Goal: Task Accomplishment & Management: Manage account settings

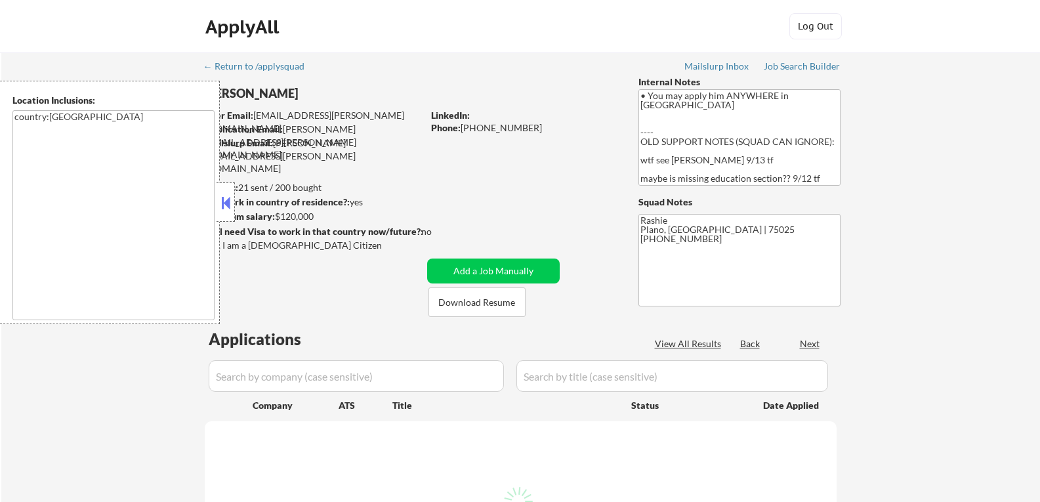
click at [223, 203] on button at bounding box center [225, 203] width 14 height 20
select select ""pending""
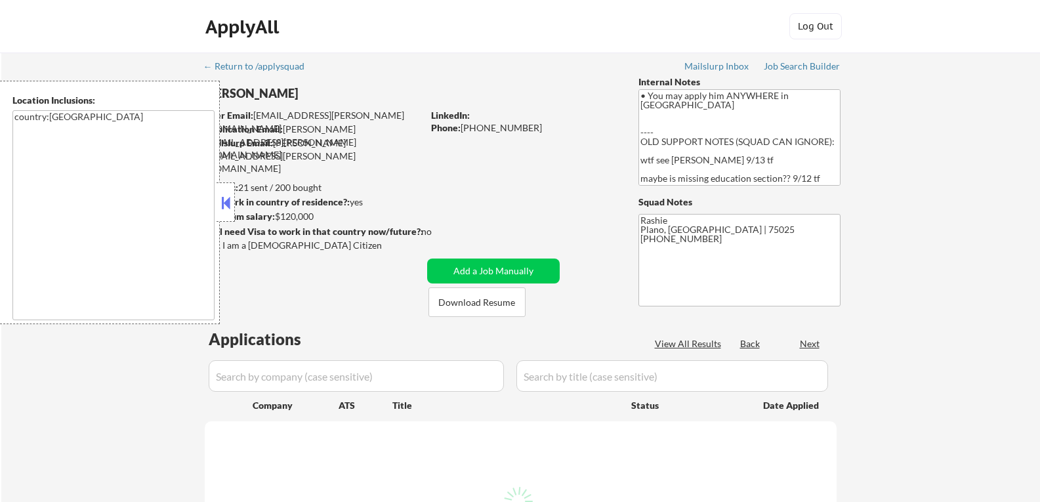
select select ""pending""
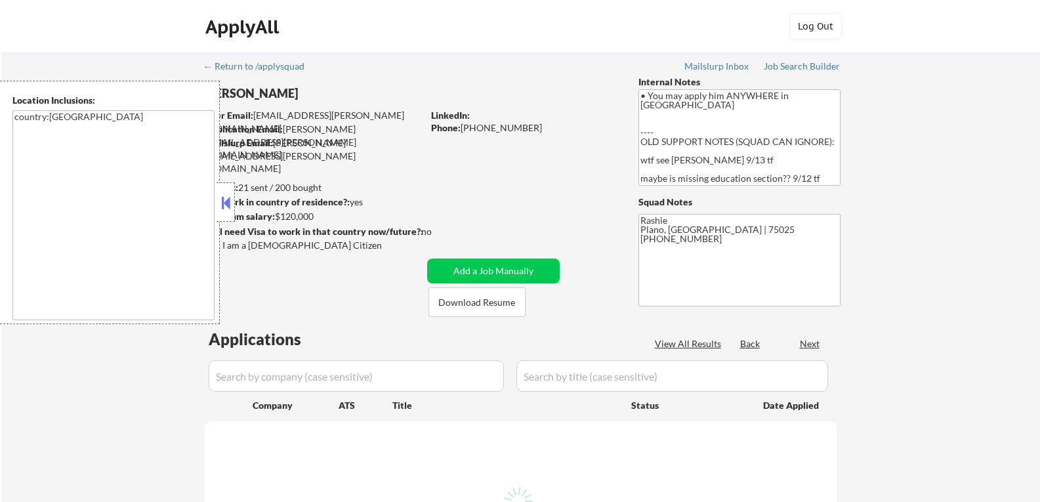
select select ""pending""
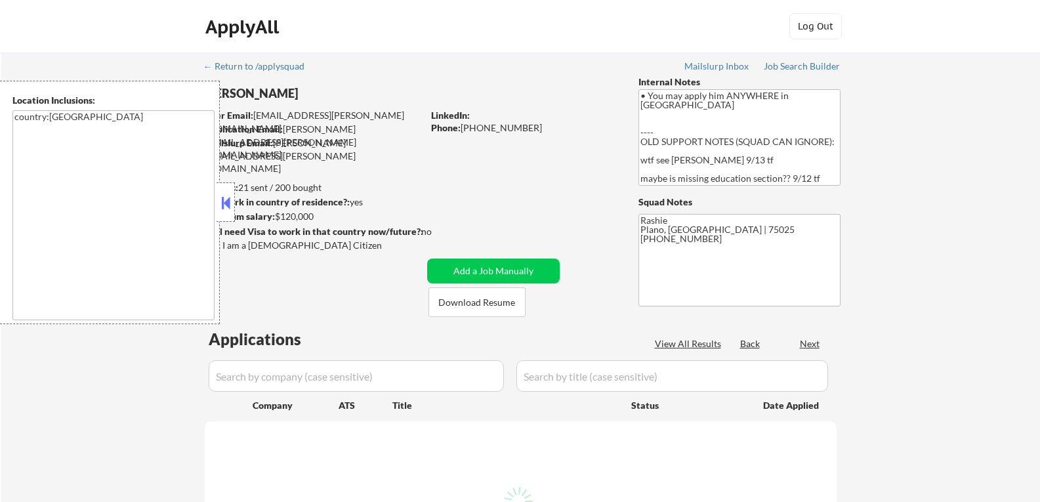
select select ""pending""
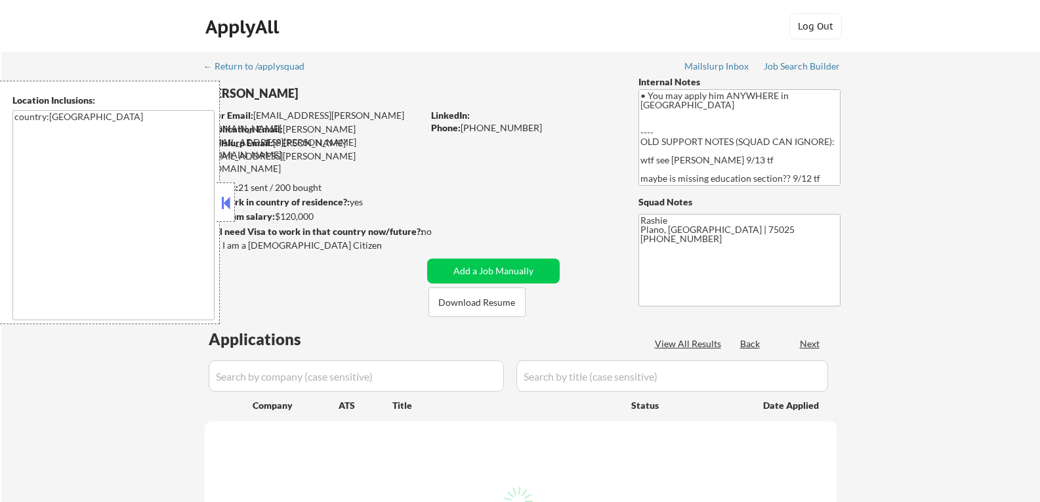
select select ""pending""
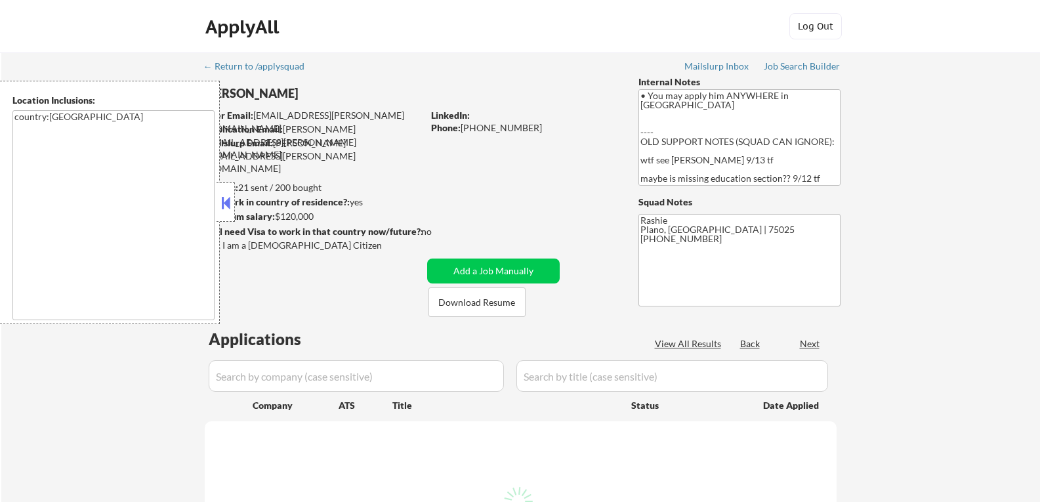
select select ""pending""
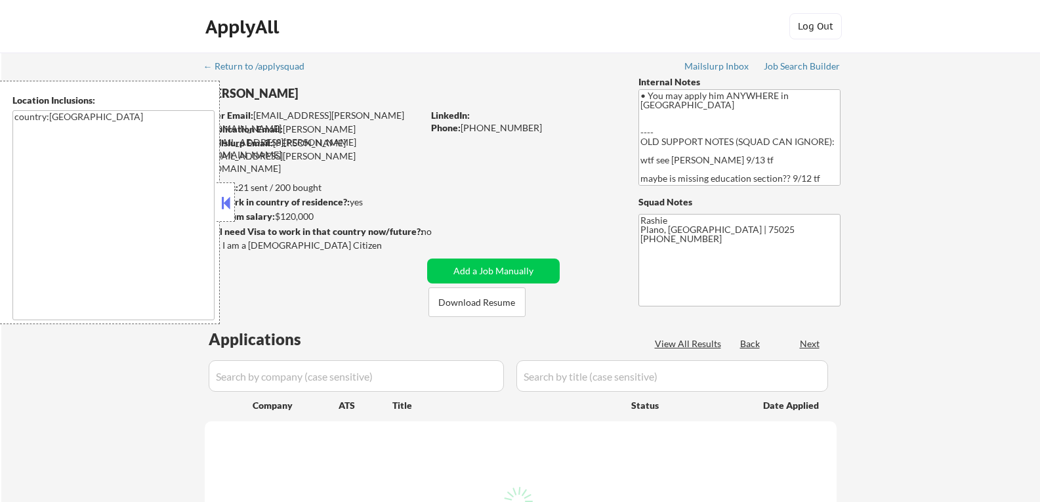
select select ""pending""
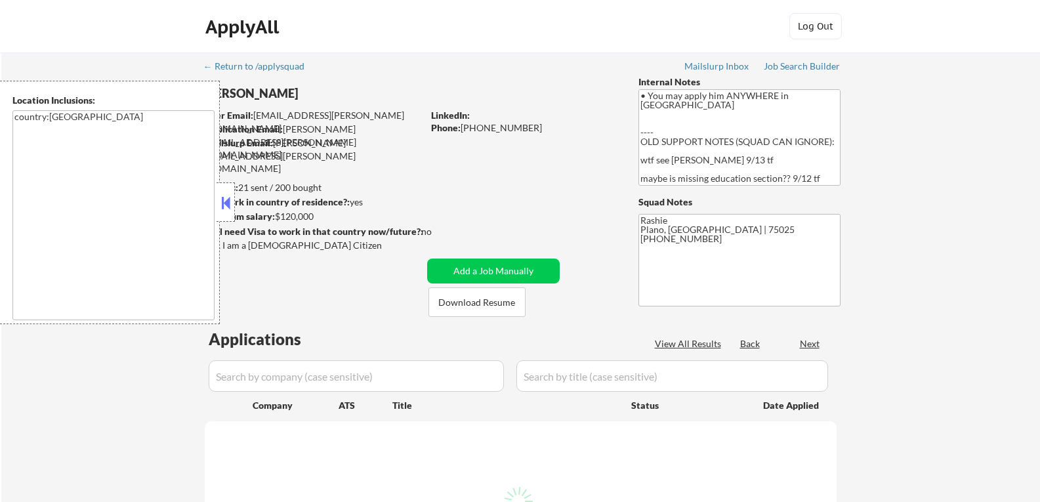
select select ""pending""
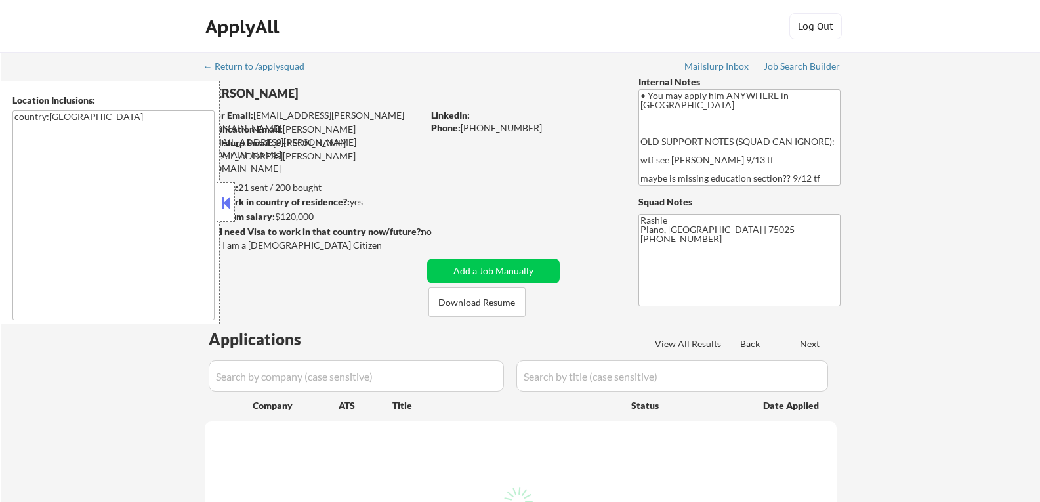
select select ""pending""
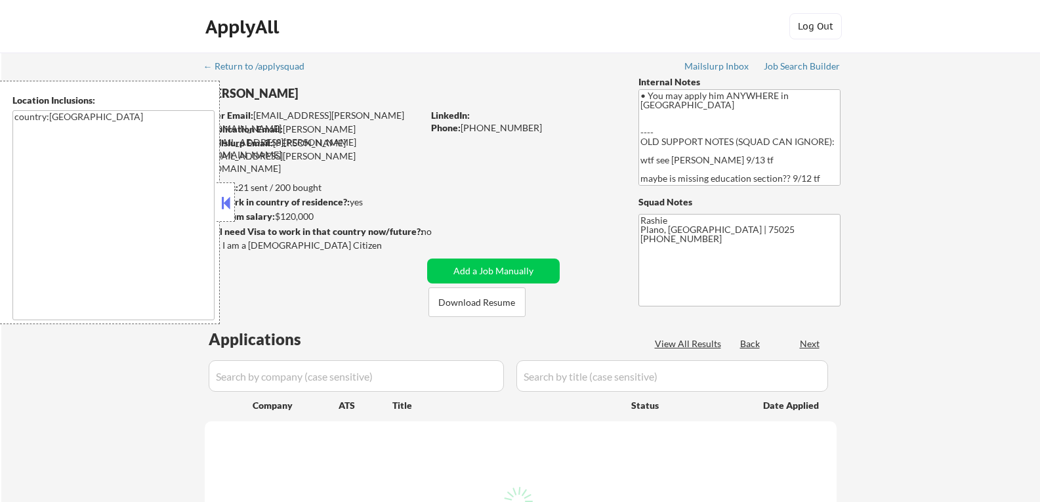
select select ""pending""
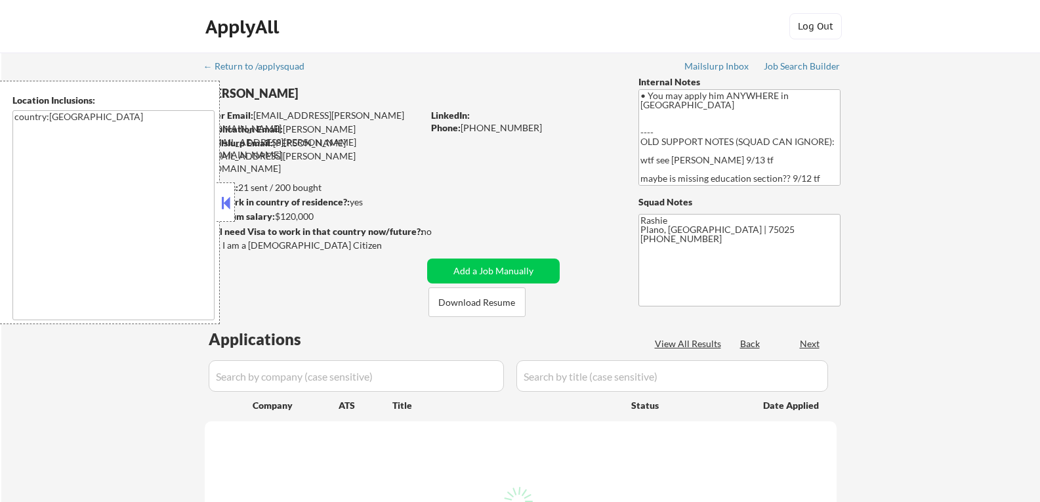
select select ""pending""
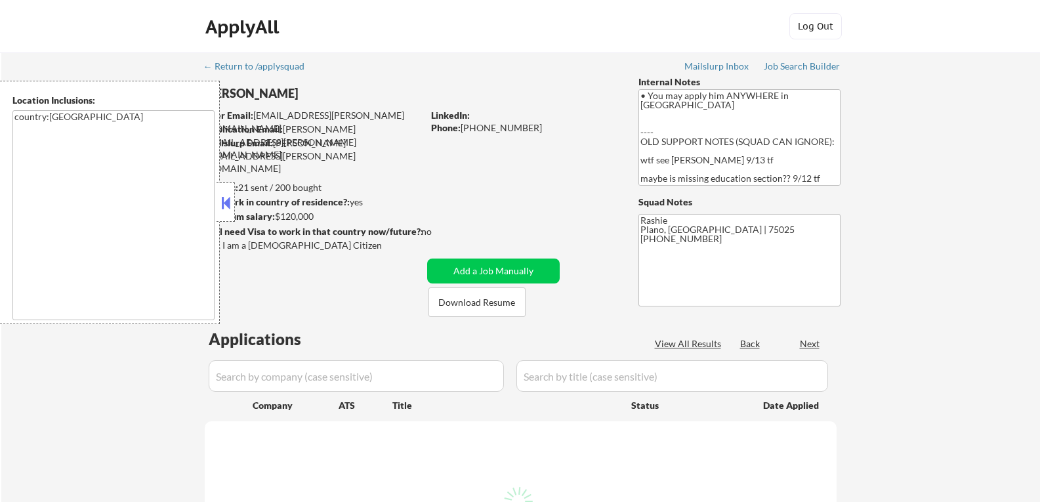
select select ""pending""
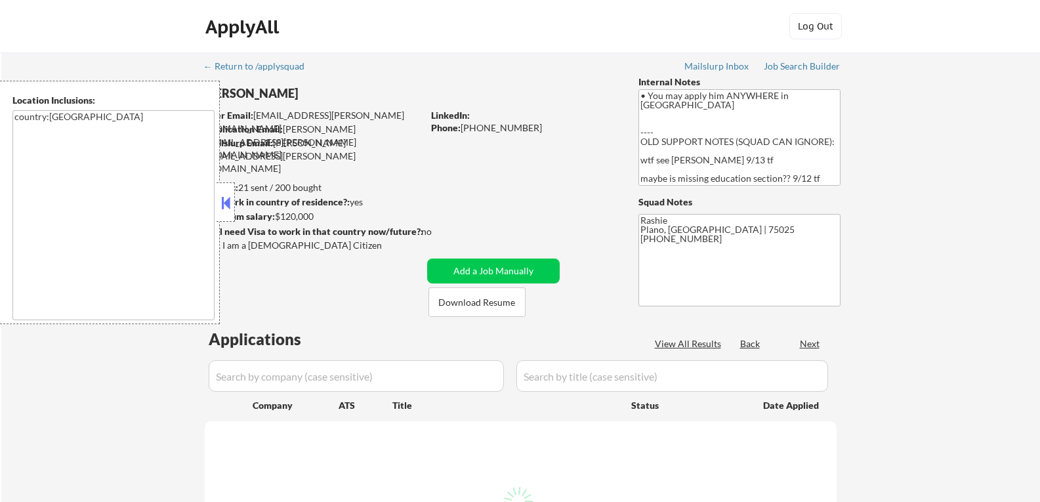
select select ""pending""
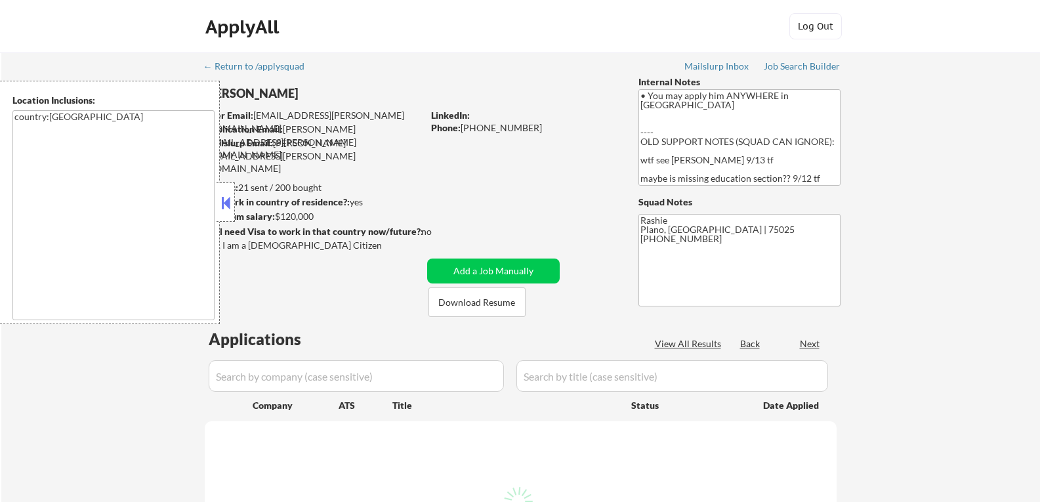
select select ""pending""
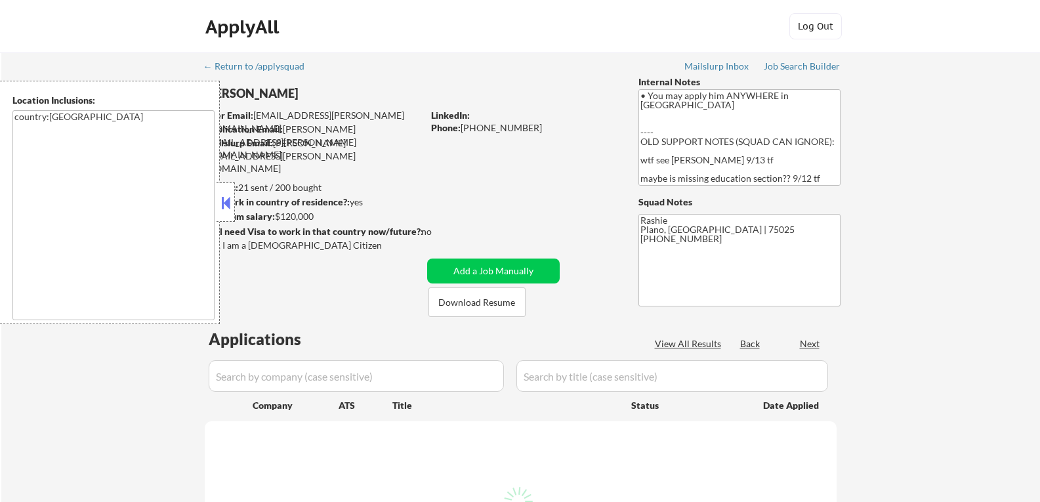
select select ""pending""
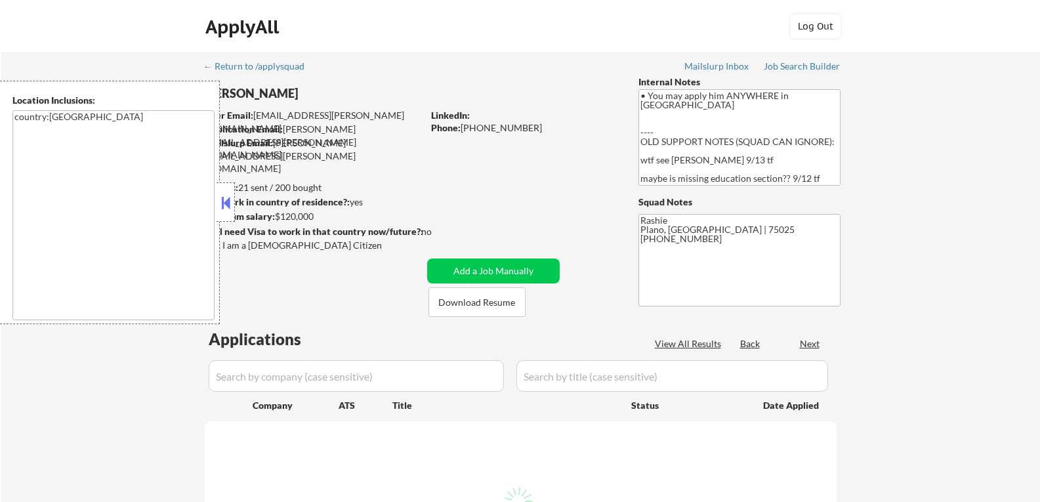
select select ""pending""
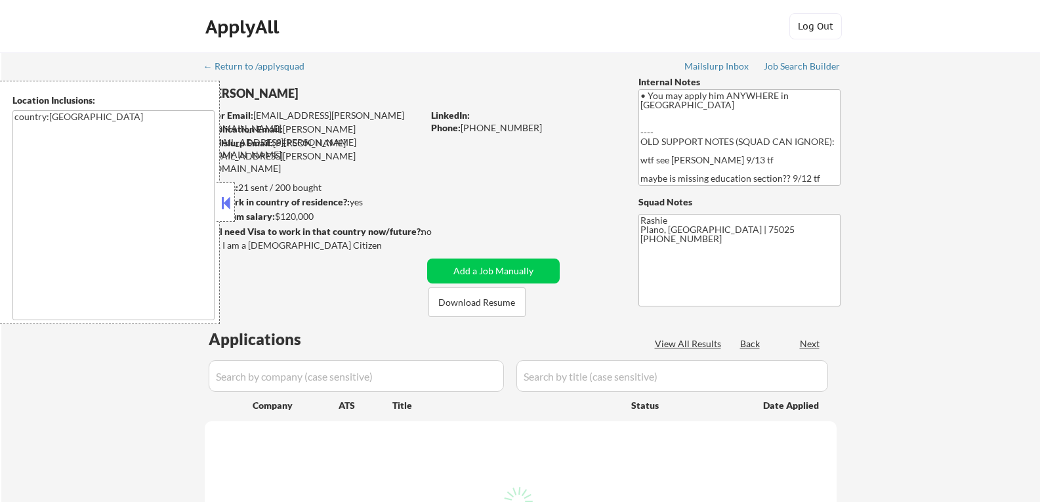
select select ""pending""
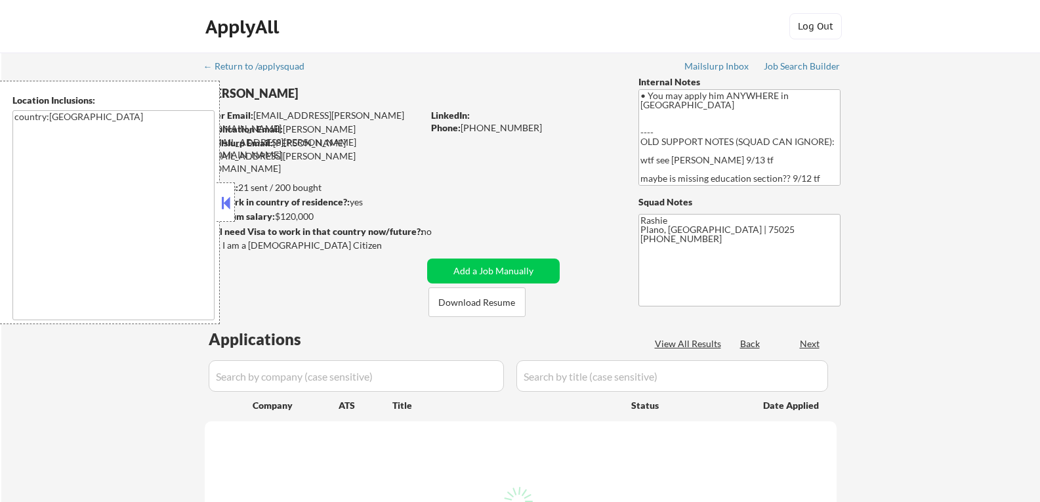
select select ""pending""
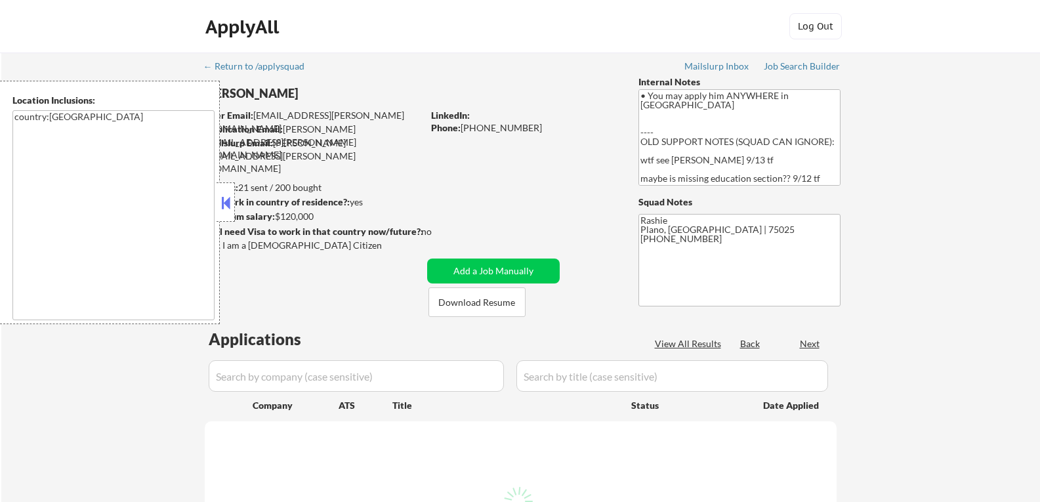
select select ""pending""
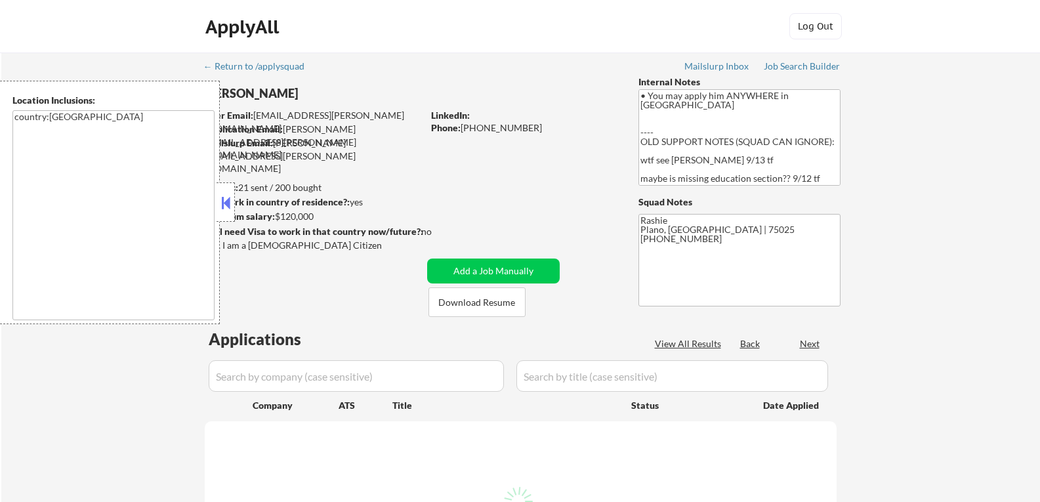
select select ""pending""
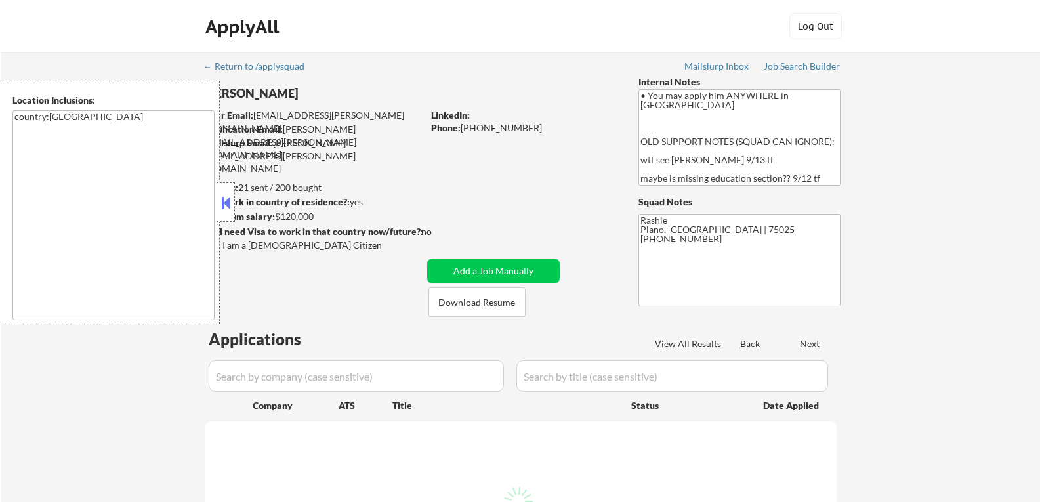
select select ""pending""
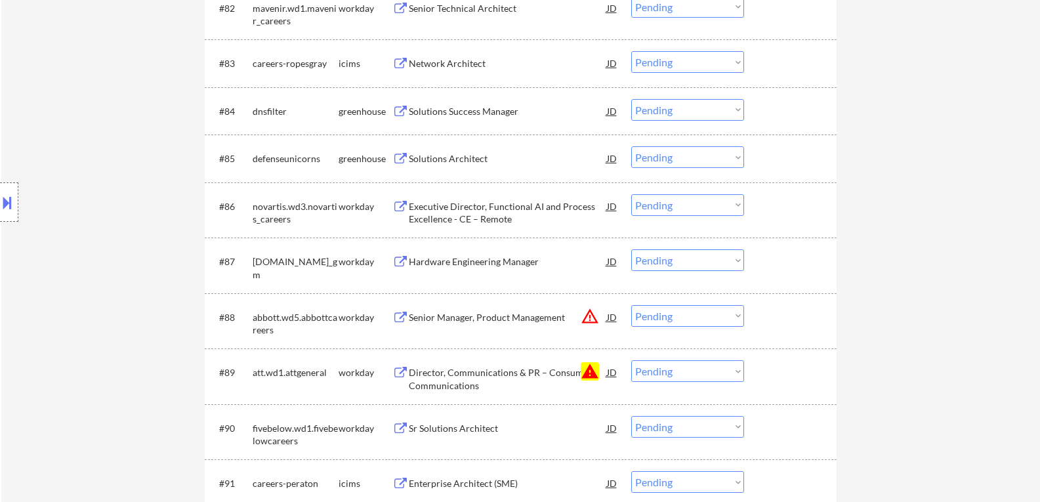
scroll to position [4723, 0]
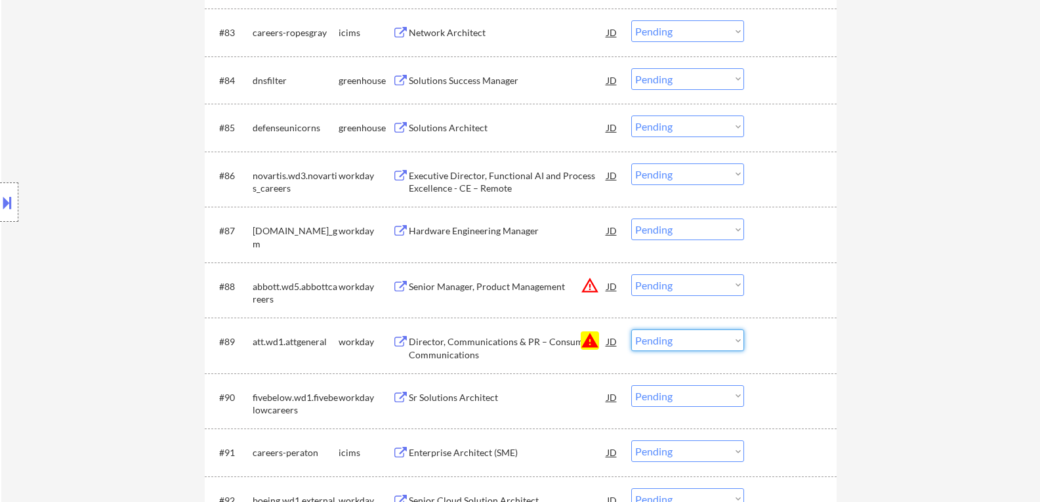
click at [738, 338] on select "Choose an option... Pending Applied Excluded (Questions) Excluded (Expired) Exc…" at bounding box center [687, 340] width 113 height 22
select select ""excluded__blocklist_""
click at [631, 329] on select "Choose an option... Pending Applied Excluded (Questions) Excluded (Expired) Exc…" at bounding box center [687, 340] width 113 height 22
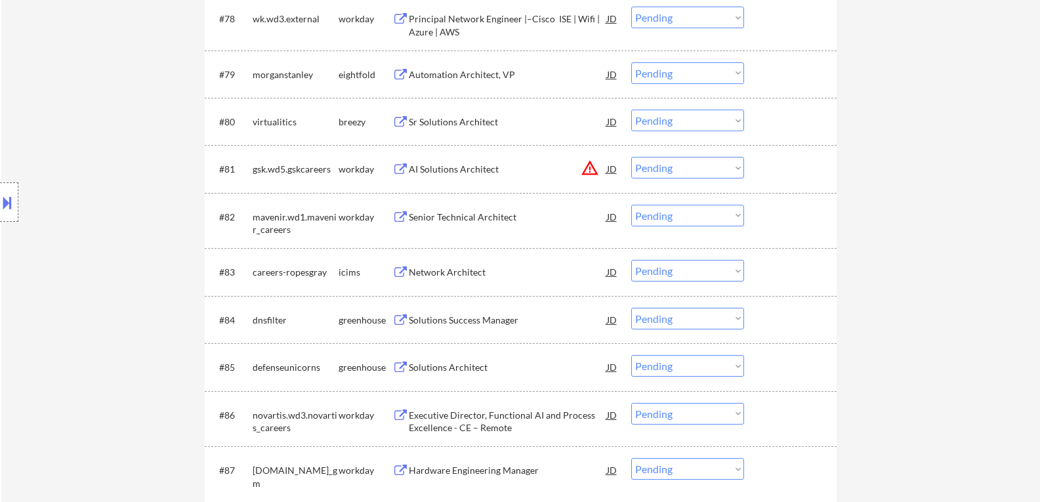
scroll to position [4395, 0]
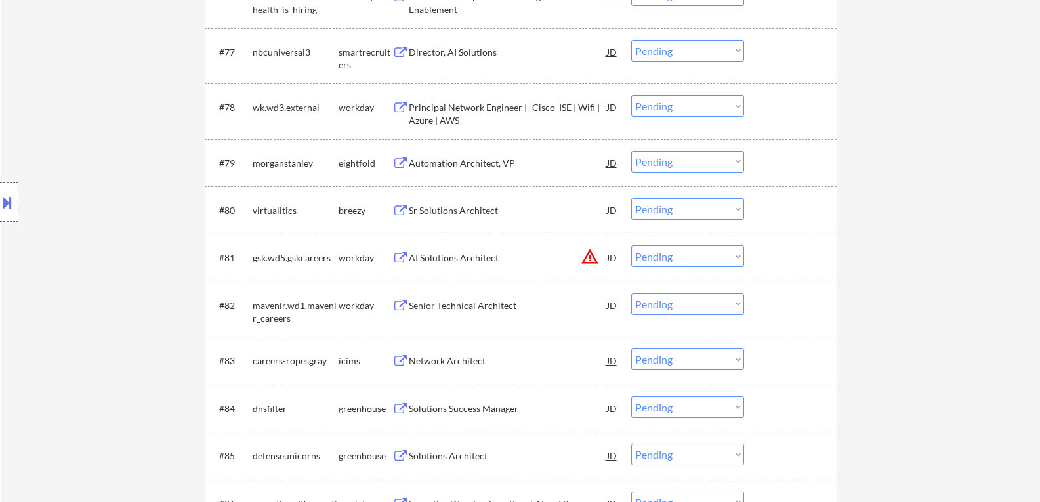
click at [381, 211] on div "breezy" at bounding box center [365, 210] width 54 height 13
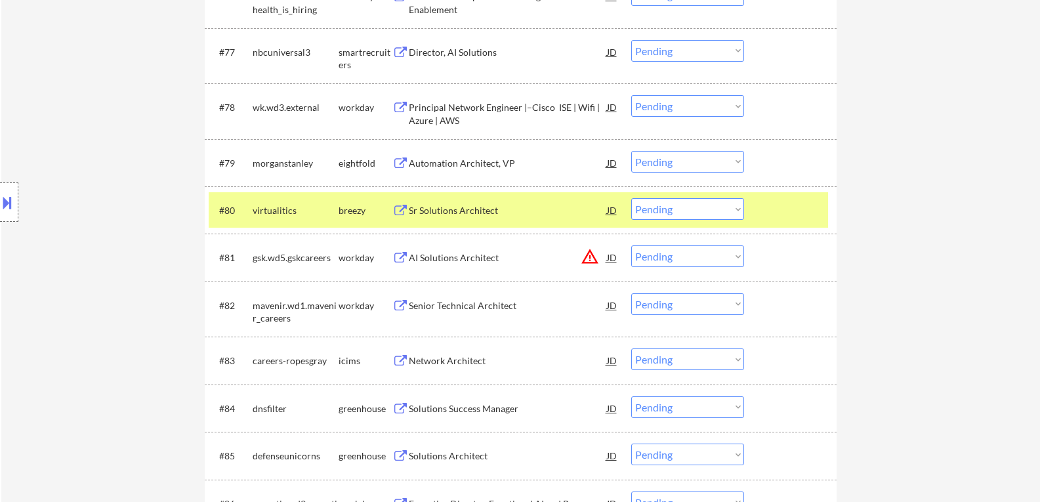
click at [403, 211] on button at bounding box center [400, 211] width 16 height 12
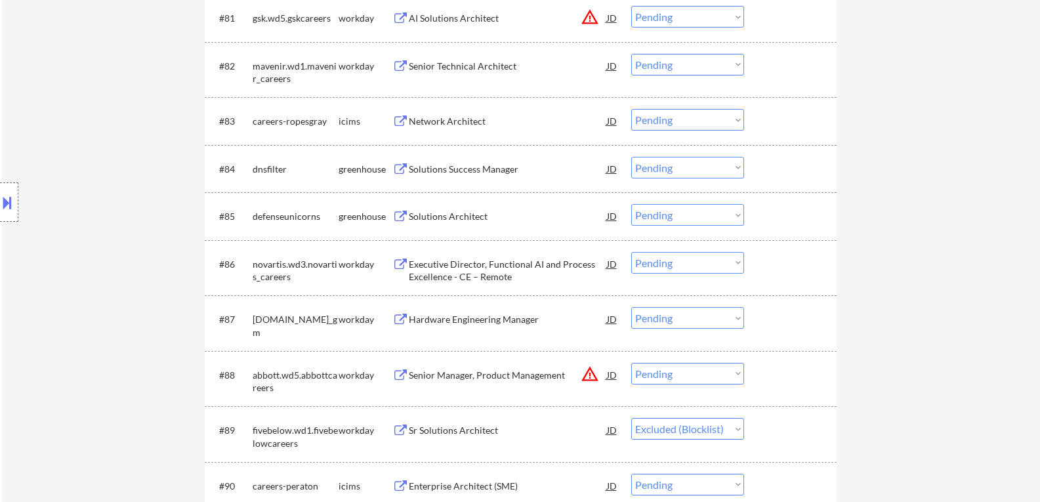
scroll to position [4657, 0]
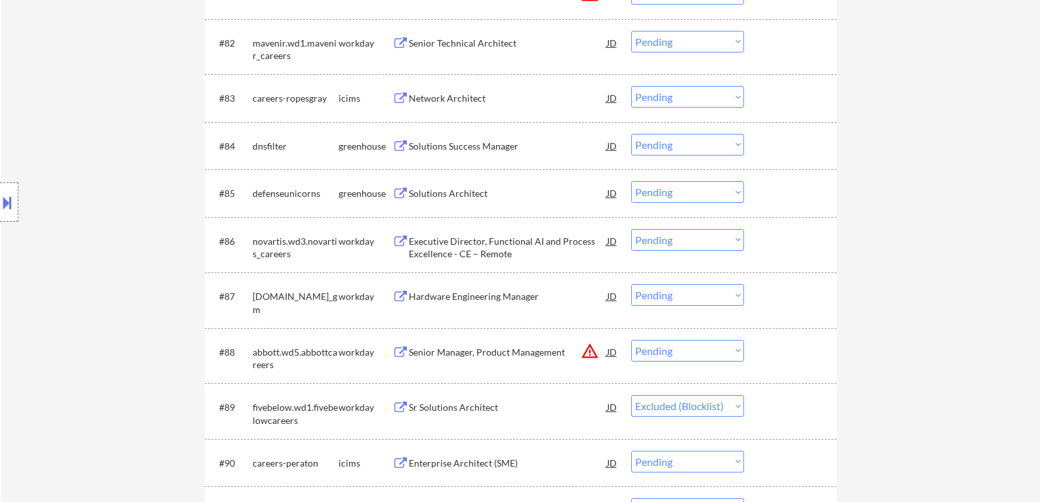
click at [397, 146] on button at bounding box center [400, 146] width 16 height 12
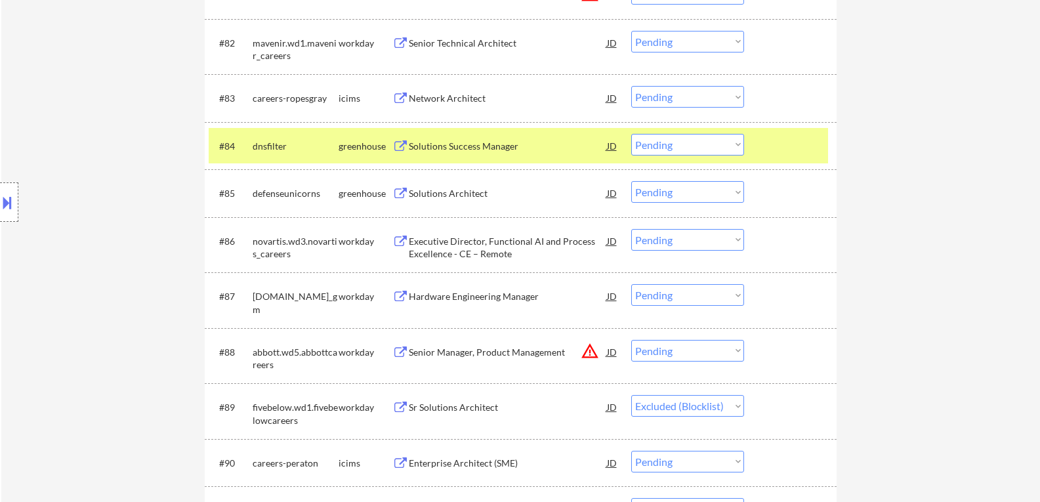
click at [403, 142] on button at bounding box center [400, 146] width 16 height 12
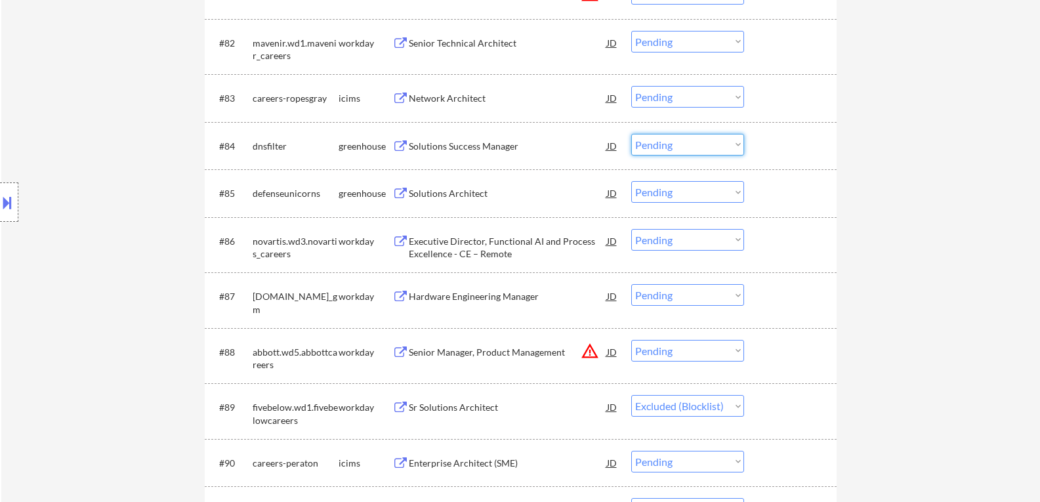
click at [736, 145] on select "Choose an option... Pending Applied Excluded (Questions) Excluded (Expired) Exc…" at bounding box center [687, 145] width 113 height 22
click at [631, 134] on select "Choose an option... Pending Applied Excluded (Questions) Excluded (Expired) Exc…" at bounding box center [687, 145] width 113 height 22
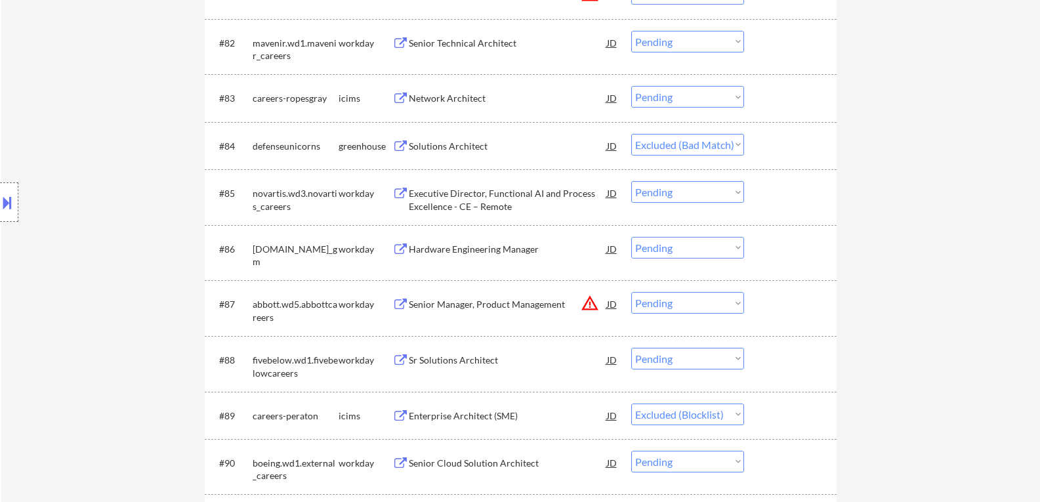
click at [512, 154] on div "Solutions Architect" at bounding box center [508, 146] width 198 height 24
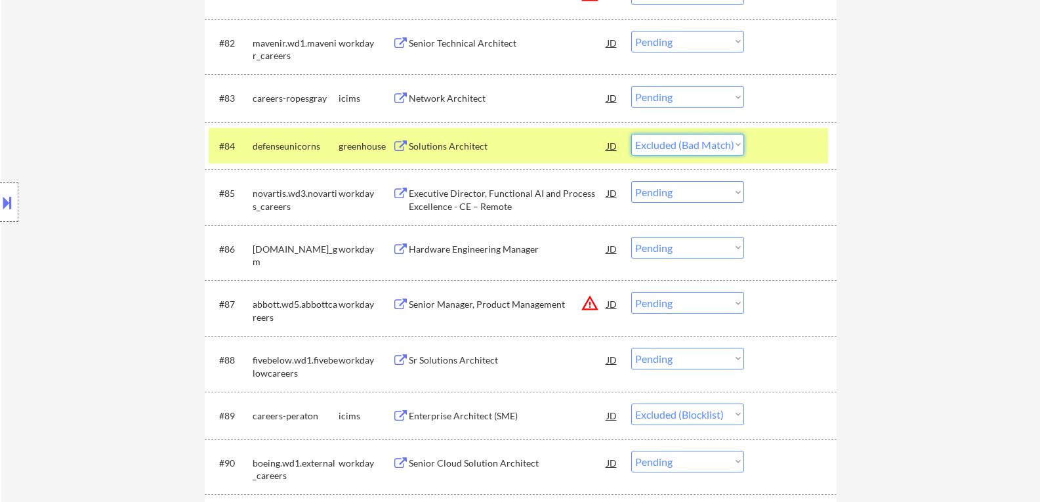
click at [738, 146] on select "Choose an option... Pending Applied Excluded (Questions) Excluded (Expired) Exc…" at bounding box center [687, 145] width 113 height 22
select select ""excluded""
click at [631, 134] on select "Choose an option... Pending Applied Excluded (Questions) Excluded (Expired) Exc…" at bounding box center [687, 145] width 113 height 22
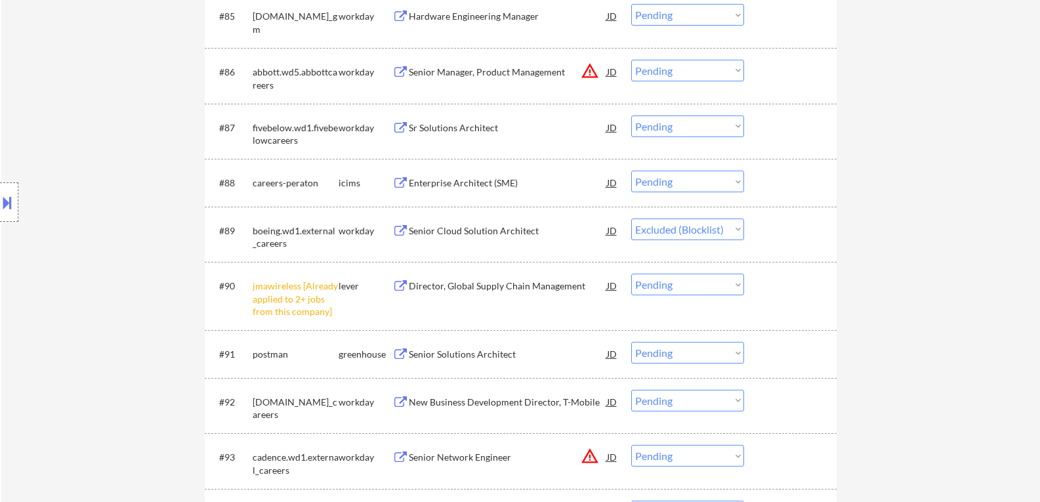
scroll to position [4919, 0]
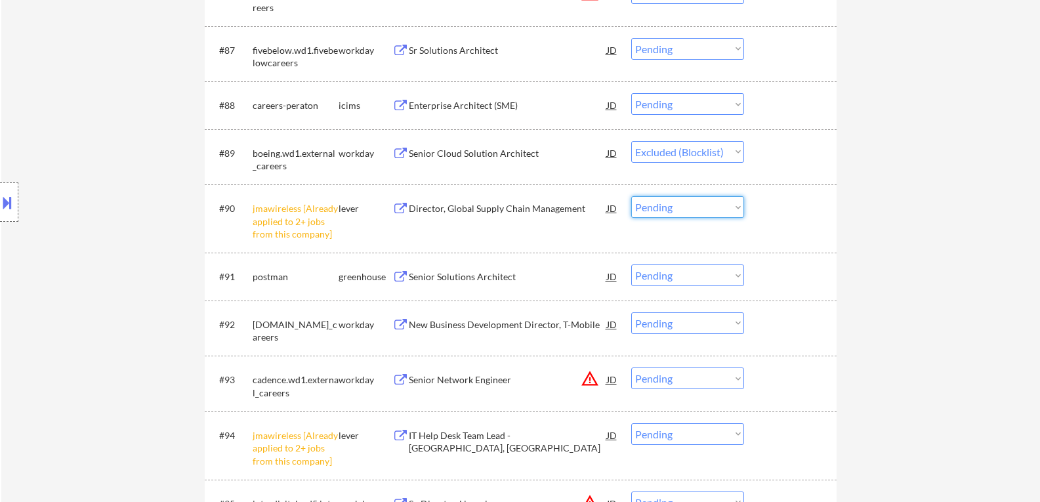
click at [738, 209] on select "Choose an option... Pending Applied Excluded (Questions) Excluded (Expired) Exc…" at bounding box center [687, 207] width 113 height 22
select select ""excluded__other_""
click at [631, 196] on select "Choose an option... Pending Applied Excluded (Questions) Excluded (Expired) Exc…" at bounding box center [687, 207] width 113 height 22
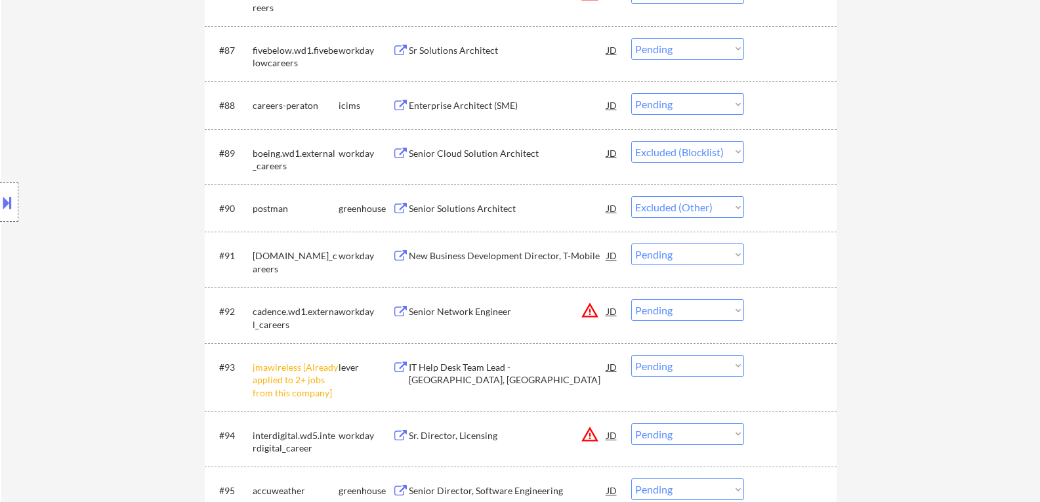
click at [740, 365] on select "Choose an option... Pending Applied Excluded (Questions) Excluded (Expired) Exc…" at bounding box center [687, 366] width 113 height 22
select select ""excluded__other_""
click at [631, 355] on select "Choose an option... Pending Applied Excluded (Questions) Excluded (Expired) Exc…" at bounding box center [687, 366] width 113 height 22
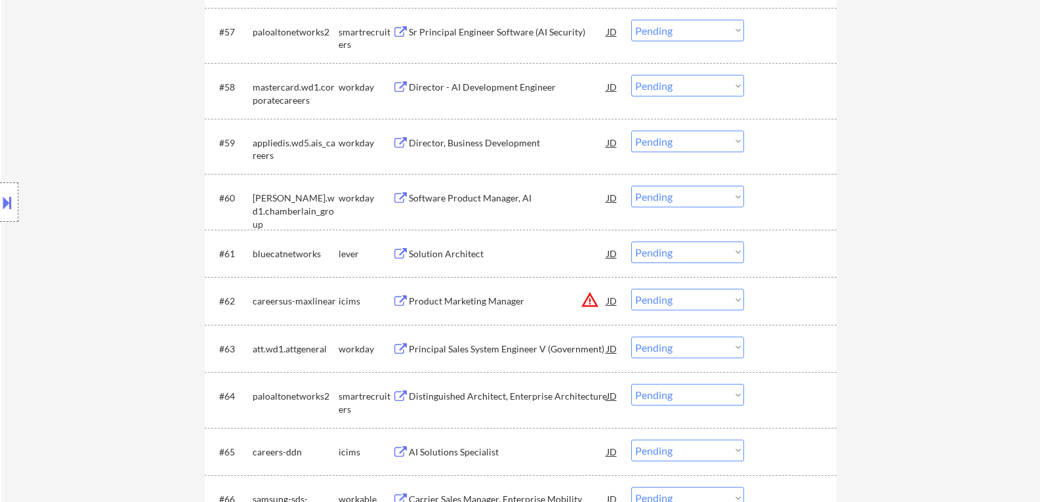
scroll to position [3473, 0]
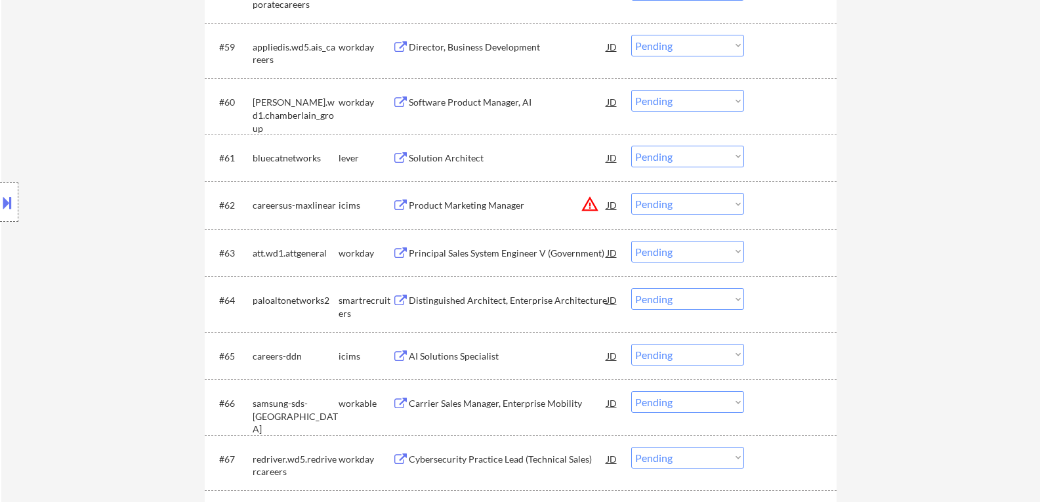
click at [403, 155] on button at bounding box center [400, 158] width 16 height 12
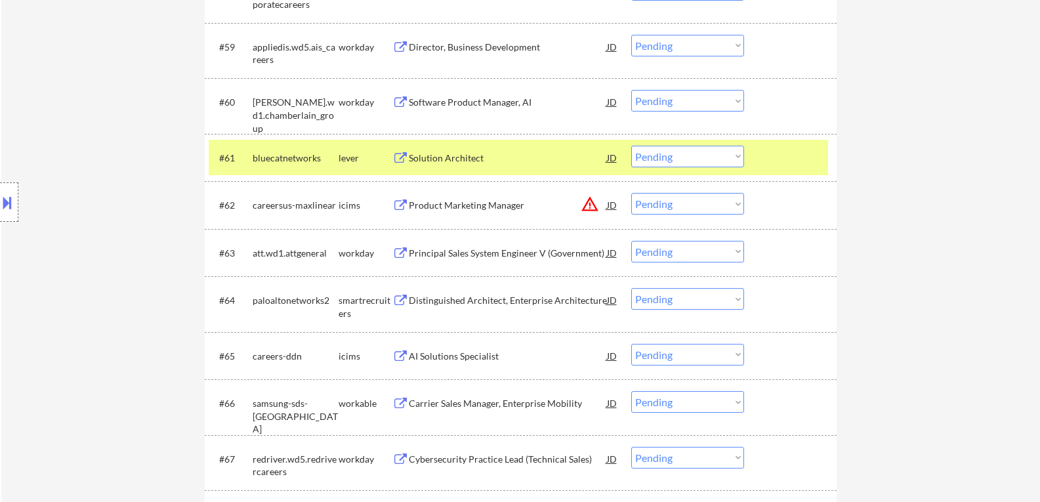
click at [735, 157] on select "Choose an option... Pending Applied Excluded (Questions) Excluded (Expired) Exc…" at bounding box center [687, 157] width 113 height 22
select select ""applied""
click at [631, 146] on select "Choose an option... Pending Applied Excluded (Questions) Excluded (Expired) Exc…" at bounding box center [687, 157] width 113 height 22
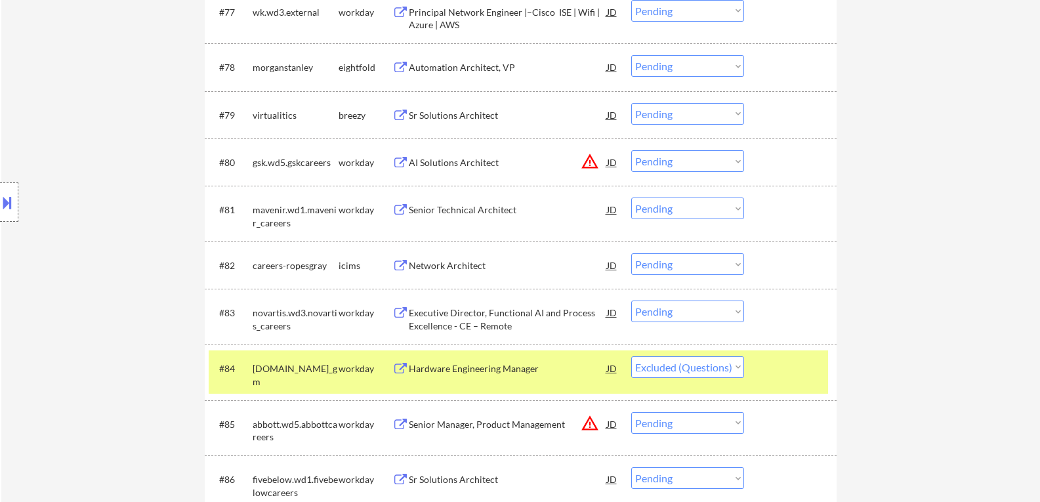
scroll to position [4588, 0]
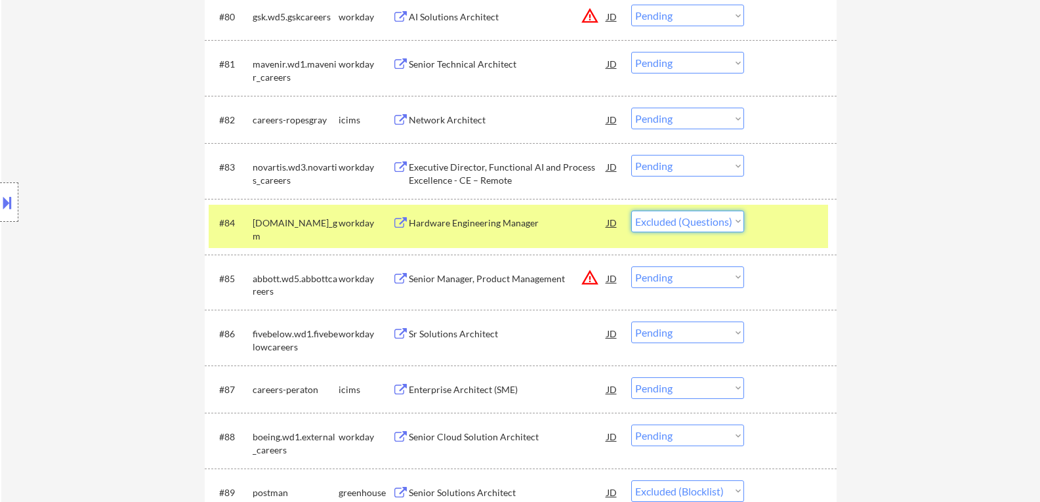
click at [735, 224] on select "Choose an option... Pending Applied Excluded (Questions) Excluded (Expired) Exc…" at bounding box center [687, 222] width 113 height 22
select select ""excluded__other_""
click at [631, 211] on select "Choose an option... Pending Applied Excluded (Questions) Excluded (Expired) Exc…" at bounding box center [687, 222] width 113 height 22
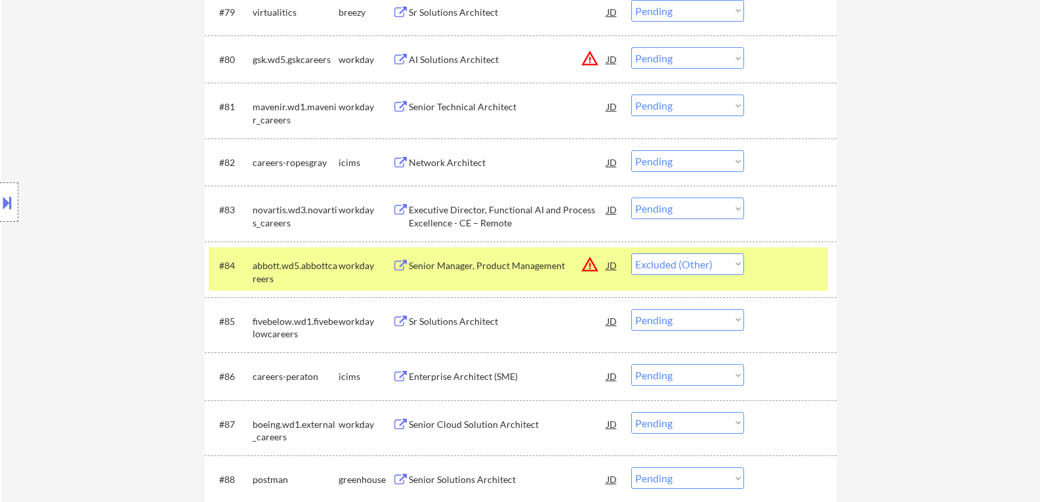
scroll to position [4523, 0]
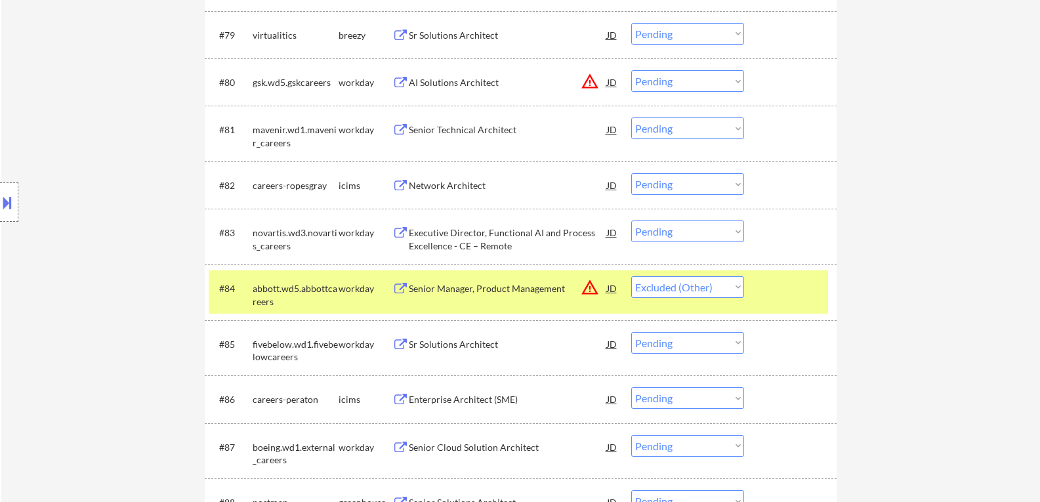
click at [788, 302] on div "#84 abbott.wd5.abbottcareers workday Senior Manager, Product Management JD warn…" at bounding box center [518, 291] width 619 height 43
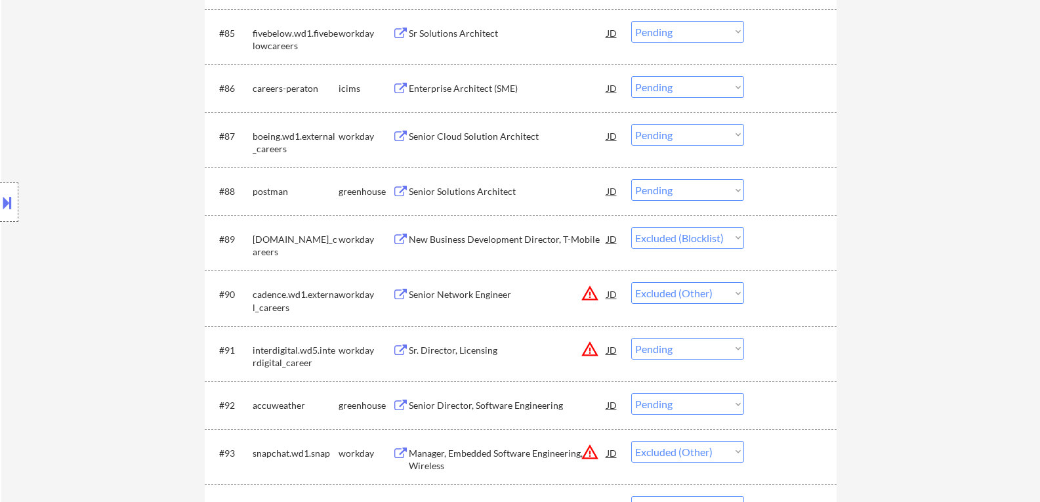
scroll to position [4851, 0]
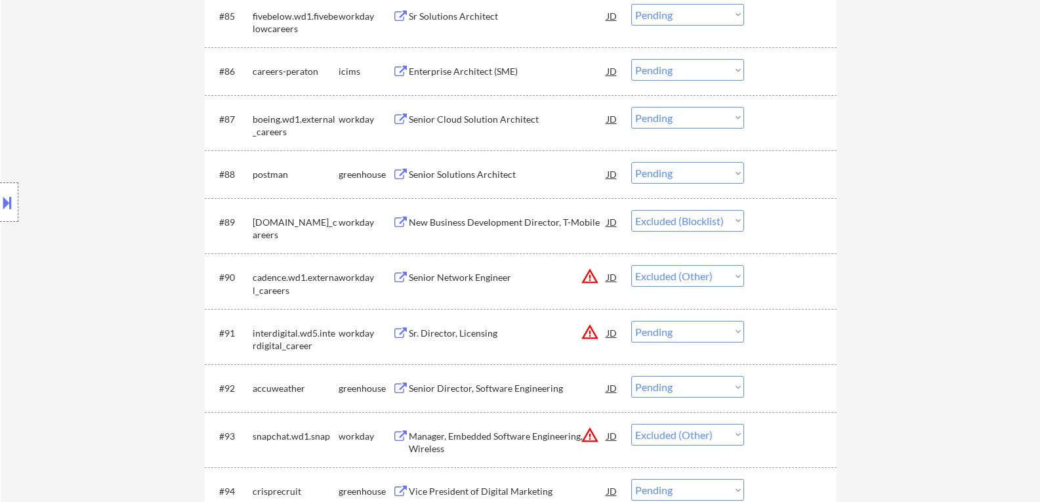
click at [397, 176] on button at bounding box center [400, 175] width 16 height 12
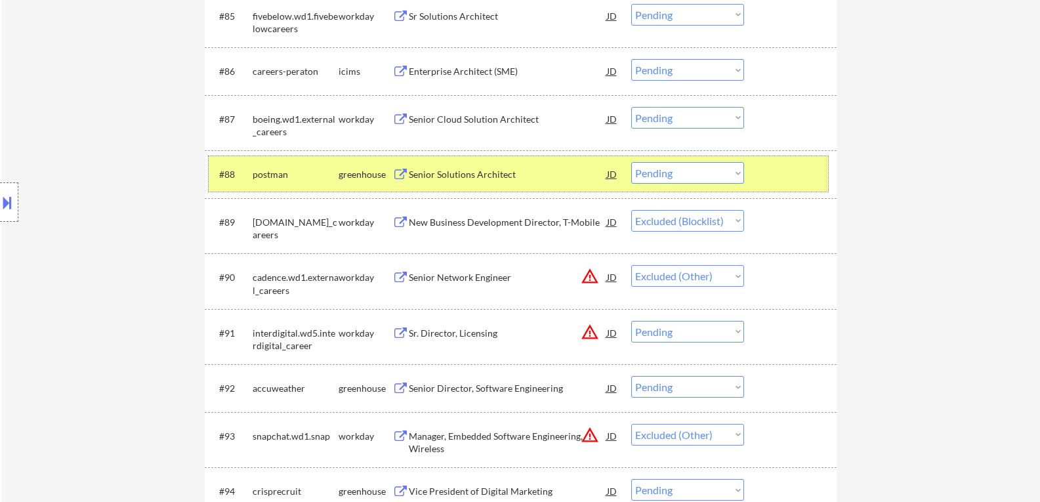
click at [798, 180] on div at bounding box center [792, 174] width 58 height 24
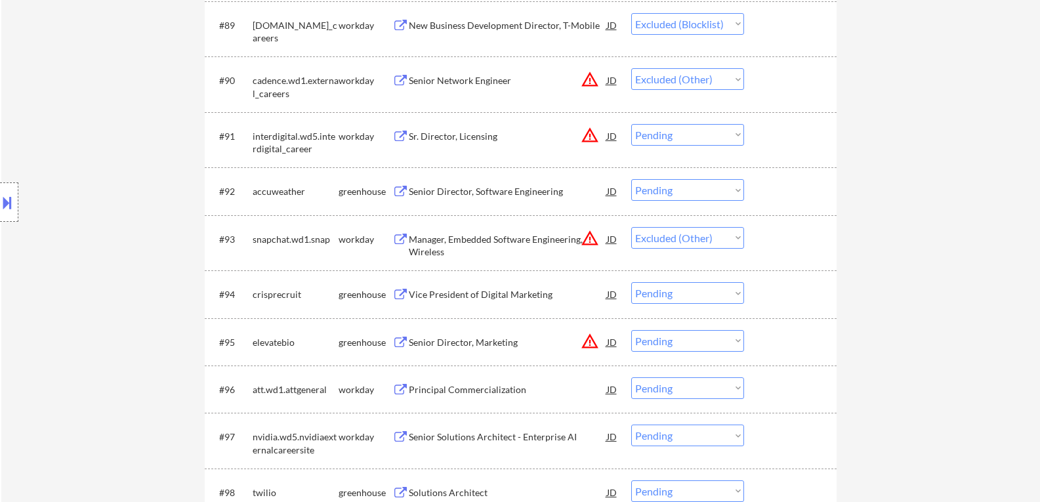
scroll to position [4982, 0]
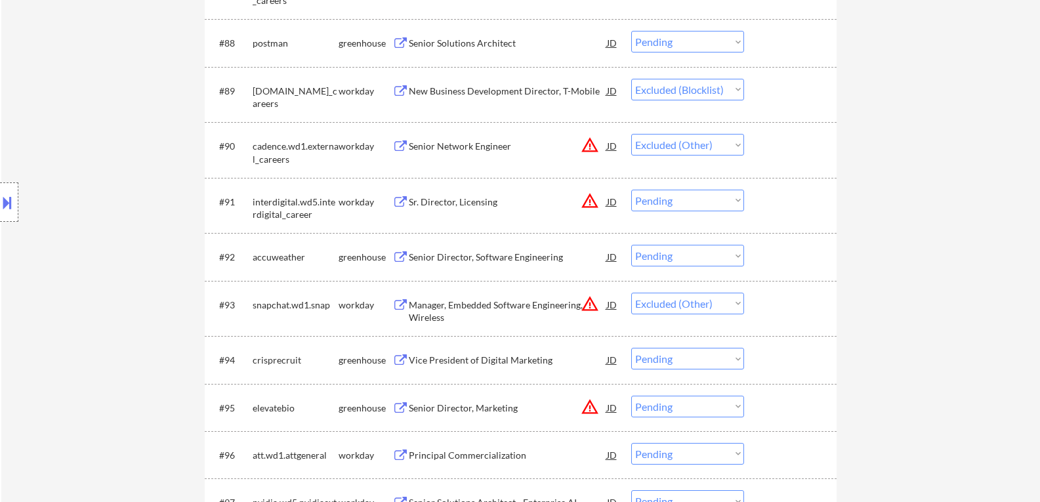
click at [401, 258] on button at bounding box center [400, 257] width 16 height 12
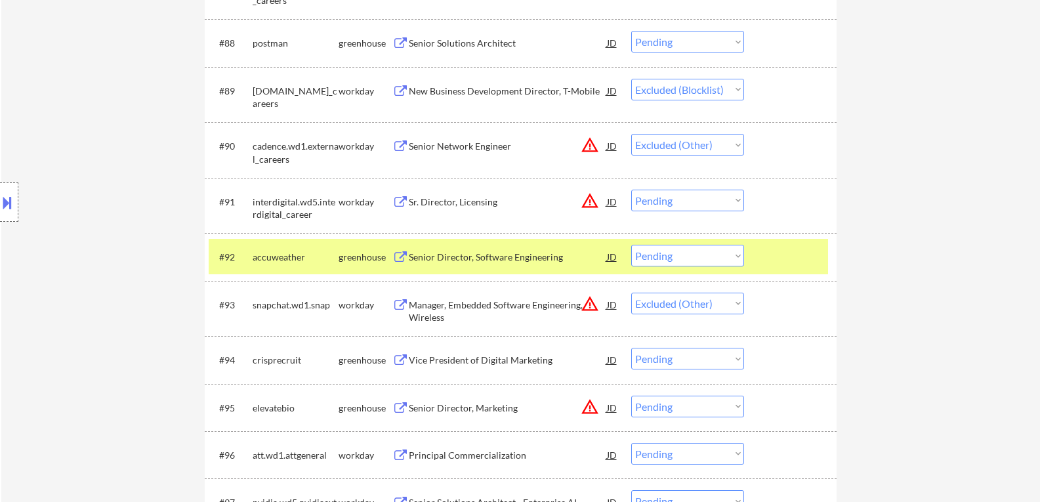
click at [735, 257] on select "Choose an option... Pending Applied Excluded (Questions) Excluded (Expired) Exc…" at bounding box center [687, 256] width 113 height 22
select select ""excluded__bad_match_""
click at [631, 245] on select "Choose an option... Pending Applied Excluded (Questions) Excluded (Expired) Exc…" at bounding box center [687, 256] width 113 height 22
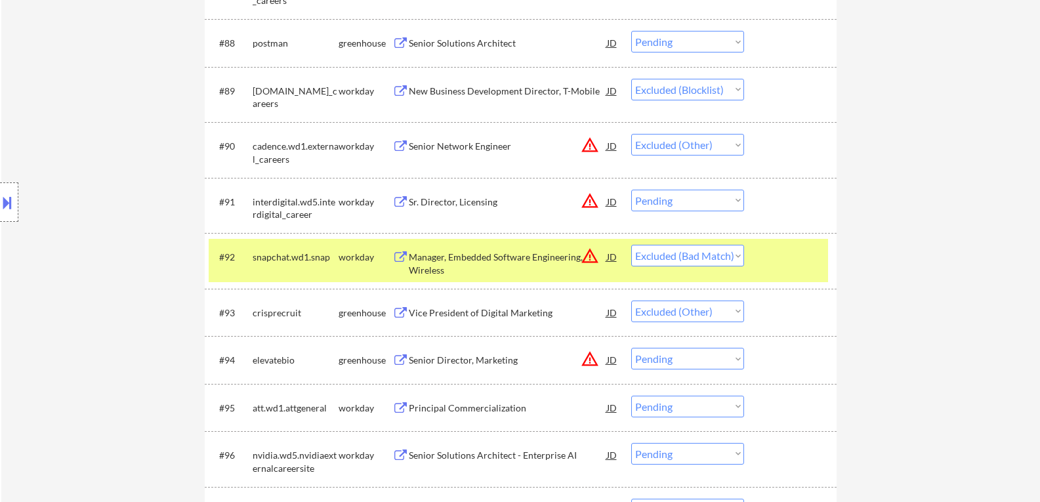
click at [759, 270] on div "#92 snapchat.wd1.snap workday Manager, Embedded Software Engineering, Wireless …" at bounding box center [518, 260] width 619 height 43
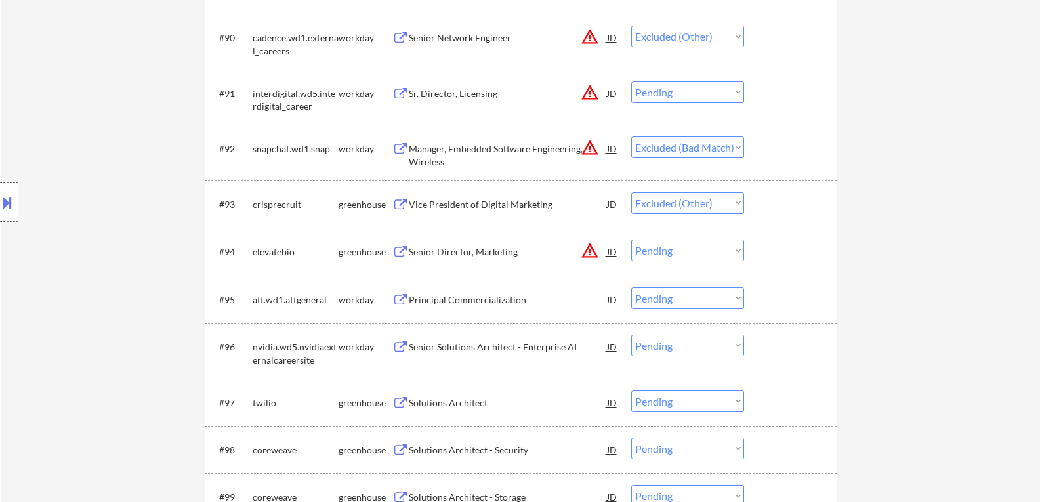
scroll to position [5113, 0]
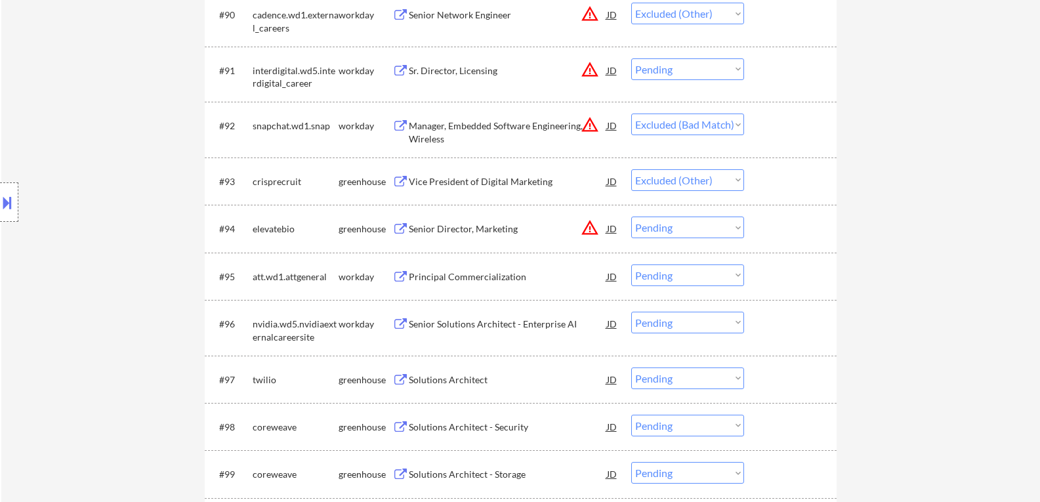
click at [400, 184] on button at bounding box center [400, 182] width 16 height 12
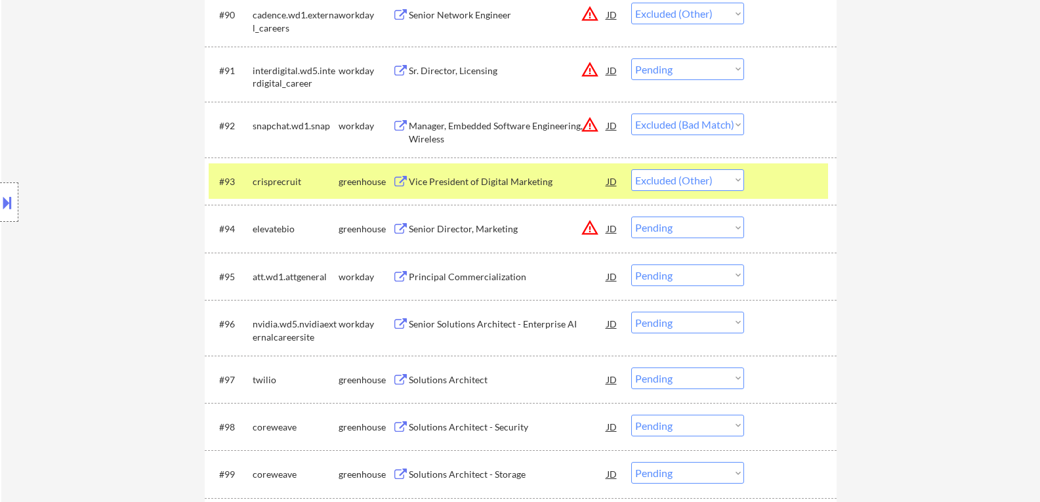
click at [738, 180] on select "Choose an option... Pending Applied Excluded (Questions) Excluded (Expired) Exc…" at bounding box center [687, 180] width 113 height 22
click at [738, 181] on select "Choose an option... Pending Applied Excluded (Questions) Excluded (Expired) Exc…" at bounding box center [687, 180] width 113 height 22
select select ""excluded__bad_match_""
click at [631, 169] on select "Choose an option... Pending Applied Excluded (Questions) Excluded (Expired) Exc…" at bounding box center [687, 180] width 113 height 22
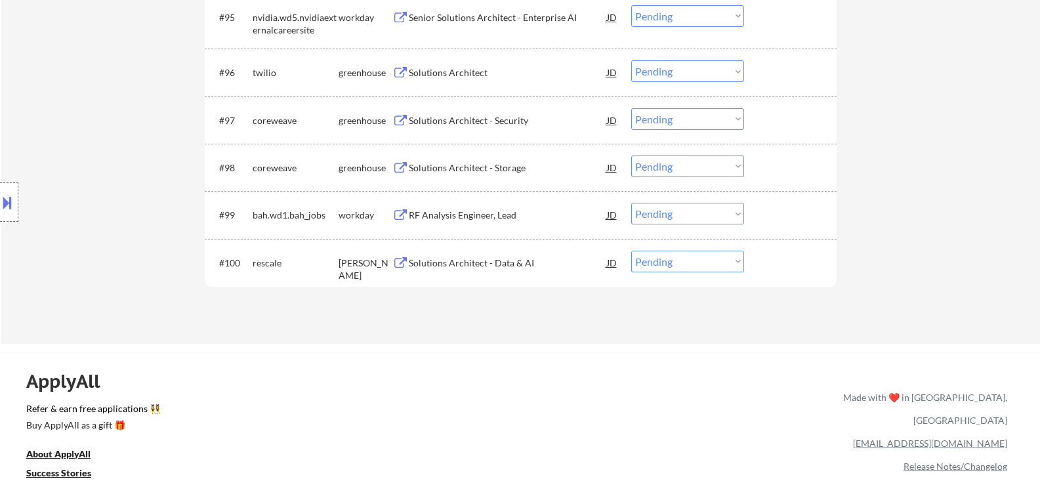
scroll to position [5244, 0]
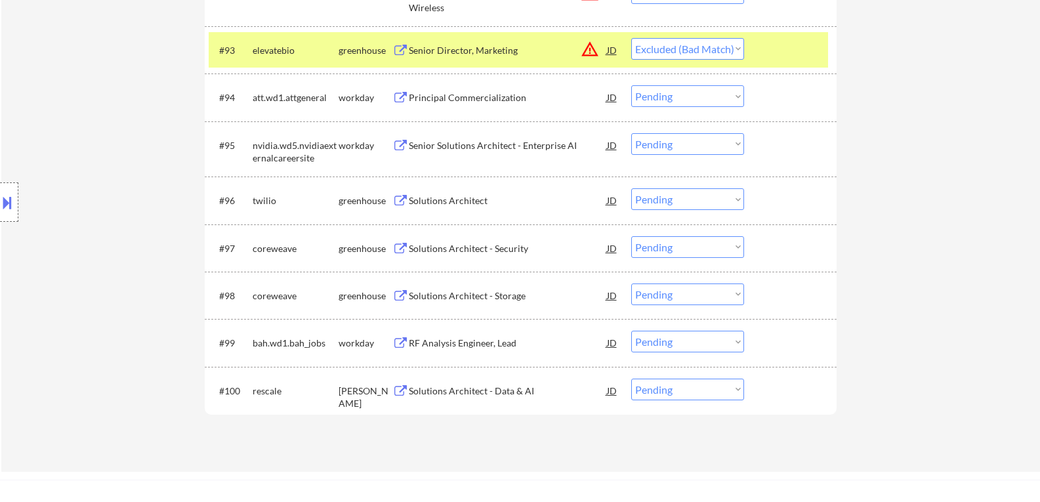
click at [765, 61] on div at bounding box center [792, 50] width 58 height 24
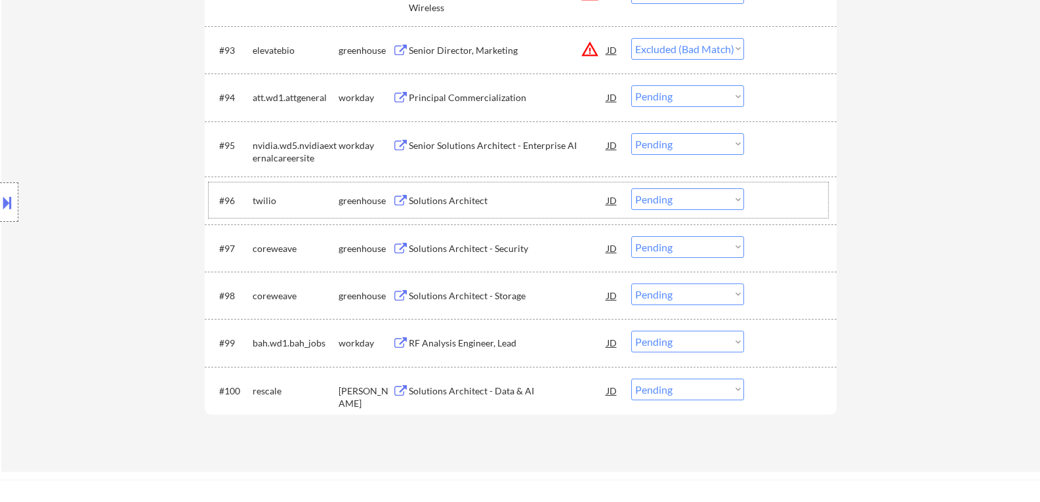
click at [261, 205] on div "twilio" at bounding box center [296, 200] width 86 height 13
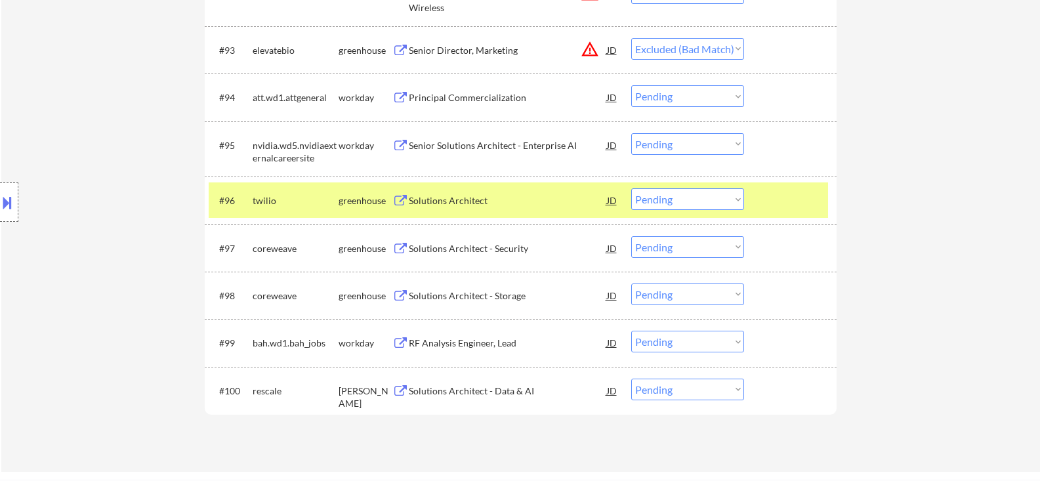
click at [399, 203] on button at bounding box center [400, 201] width 16 height 12
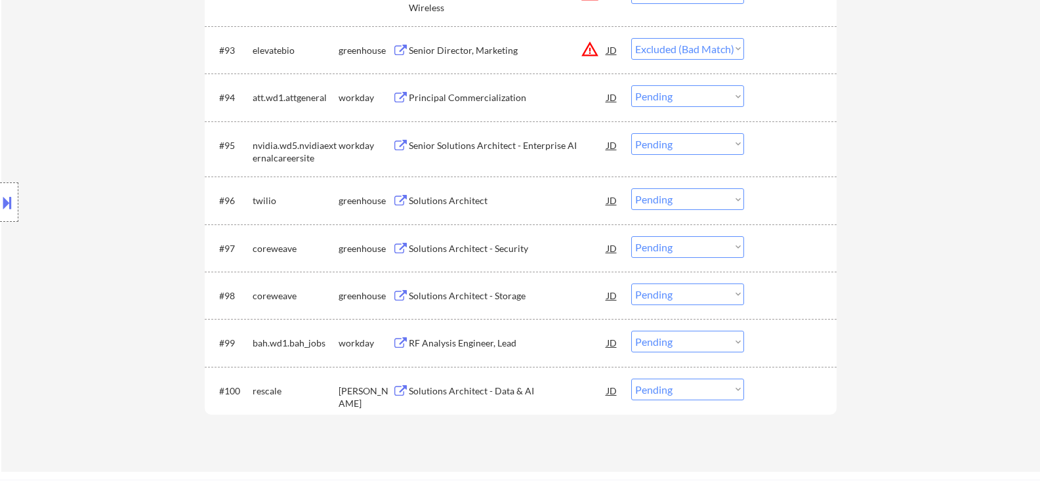
click at [334, 211] on div "twilio" at bounding box center [296, 200] width 86 height 24
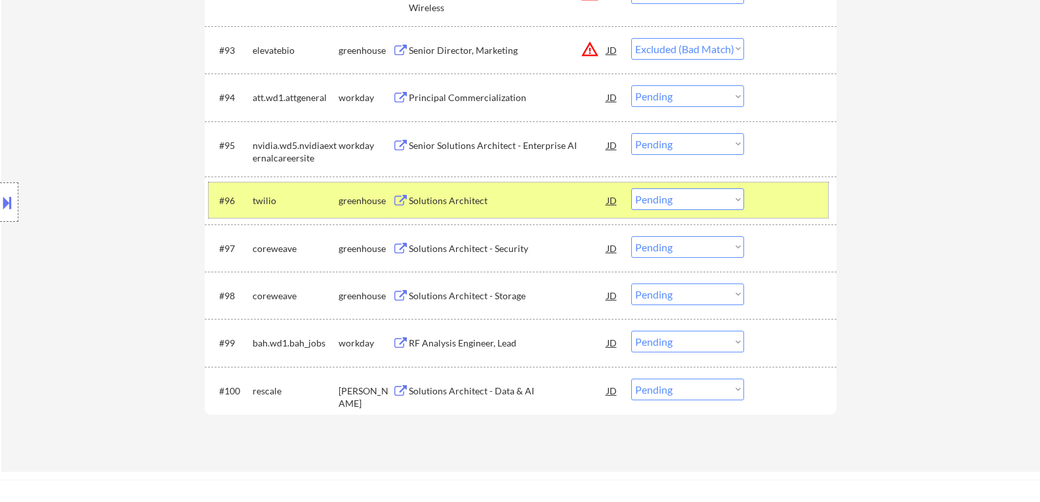
click at [737, 201] on select "Choose an option... Pending Applied Excluded (Questions) Excluded (Expired) Exc…" at bounding box center [687, 199] width 113 height 22
select select ""applied""
click at [631, 188] on select "Choose an option... Pending Applied Excluded (Questions) Excluded (Expired) Exc…" at bounding box center [687, 199] width 113 height 22
click at [398, 200] on button at bounding box center [400, 201] width 16 height 12
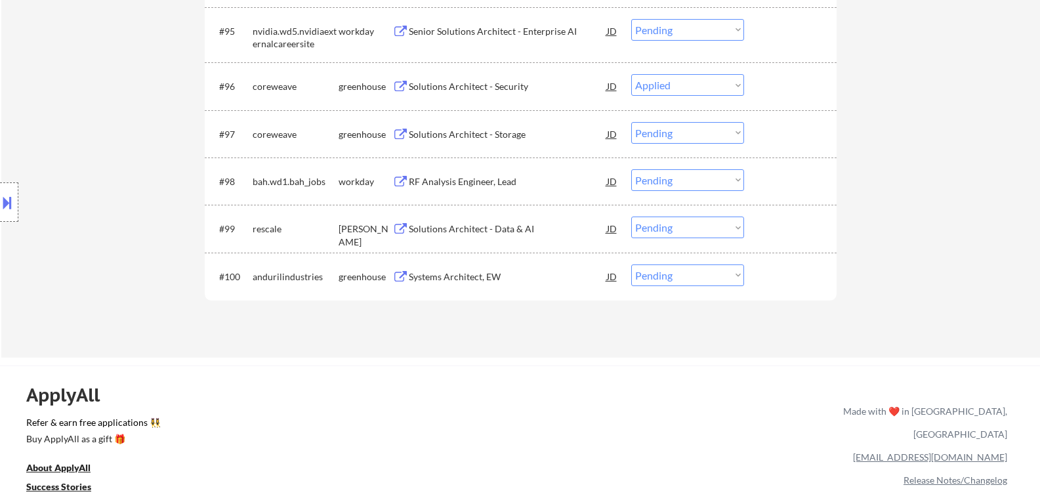
scroll to position [5375, 0]
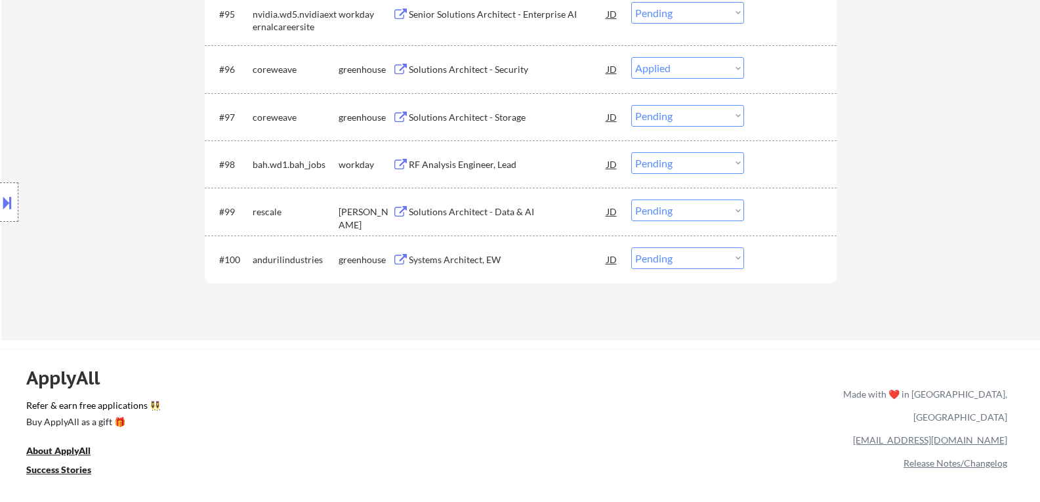
click at [228, 121] on div "Location Inclusions: country:US" at bounding box center [117, 202] width 235 height 243
click at [399, 114] on button at bounding box center [400, 118] width 16 height 12
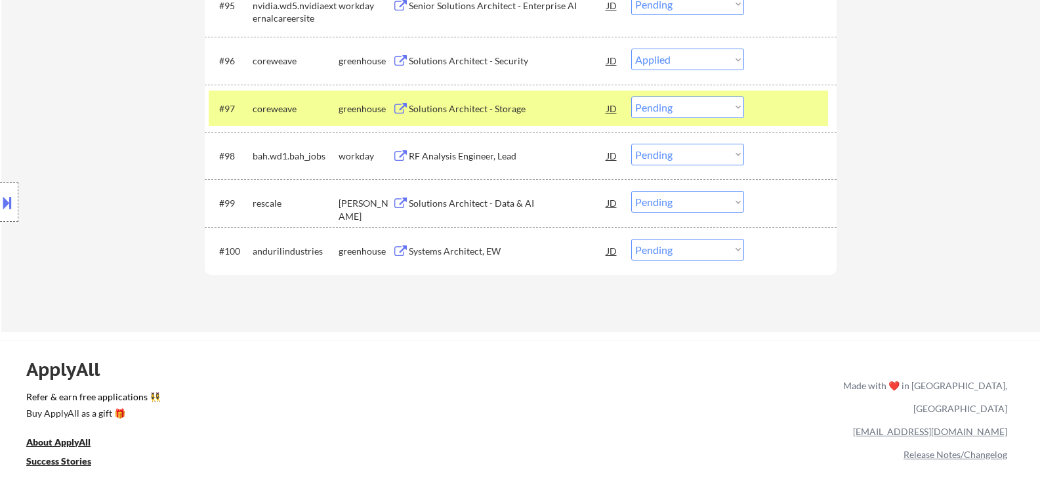
scroll to position [5441, 0]
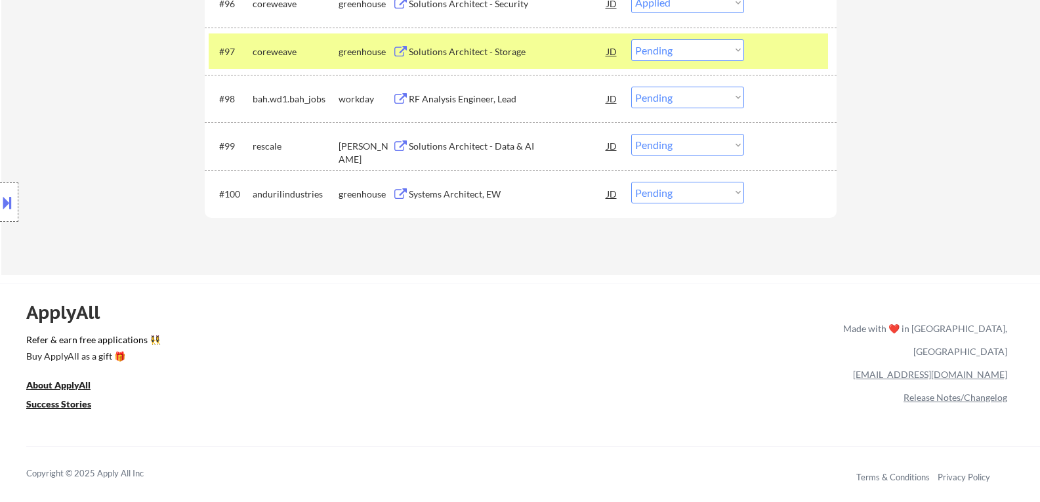
click at [234, 201] on div "Location Inclusions: country:US" at bounding box center [117, 202] width 235 height 243
click at [254, 192] on div "andurilindustries" at bounding box center [296, 194] width 86 height 13
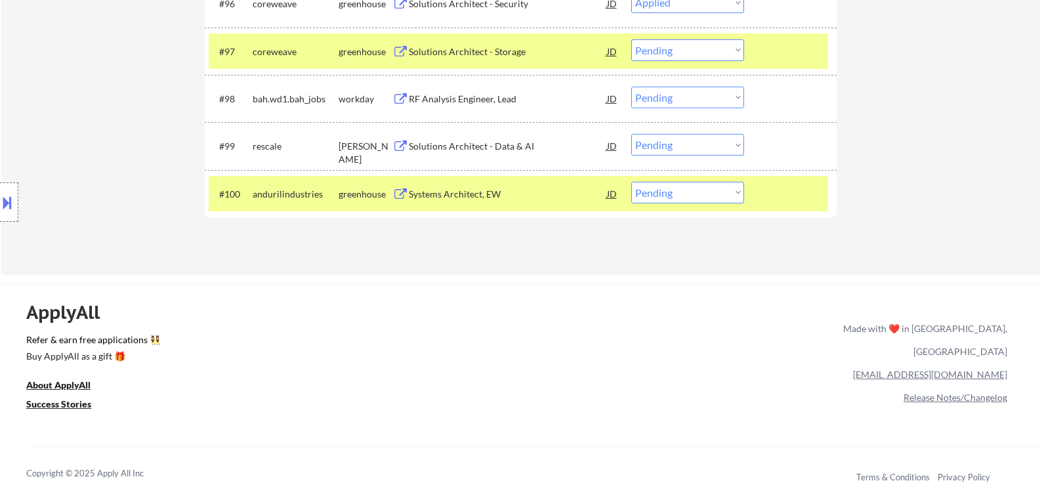
click at [566, 38] on div "#97 coreweave greenhouse Solutions Architect - Storage JD warning_amber Choose …" at bounding box center [518, 50] width 619 height 35
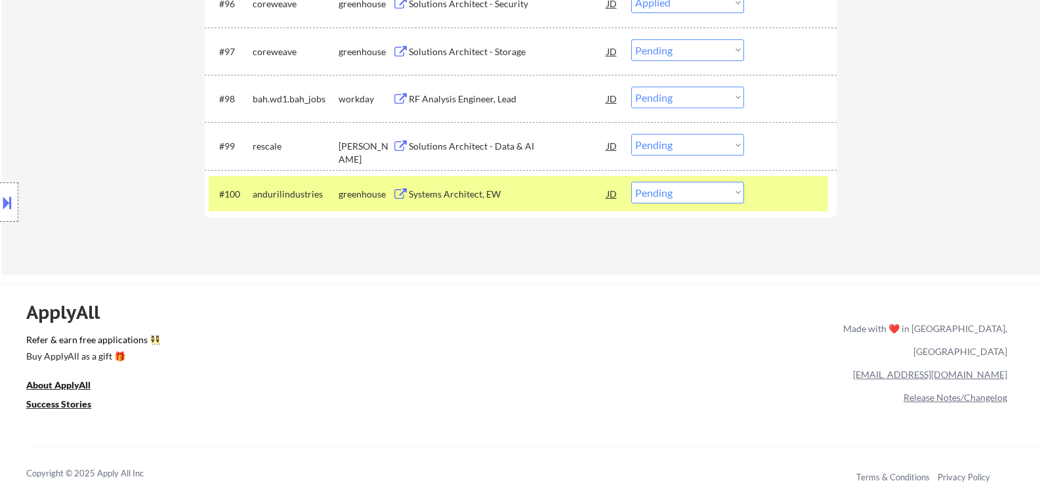
click at [403, 197] on button at bounding box center [400, 194] width 16 height 12
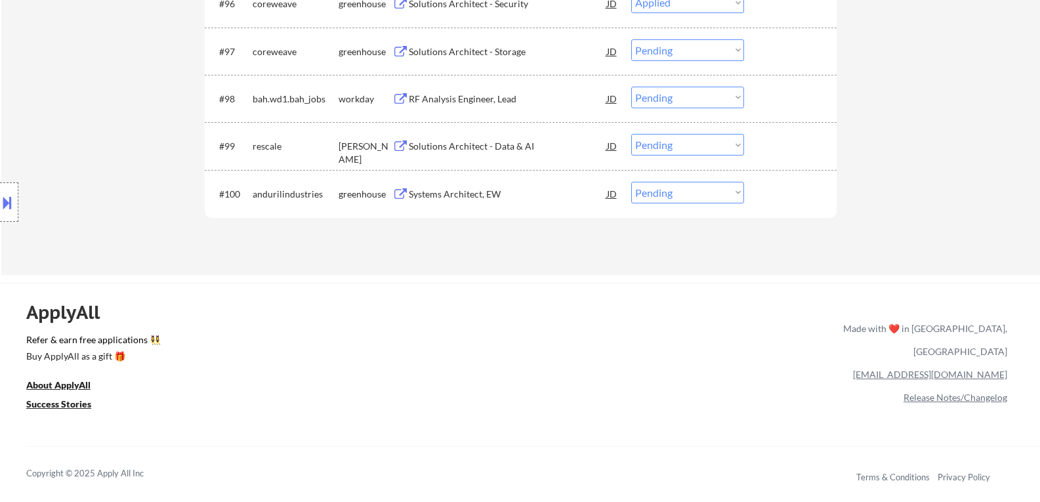
click at [737, 193] on select "Choose an option... Pending Applied Excluded (Questions) Excluded (Expired) Exc…" at bounding box center [687, 193] width 113 height 22
select select ""excluded__bad_match_""
click at [631, 182] on select "Choose an option... Pending Applied Excluded (Questions) Excluded (Expired) Exc…" at bounding box center [687, 193] width 113 height 22
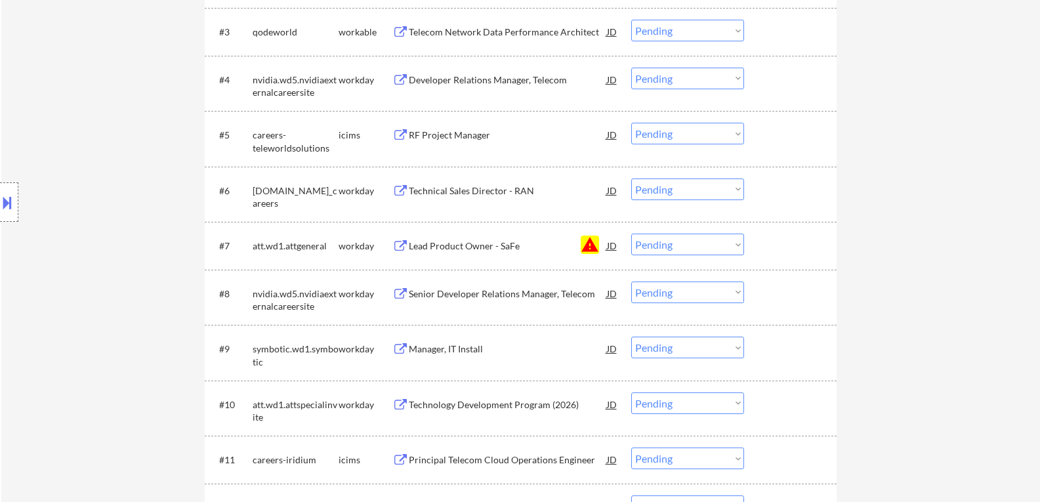
scroll to position [535, 0]
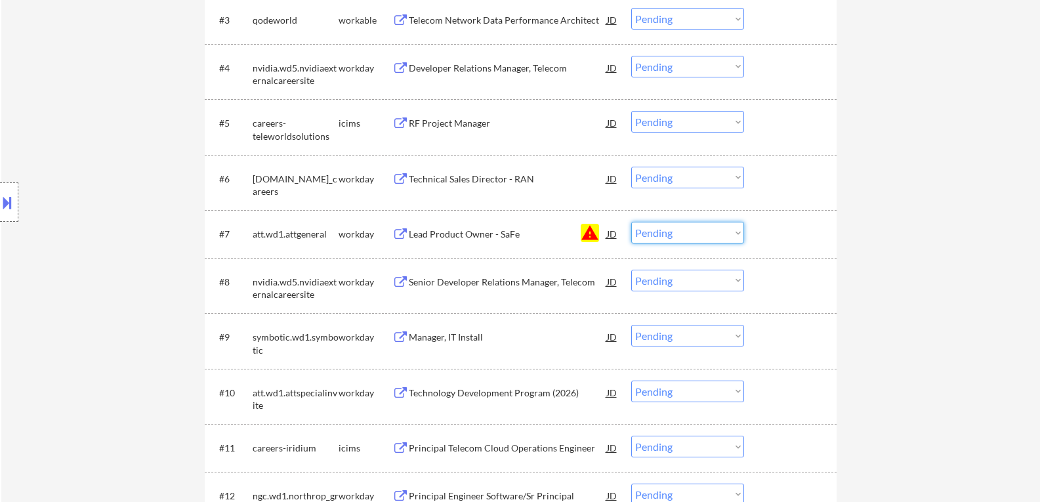
click at [735, 232] on select "Choose an option... Pending Applied Excluded (Questions) Excluded (Expired) Exc…" at bounding box center [687, 233] width 113 height 22
select select ""excluded__blocklist_""
click at [631, 222] on select "Choose an option... Pending Applied Excluded (Questions) Excluded (Expired) Exc…" at bounding box center [687, 233] width 113 height 22
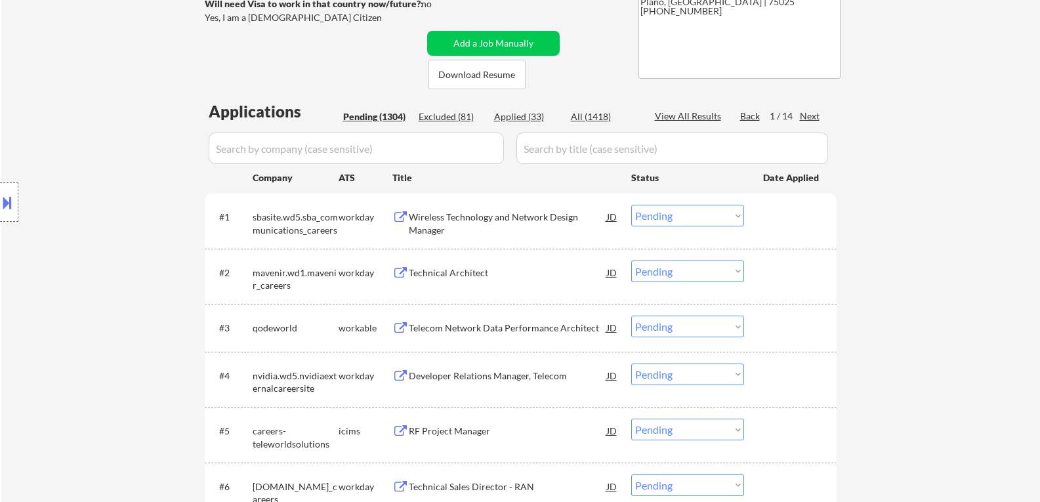
scroll to position [207, 0]
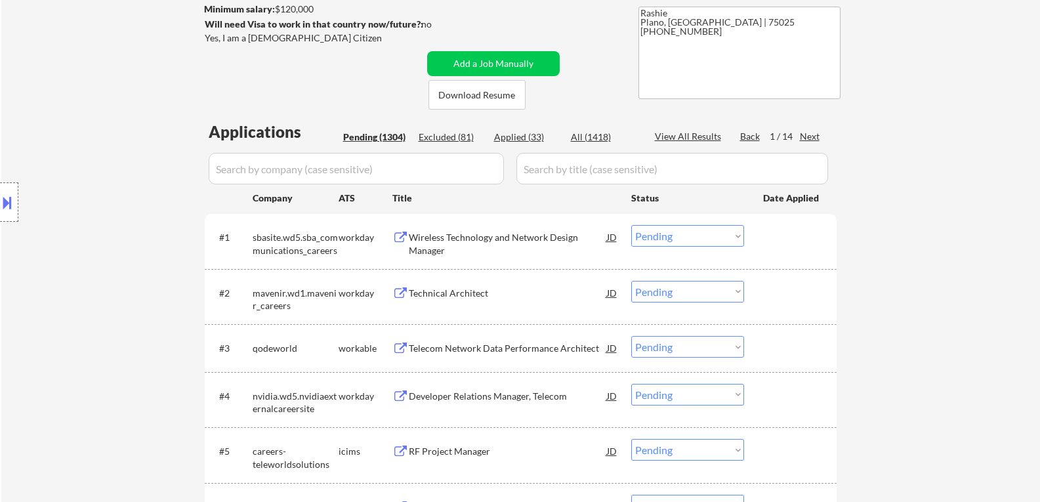
click at [806, 138] on div "Next" at bounding box center [810, 136] width 21 height 13
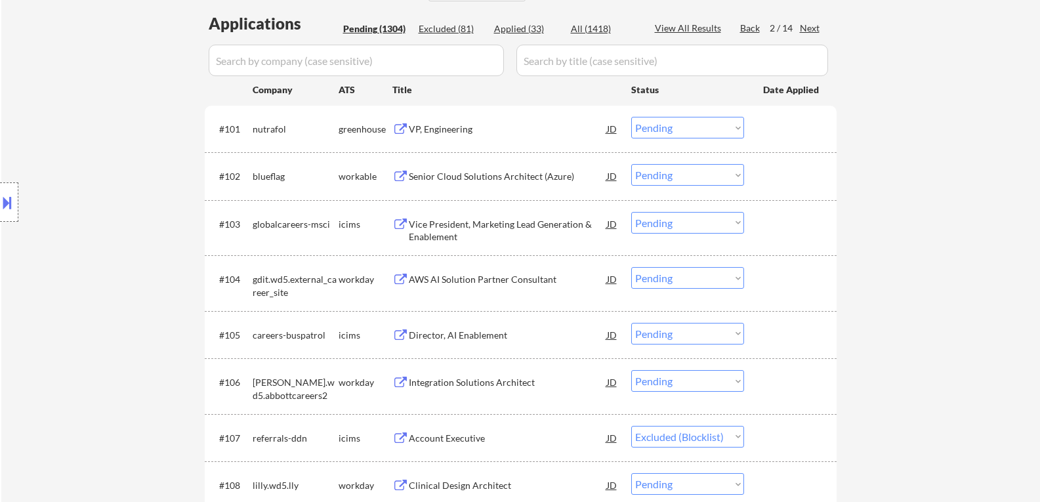
scroll to position [338, 0]
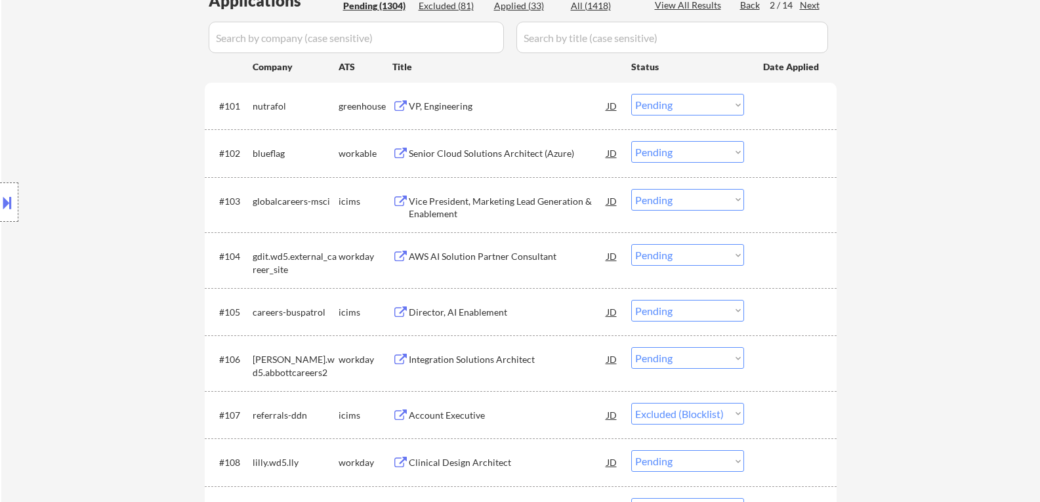
click at [400, 106] on button at bounding box center [400, 106] width 16 height 12
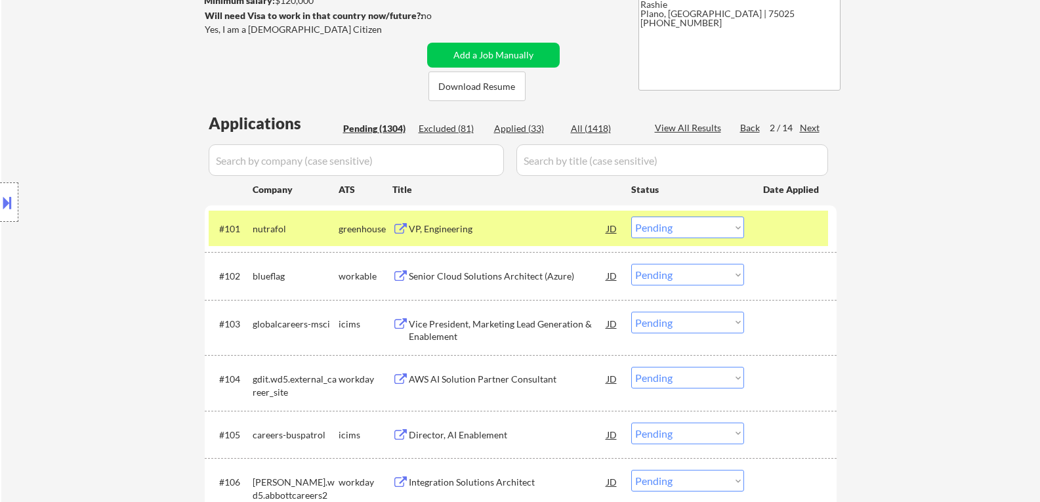
scroll to position [207, 0]
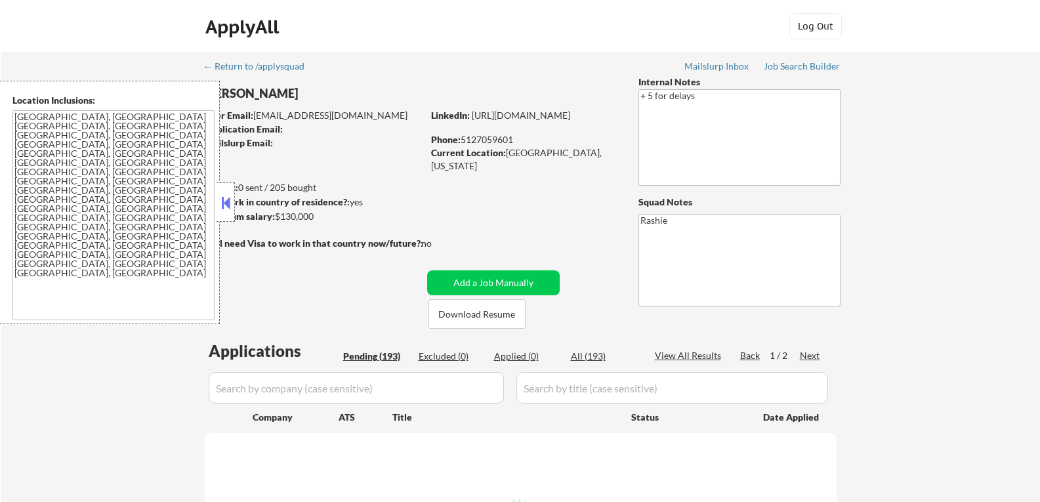
select select ""pending""
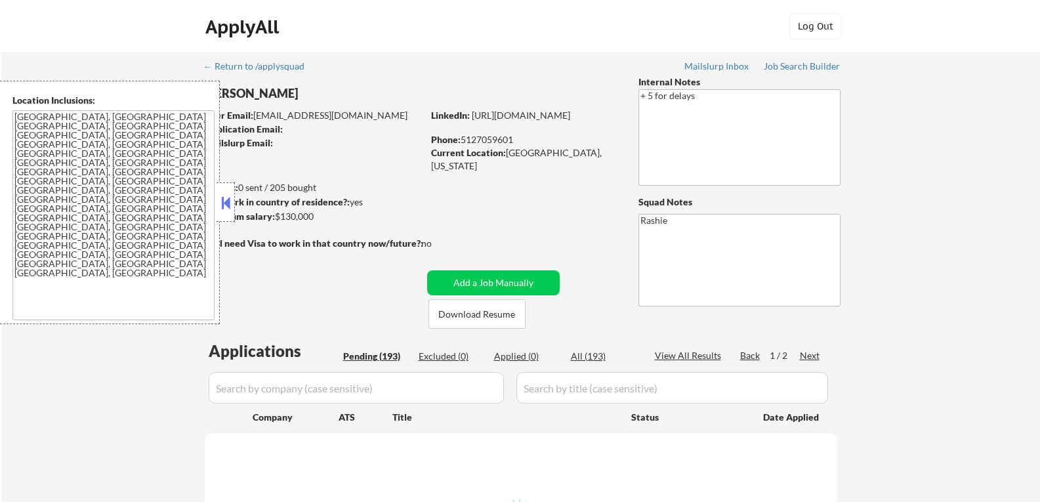
select select ""pending""
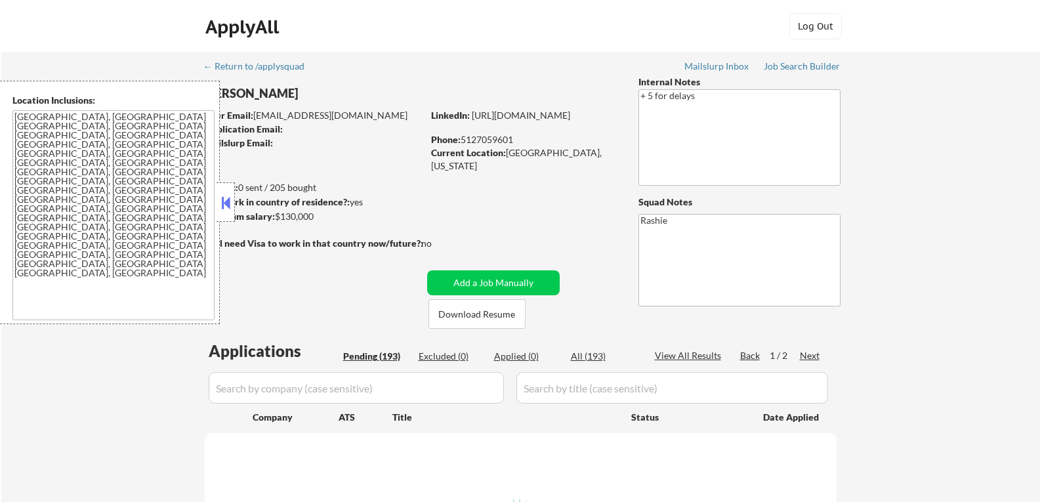
select select ""pending""
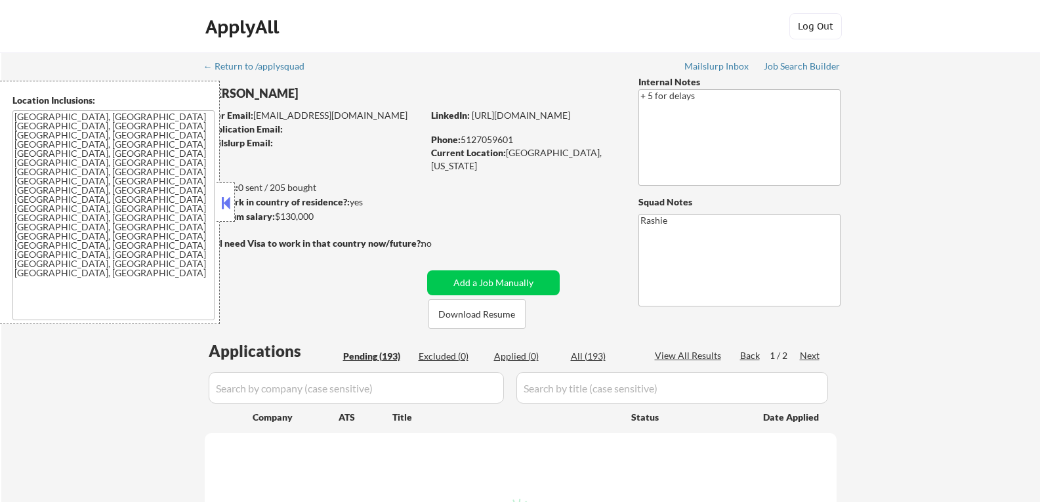
select select ""pending""
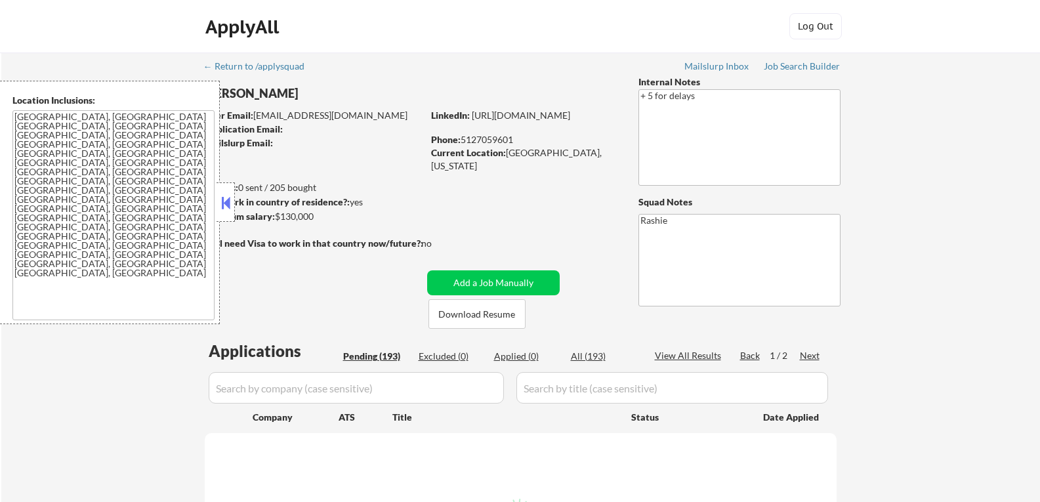
select select ""pending""
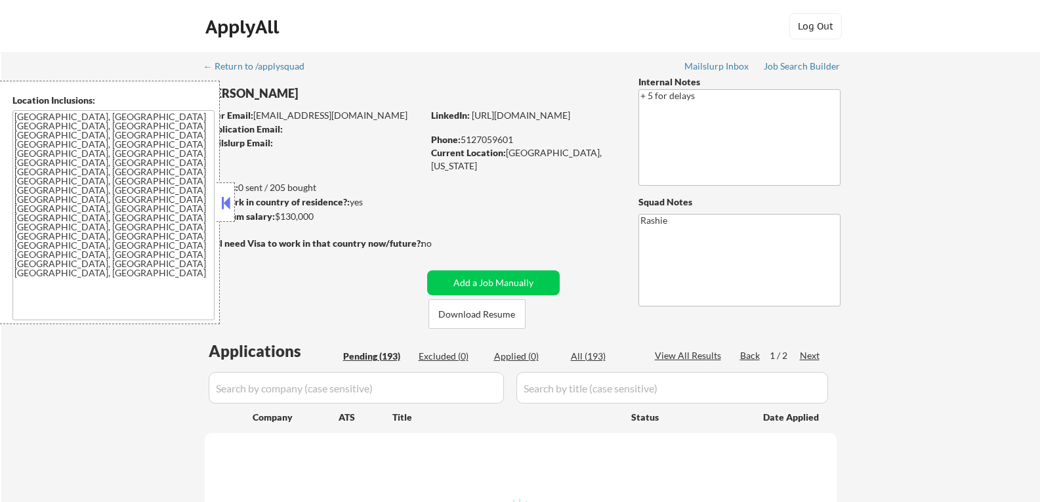
select select ""pending""
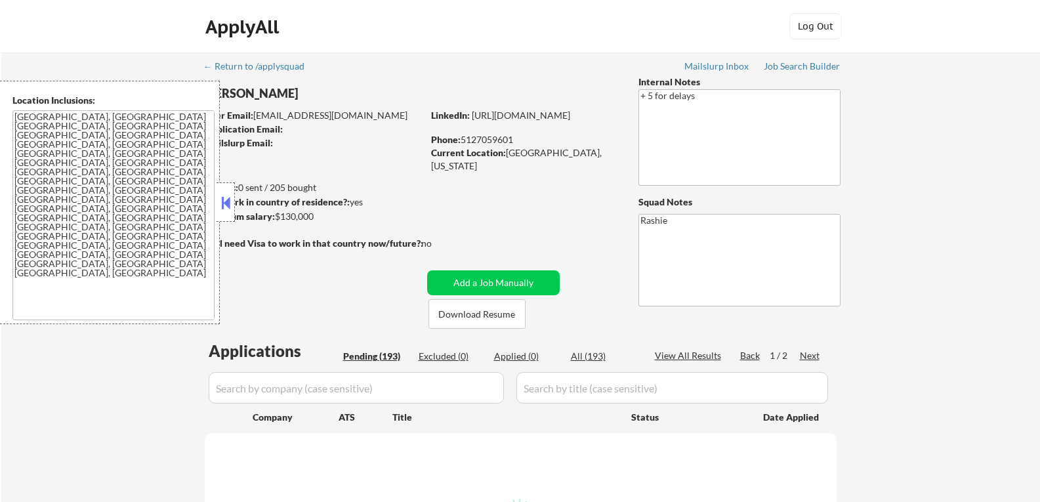
select select ""pending""
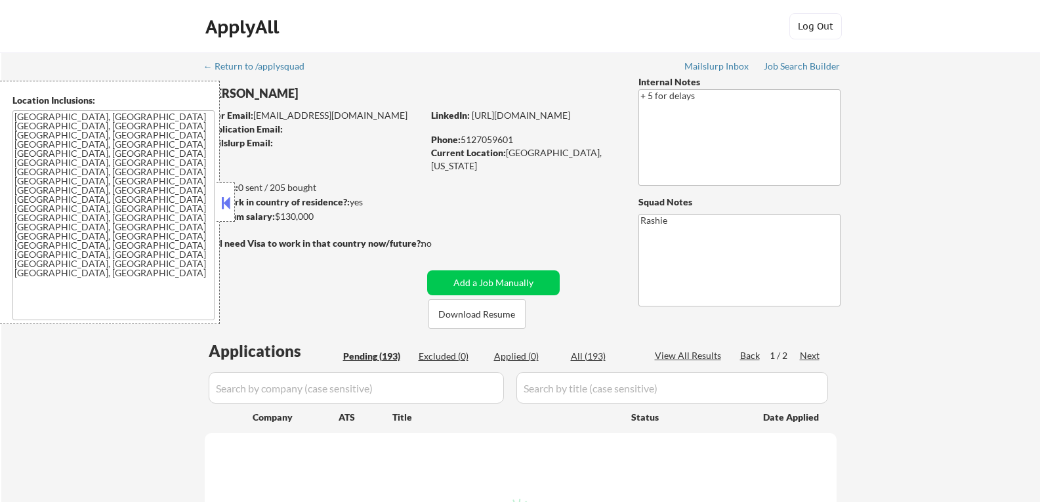
select select ""pending""
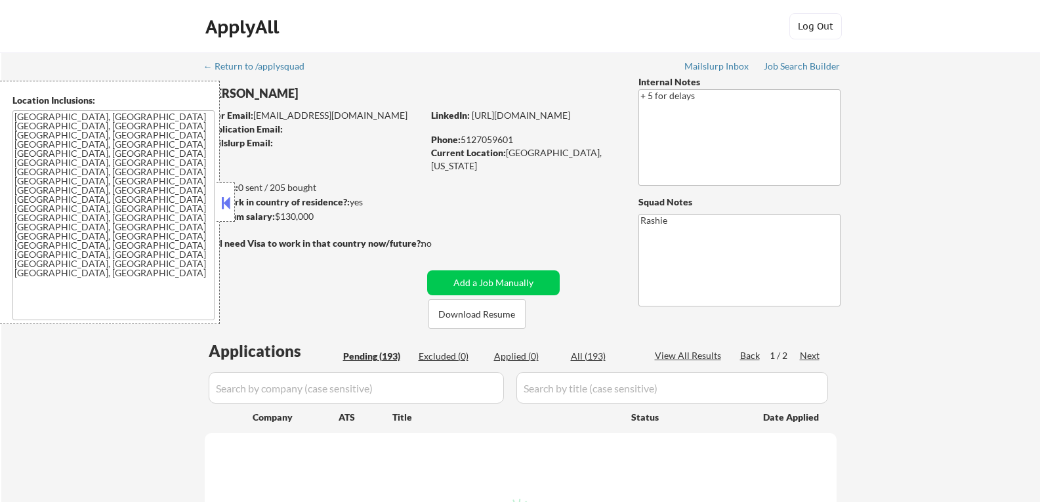
select select ""pending""
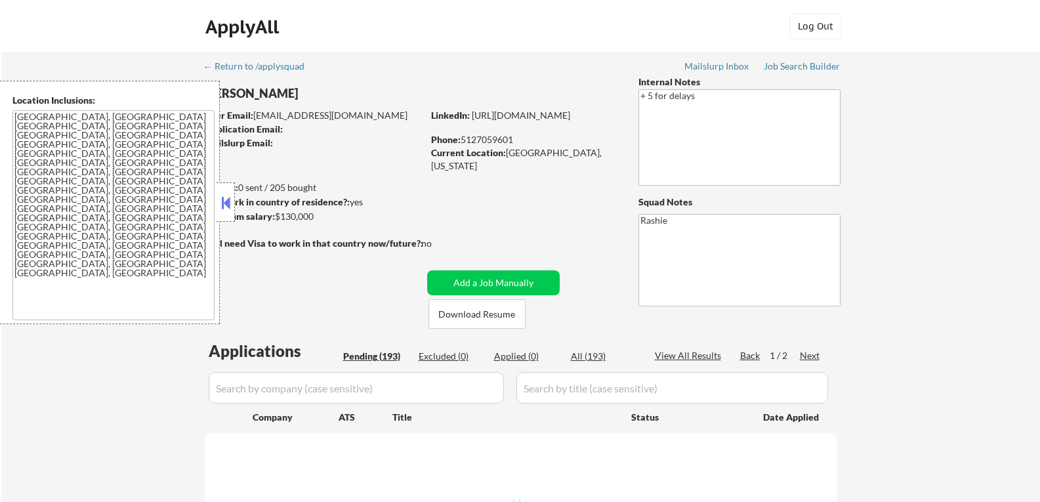
select select ""pending""
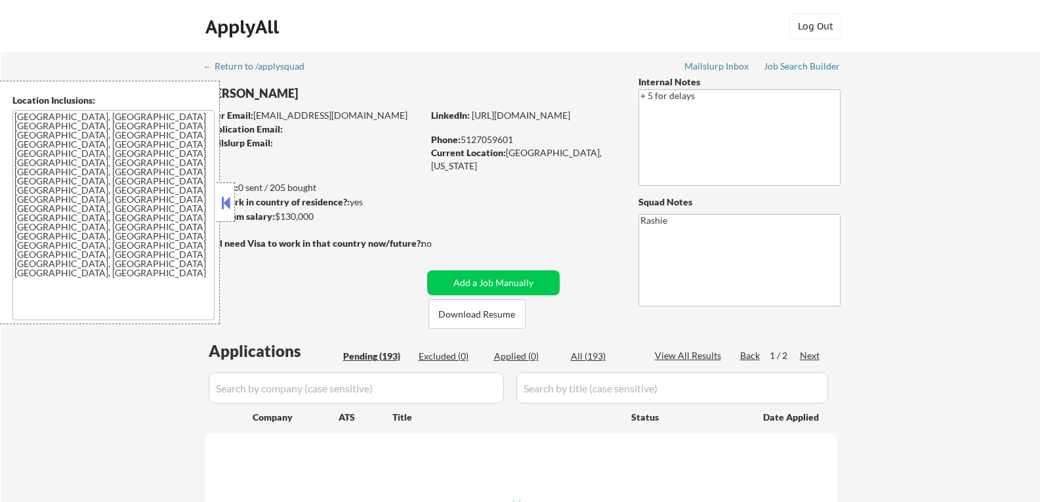
select select ""pending""
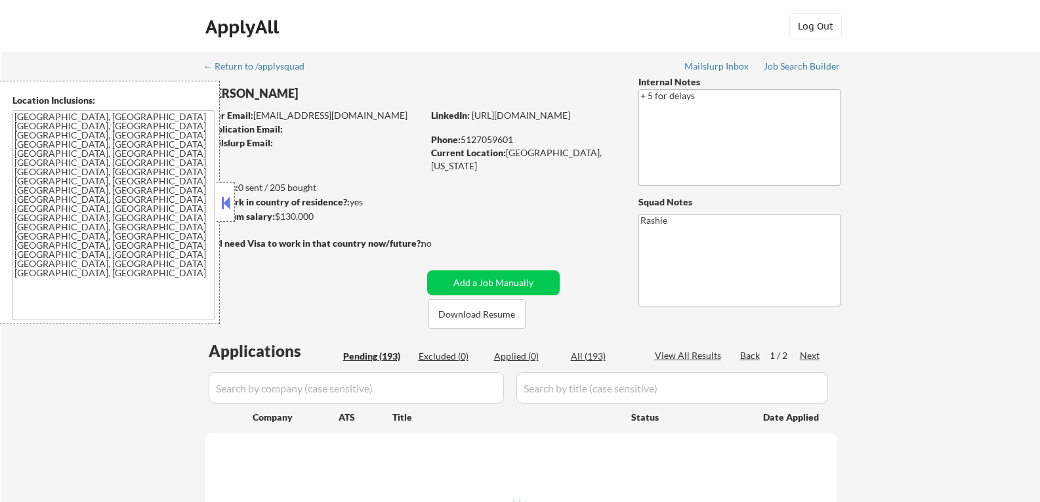
select select ""pending""
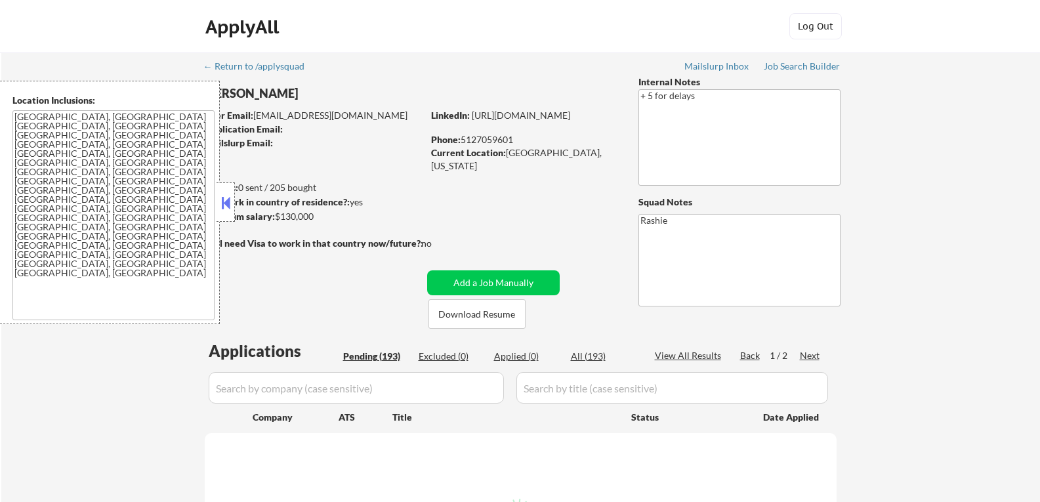
select select ""pending""
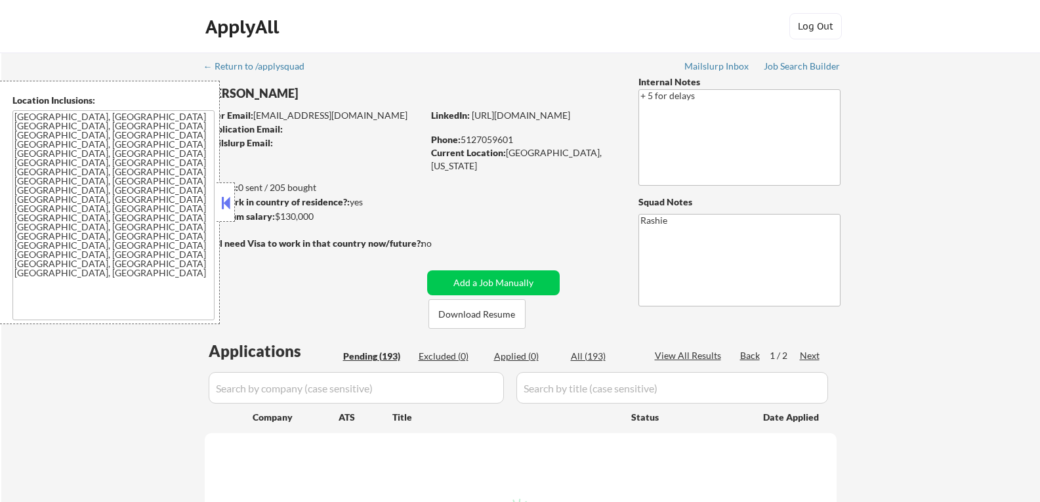
select select ""pending""
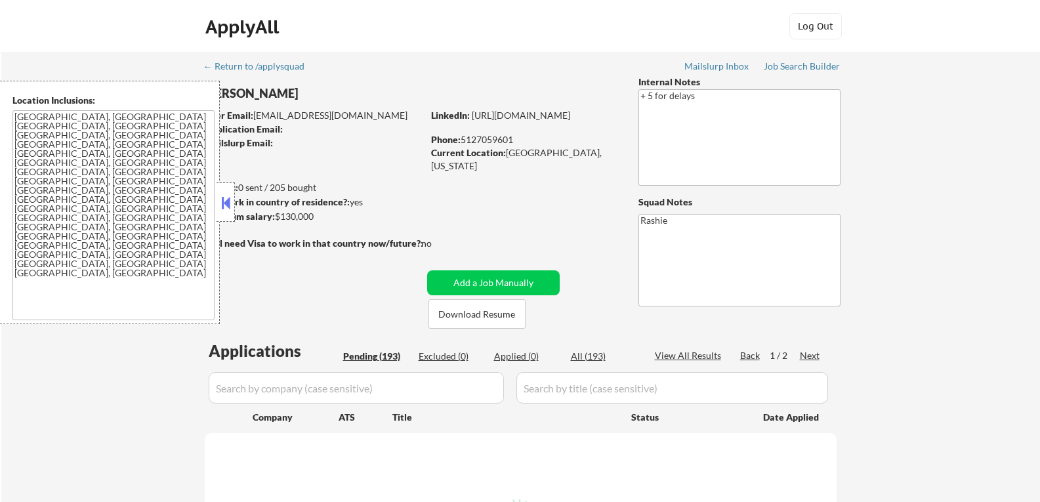
select select ""pending""
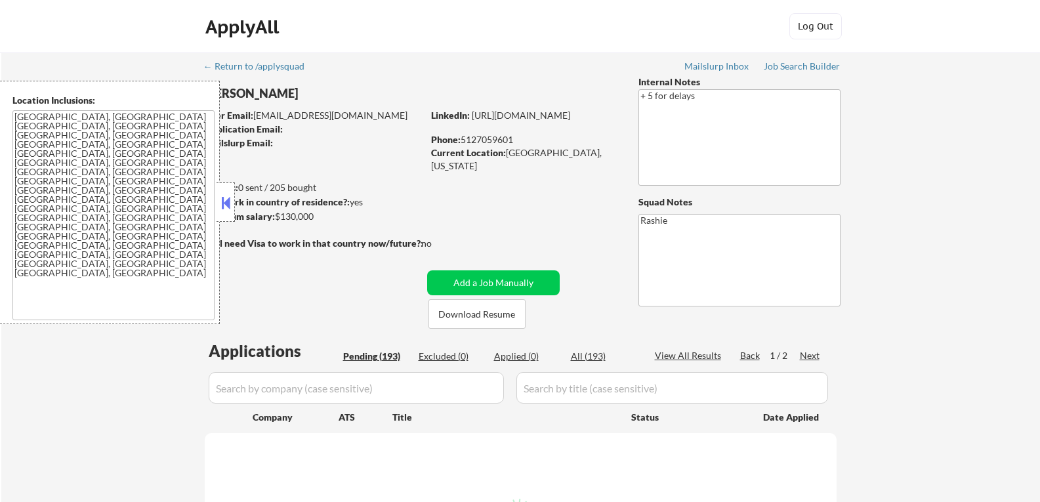
select select ""pending""
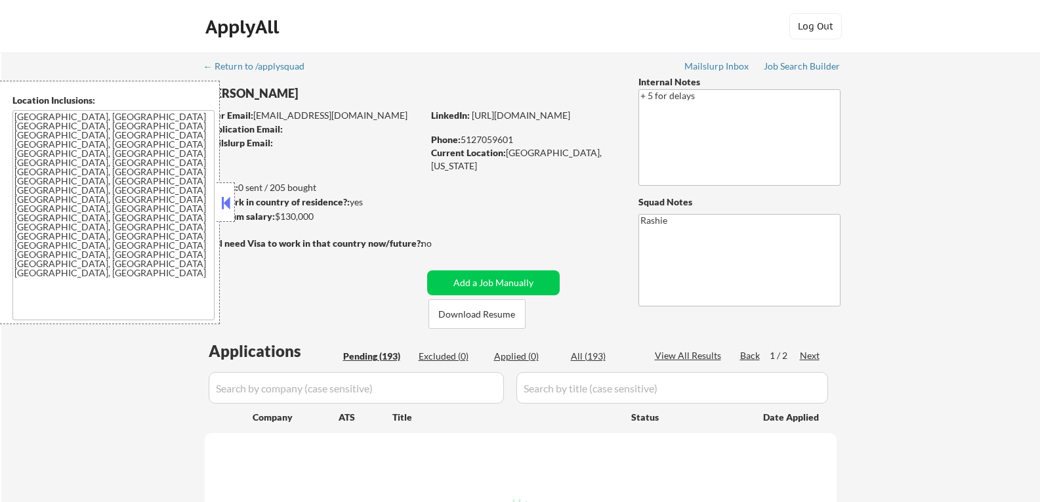
select select ""pending""
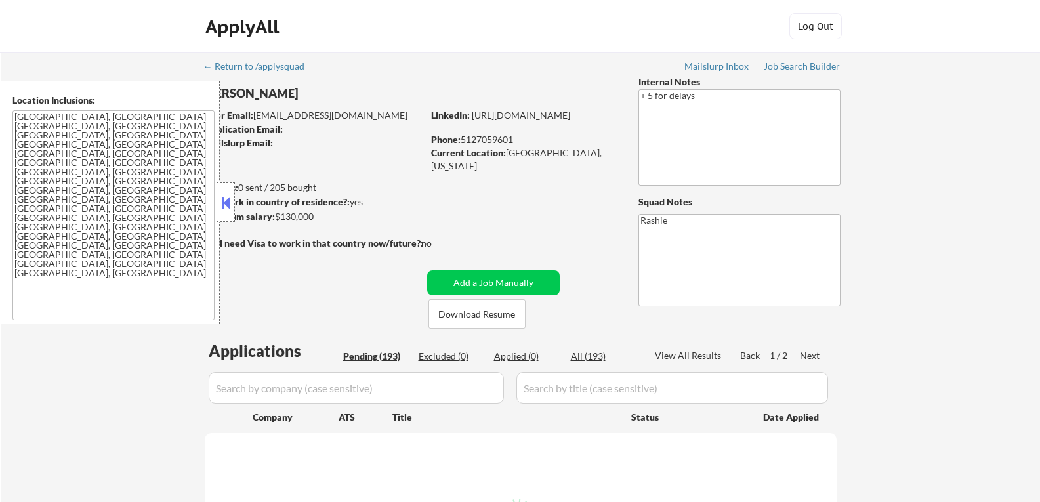
select select ""pending""
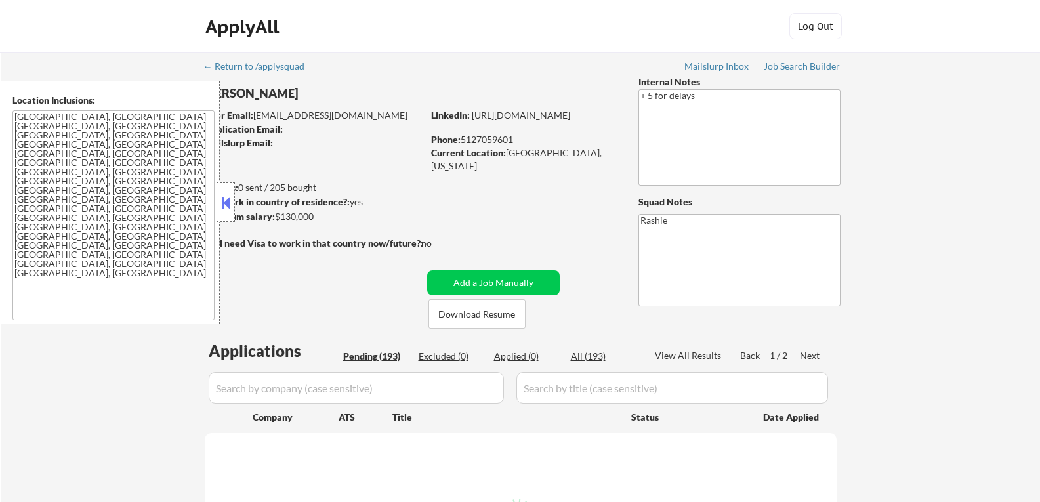
select select ""pending""
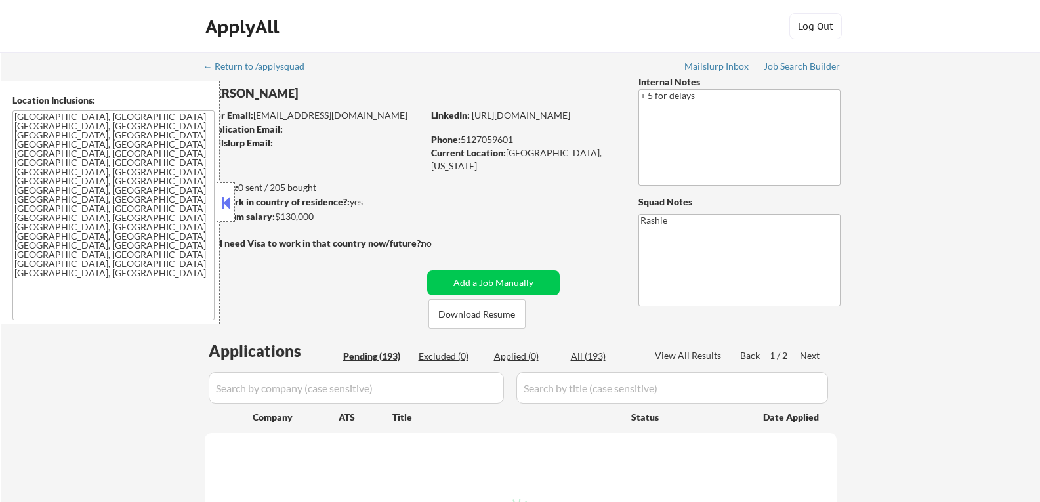
select select ""pending""
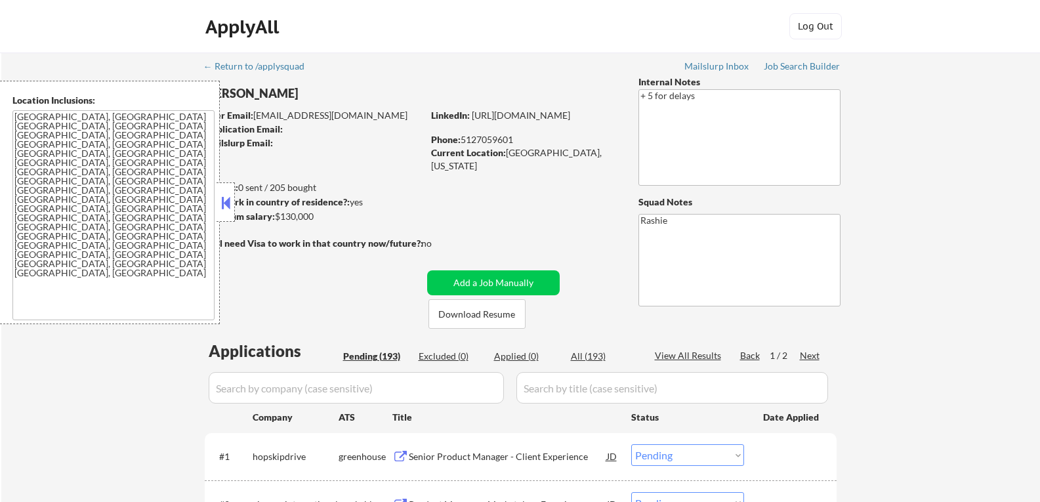
click at [232, 203] on button at bounding box center [225, 203] width 14 height 20
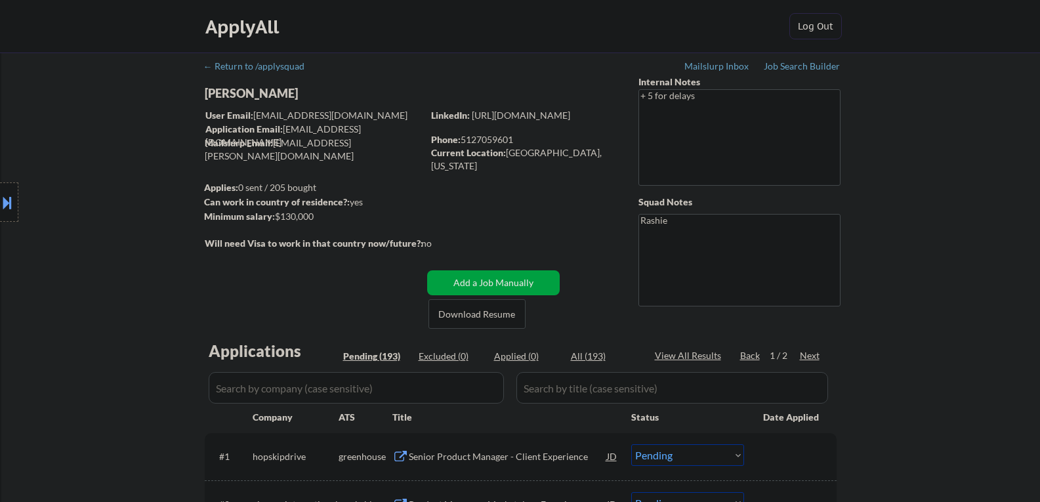
click at [523, 155] on div "Current Location: [GEOGRAPHIC_DATA], [US_STATE]" at bounding box center [524, 159] width 186 height 26
drag, startPoint x: 523, startPoint y: 155, endPoint x: 548, endPoint y: 151, distance: 24.7
click at [548, 151] on div "Current Location: [GEOGRAPHIC_DATA], [US_STATE]" at bounding box center [524, 159] width 186 height 26
copy div "[GEOGRAPHIC_DATA], [US_STATE]"
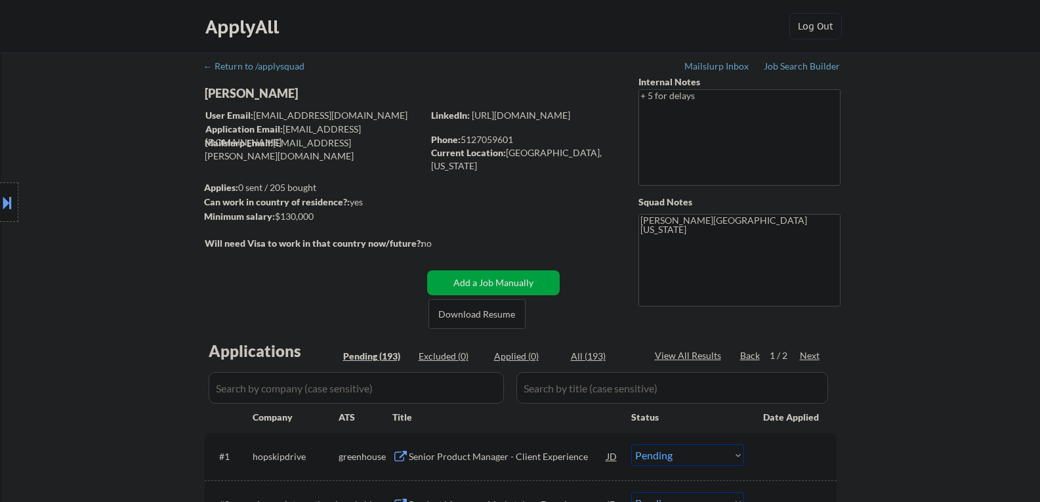
copy div "5127059601"
drag, startPoint x: 520, startPoint y: 140, endPoint x: 464, endPoint y: 137, distance: 56.5
click at [464, 137] on div "Phone: [PHONE_NUMBER]" at bounding box center [524, 139] width 186 height 13
click at [513, 121] on link "[URL][DOMAIN_NAME]" at bounding box center [521, 115] width 98 height 11
type textarea "[PERSON_NAME][GEOGRAPHIC_DATA][US_STATE] 5127059601 [URL][DOMAIN_NAME]"
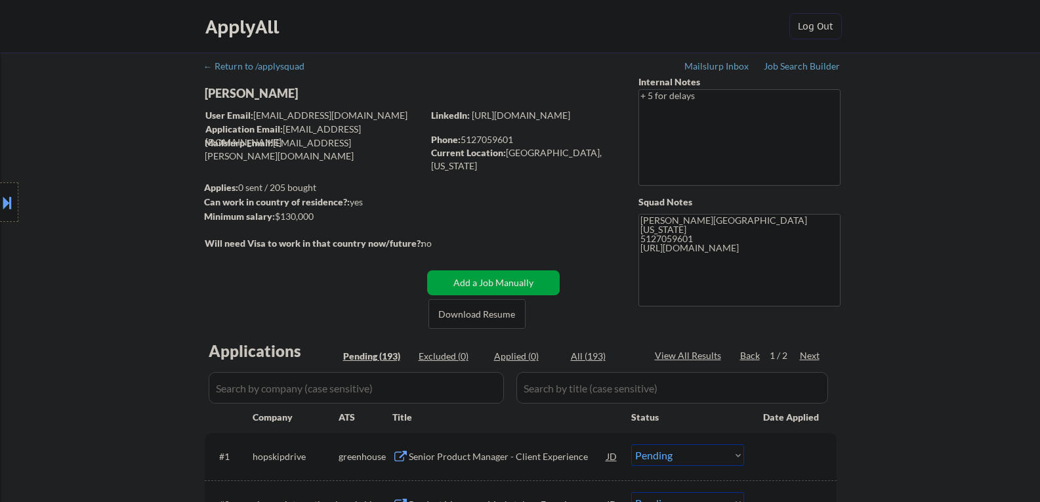
select select ""pending""
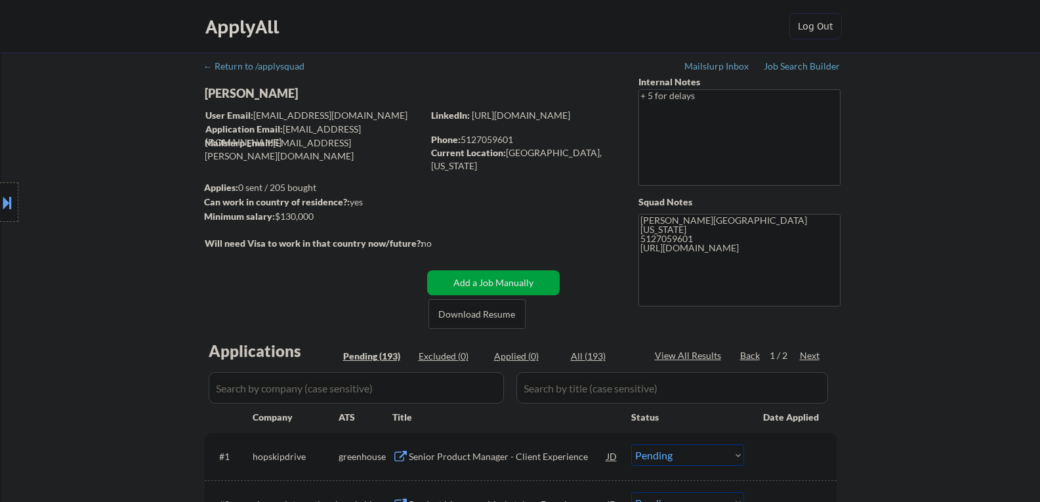
select select ""pending""
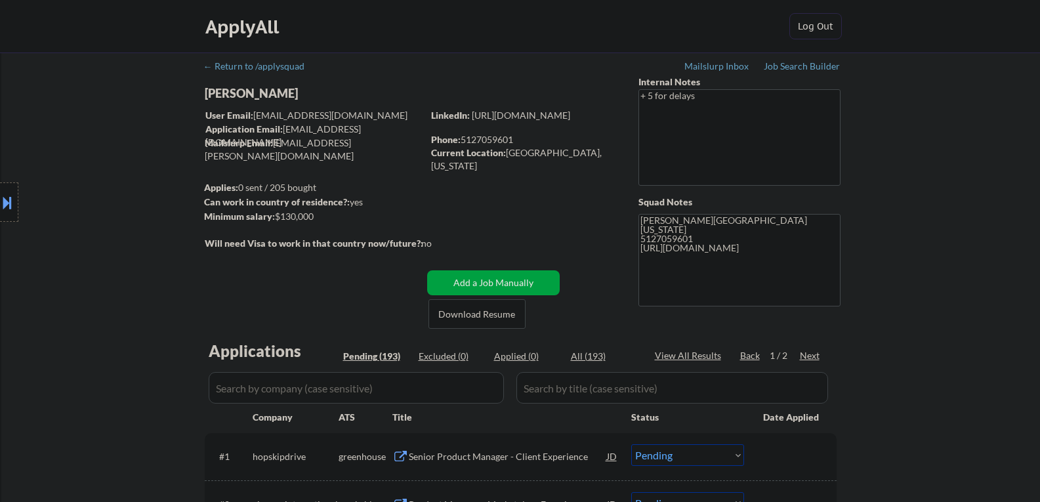
select select ""pending""
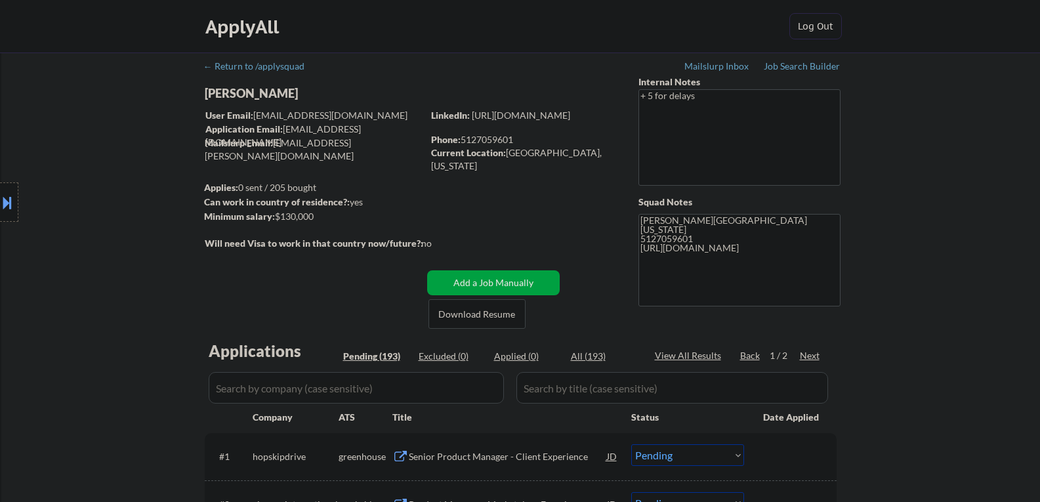
select select ""pending""
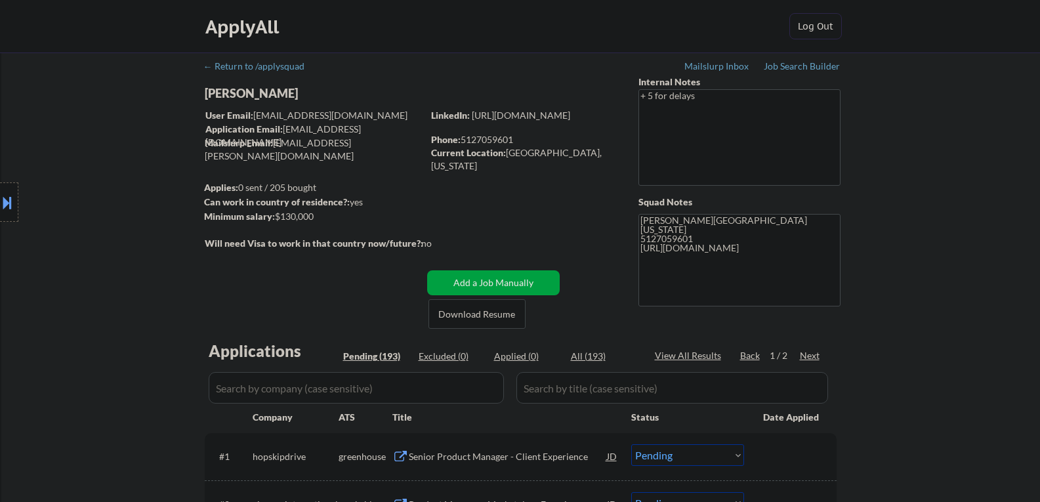
select select ""pending""
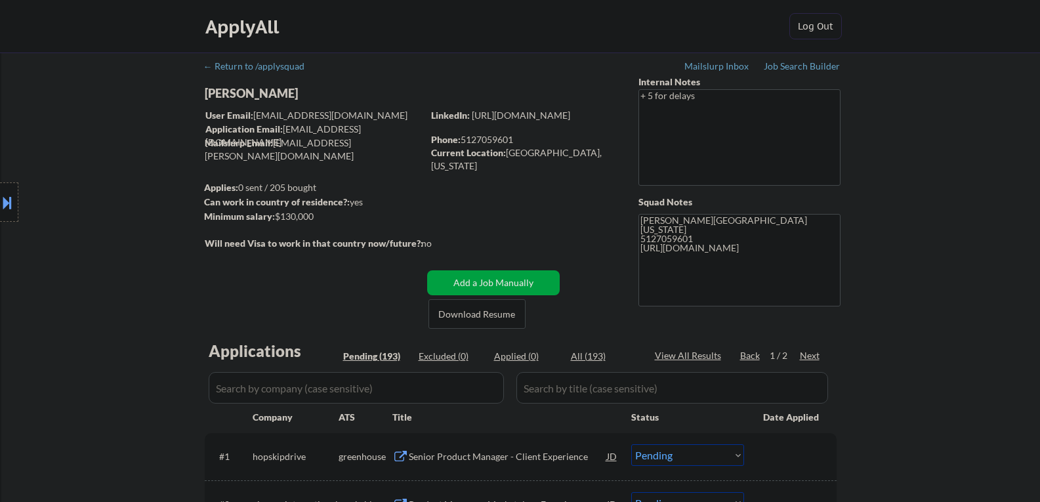
select select ""pending""
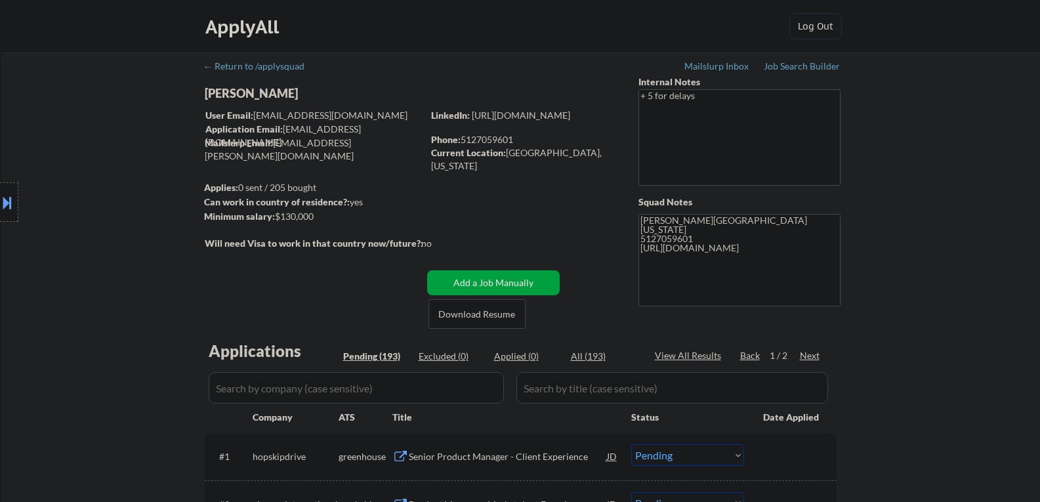
select select ""pending""
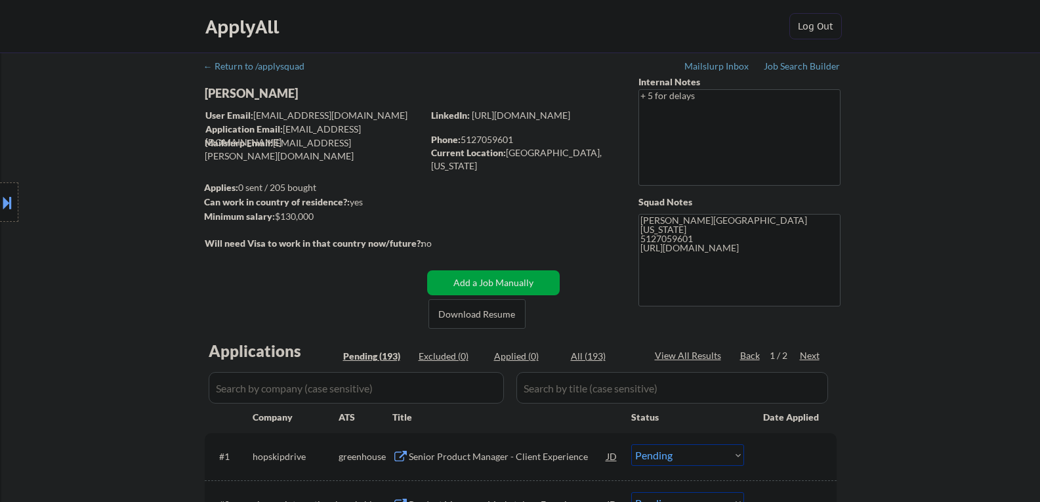
select select ""pending""
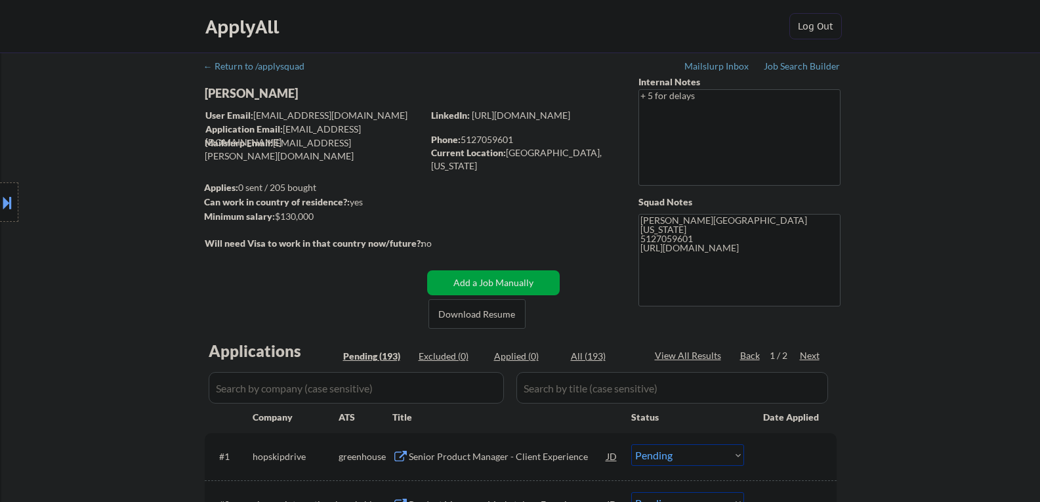
select select ""pending""
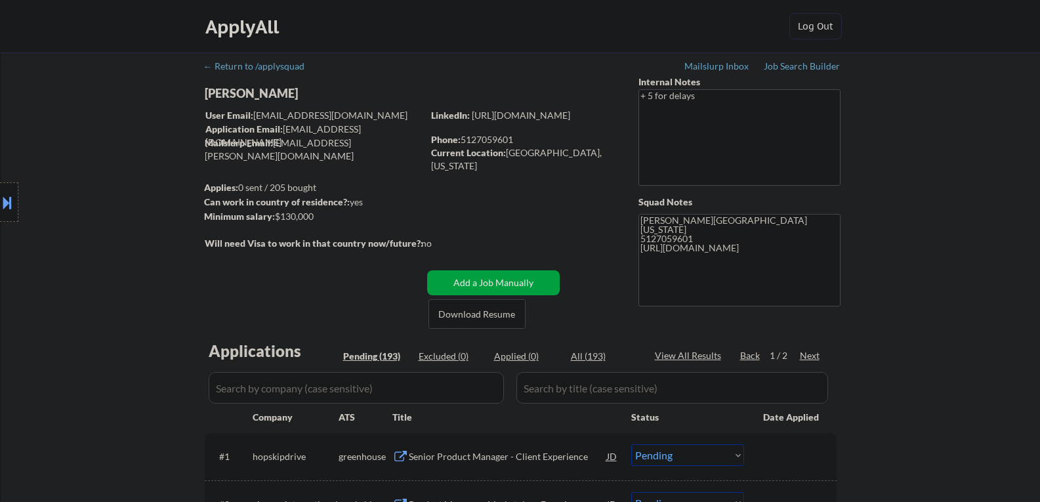
select select ""pending""
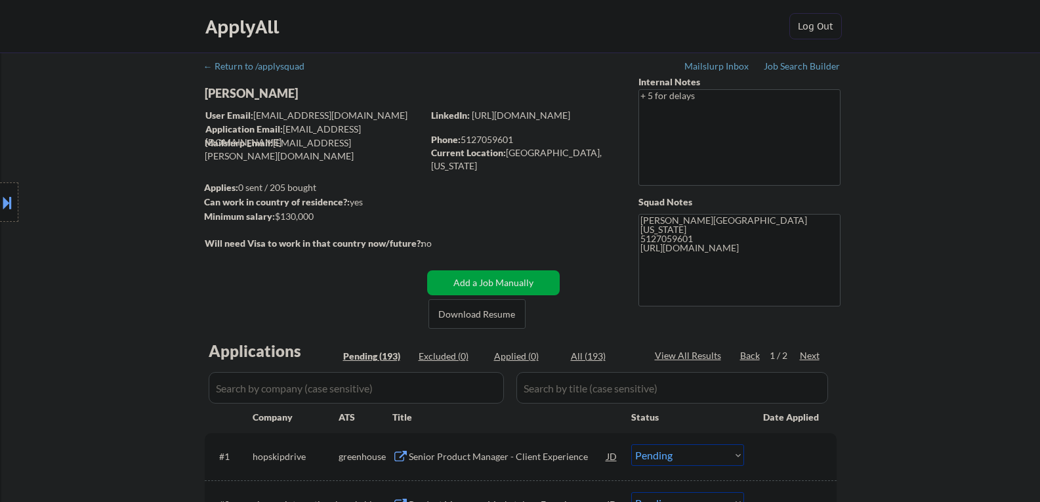
select select ""pending""
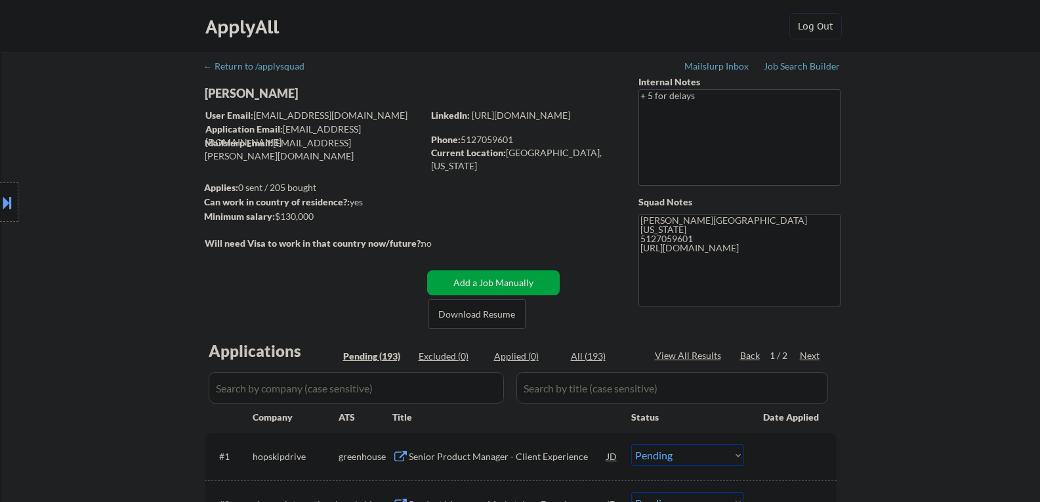
select select ""pending""
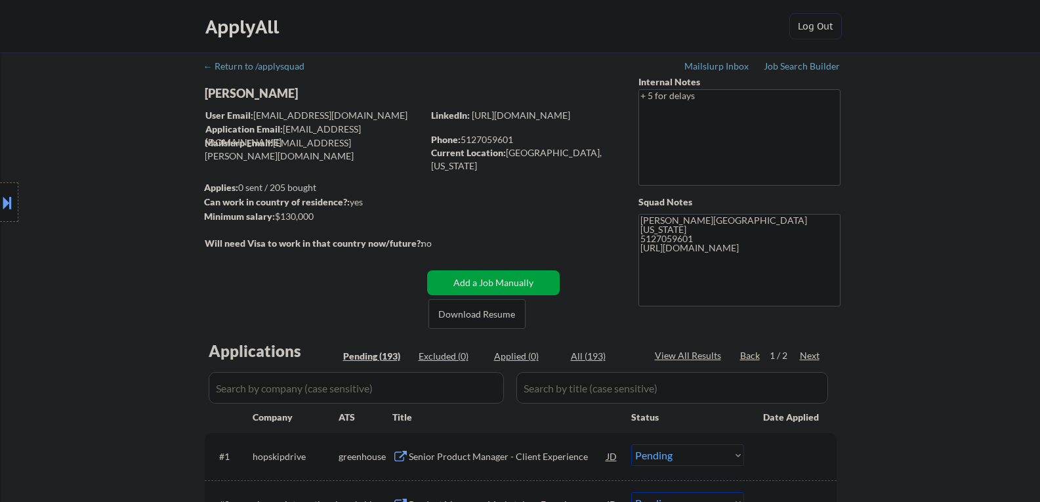
select select ""pending""
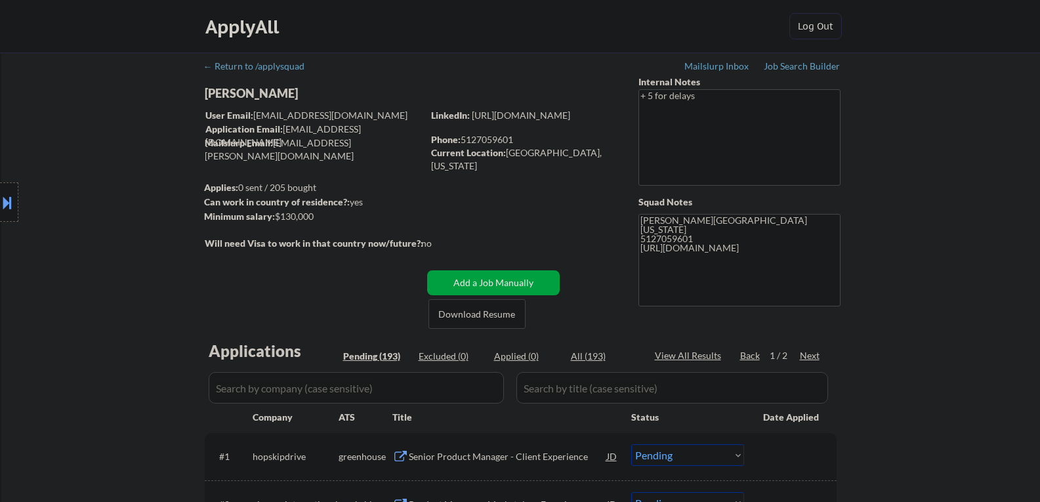
select select ""pending""
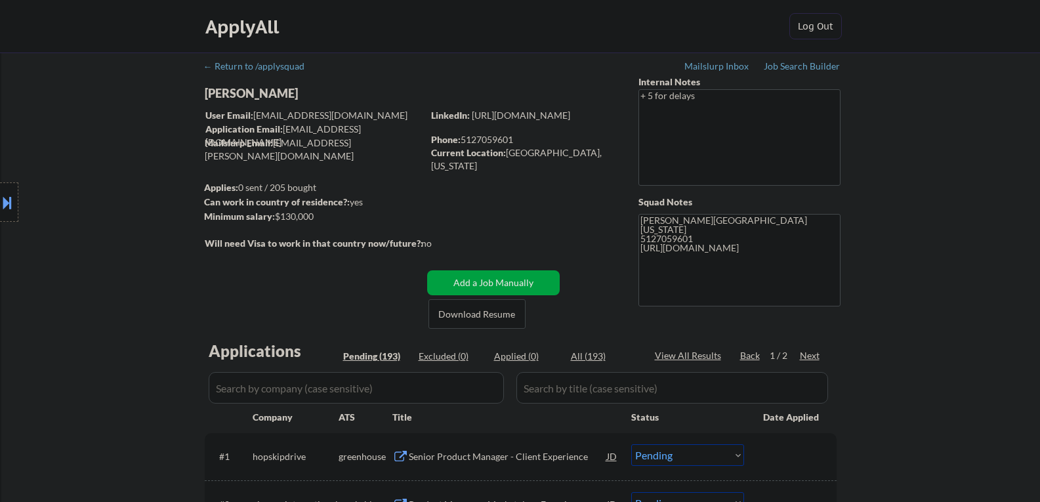
select select ""pending""
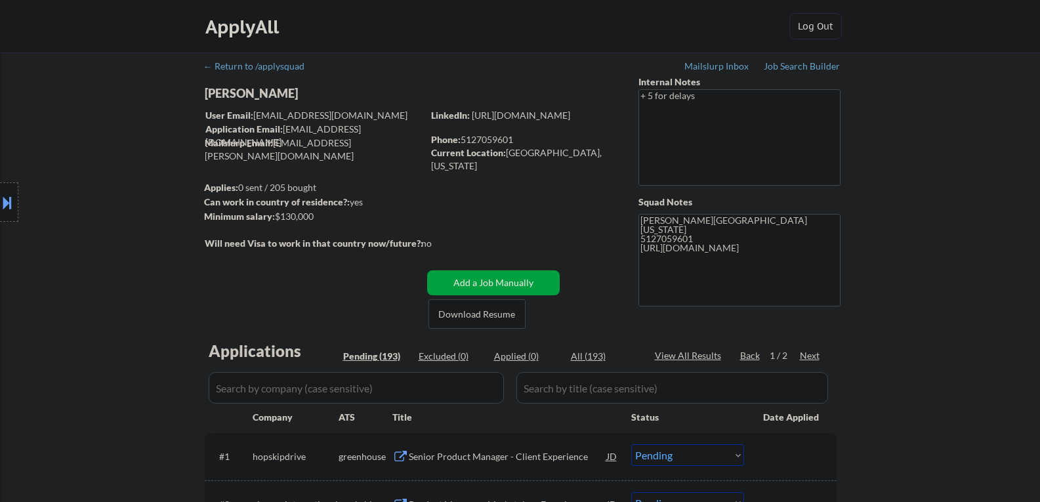
select select ""pending""
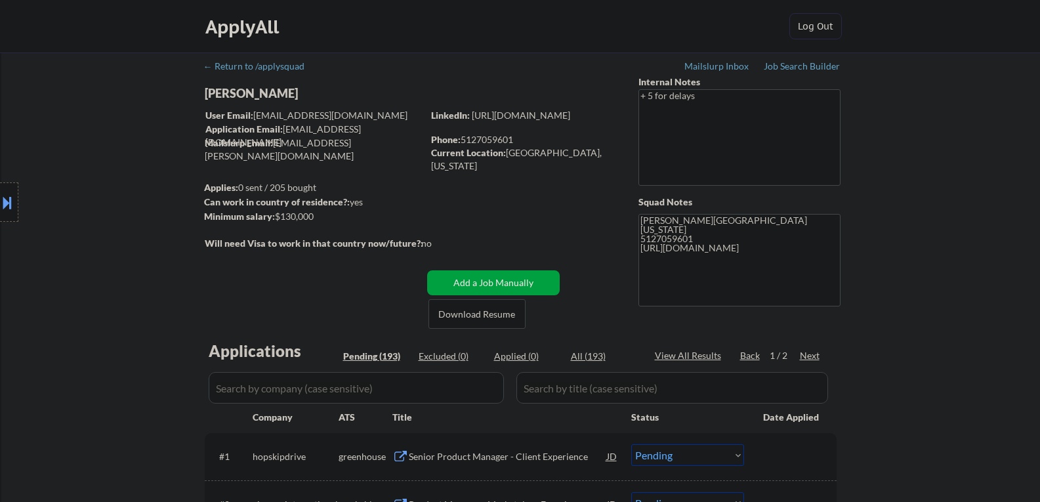
select select ""pending""
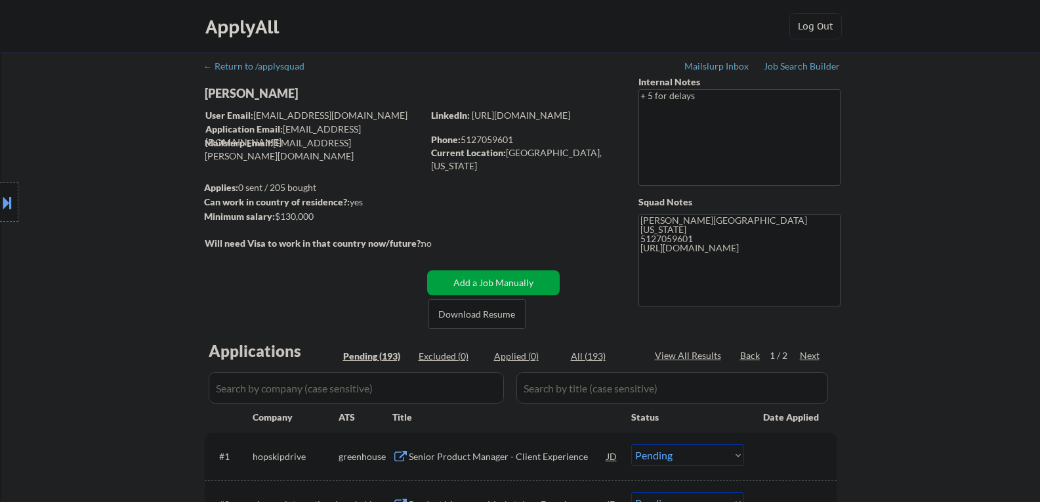
select select ""pending""
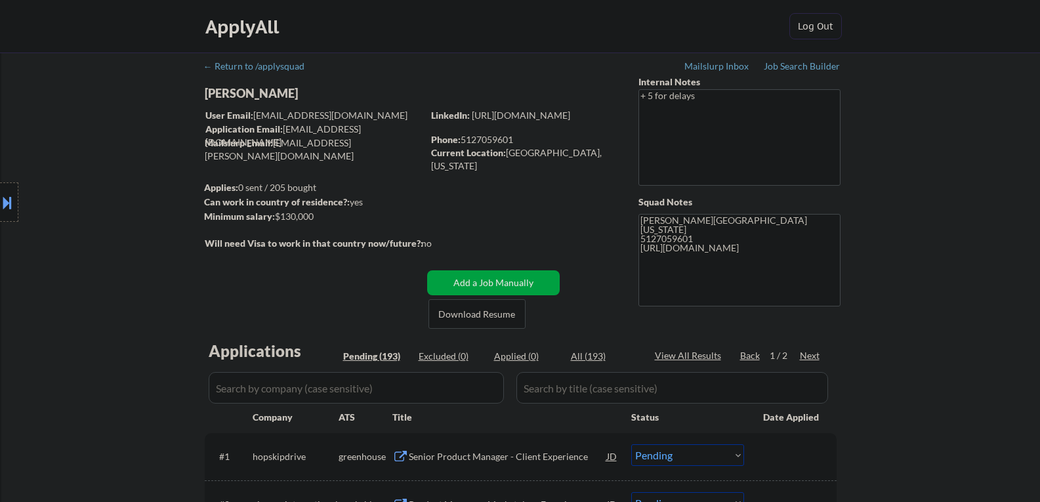
select select ""pending""
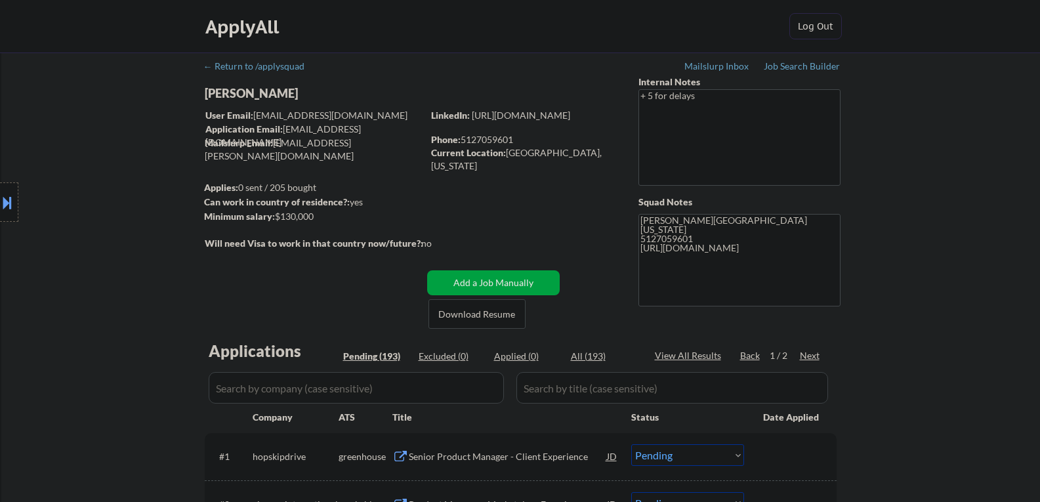
select select ""pending""
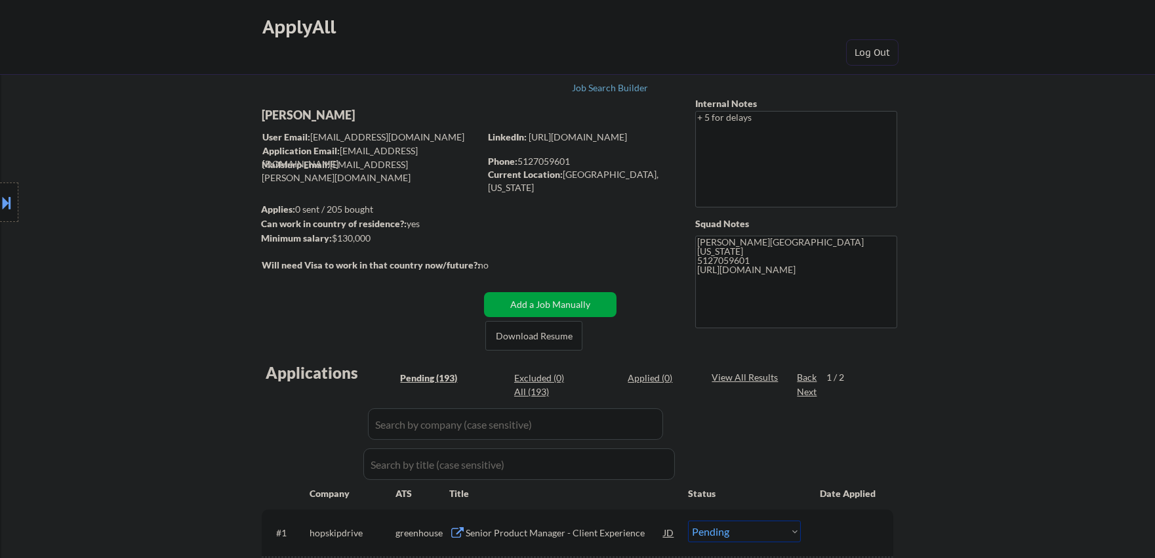
copy div "[PERSON_NAME]"
drag, startPoint x: 344, startPoint y: 115, endPoint x: 256, endPoint y: 109, distance: 88.1
click at [0, 192] on div at bounding box center [9, 201] width 18 height 39
click at [5, 182] on div at bounding box center [9, 201] width 18 height 39
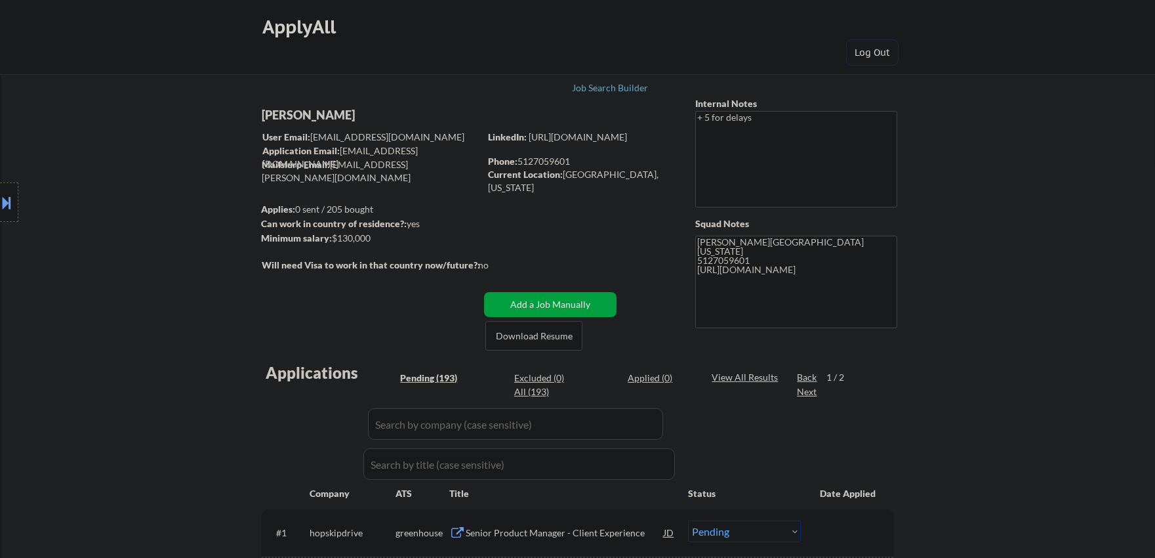
click at [15, 183] on div at bounding box center [9, 201] width 18 height 39
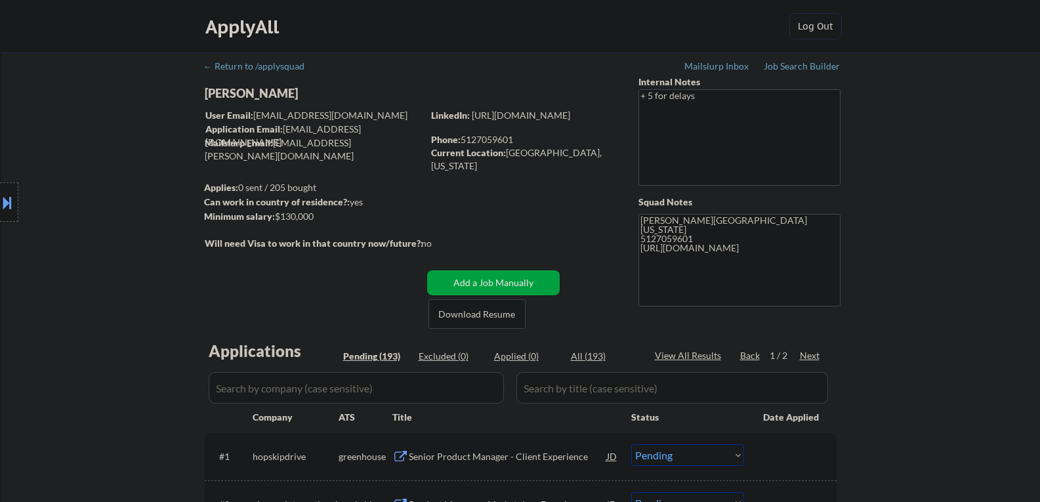
click at [96, 196] on div "Location Inclusions: [GEOGRAPHIC_DATA], [GEOGRAPHIC_DATA] [GEOGRAPHIC_DATA], [G…" at bounding box center [117, 202] width 235 height 243
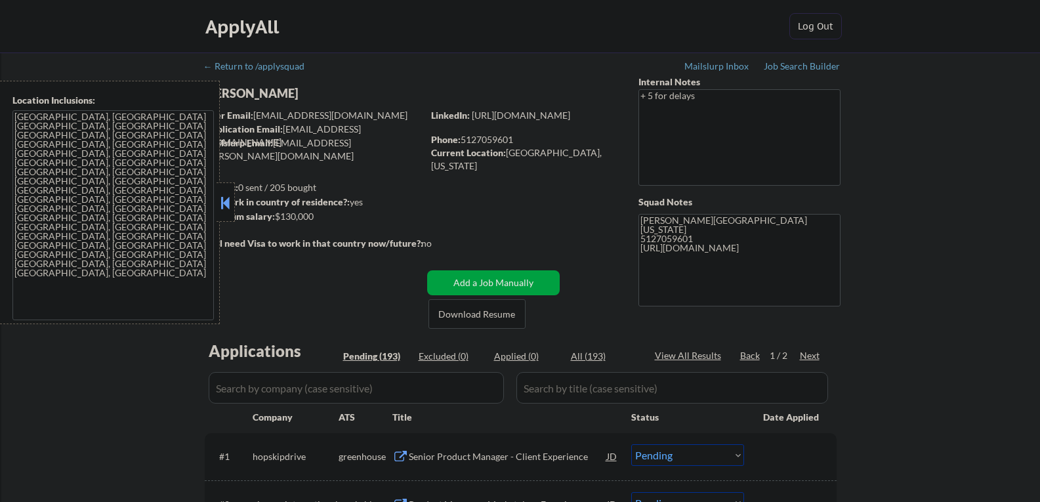
click at [176, 199] on textarea "[GEOGRAPHIC_DATA], [GEOGRAPHIC_DATA] [GEOGRAPHIC_DATA], [GEOGRAPHIC_DATA] [GEOG…" at bounding box center [112, 215] width 201 height 210
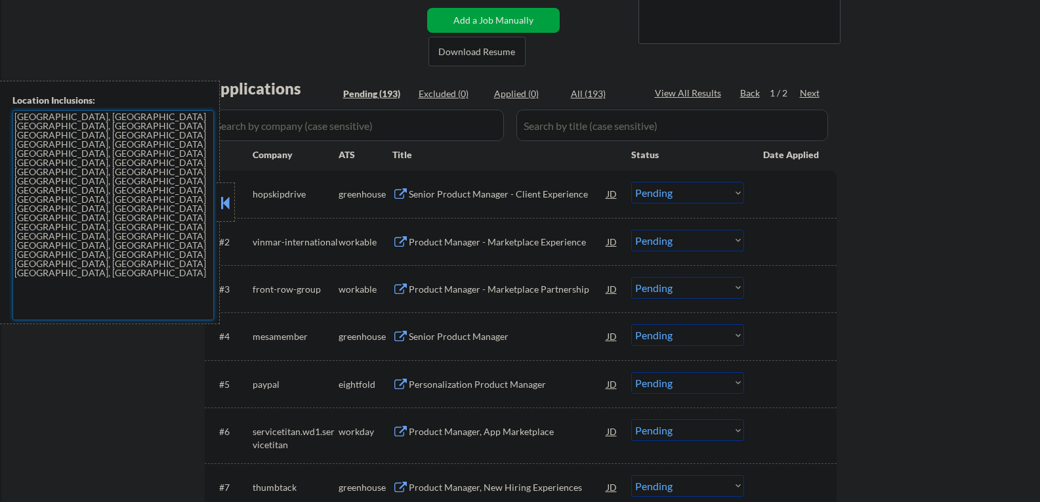
click at [224, 209] on button at bounding box center [225, 203] width 14 height 20
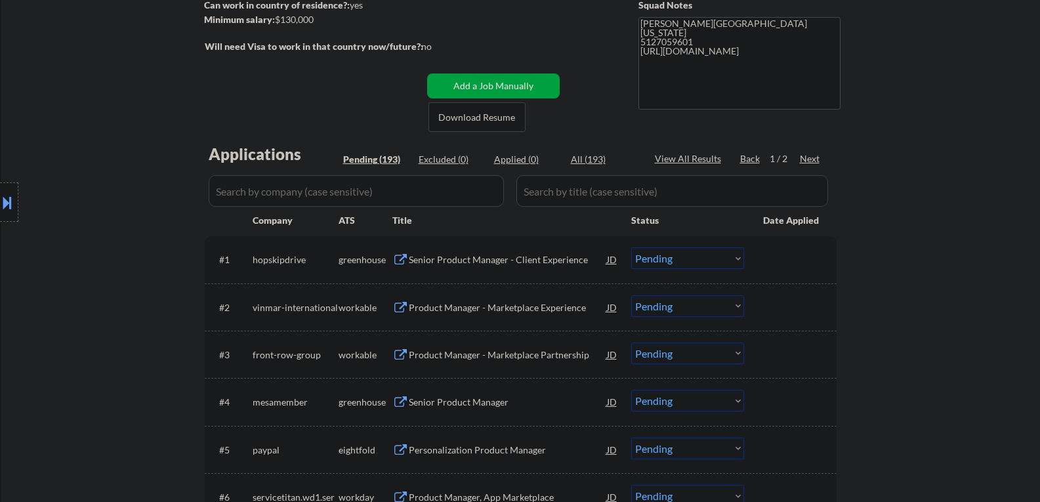
scroll to position [328, 0]
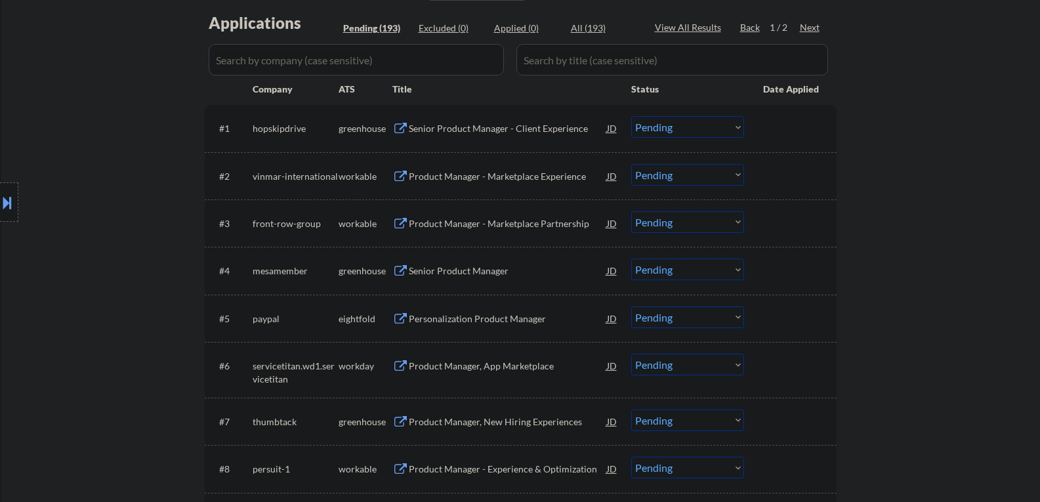
click at [399, 131] on button at bounding box center [400, 129] width 16 height 12
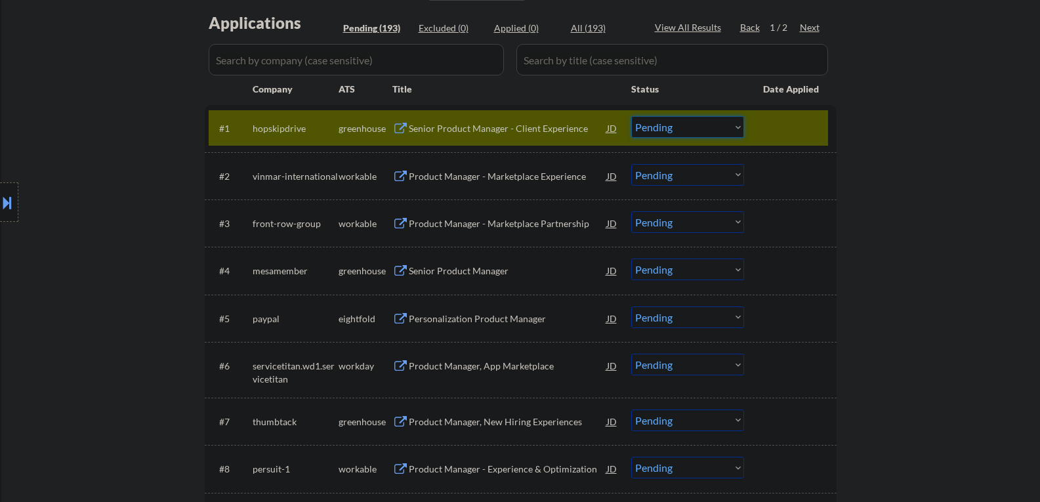
click at [736, 126] on select "Choose an option... Pending Applied Excluded (Questions) Excluded (Expired) Exc…" at bounding box center [687, 127] width 113 height 22
click at [631, 116] on select "Choose an option... Pending Applied Excluded (Questions) Excluded (Expired) Exc…" at bounding box center [687, 127] width 113 height 22
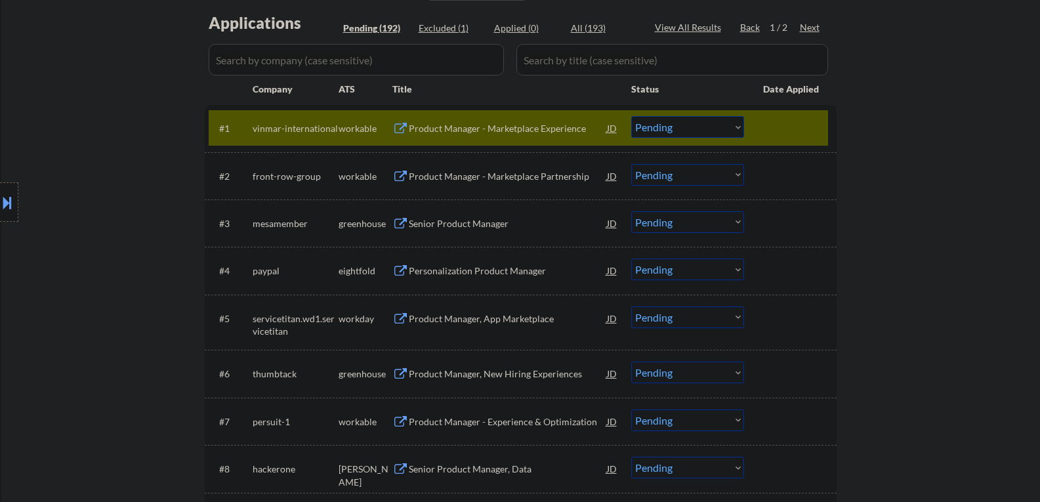
click at [397, 224] on button at bounding box center [400, 224] width 16 height 12
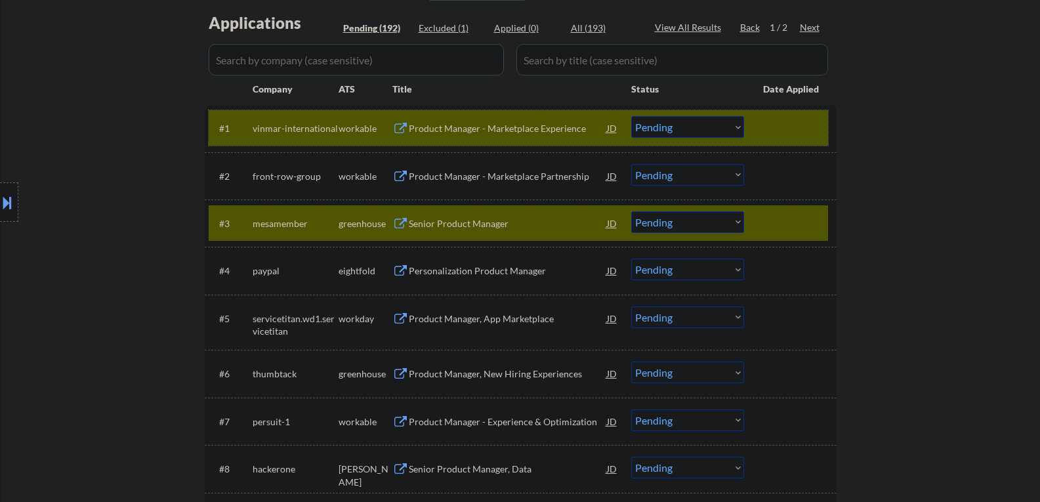
click at [791, 131] on div at bounding box center [792, 128] width 58 height 24
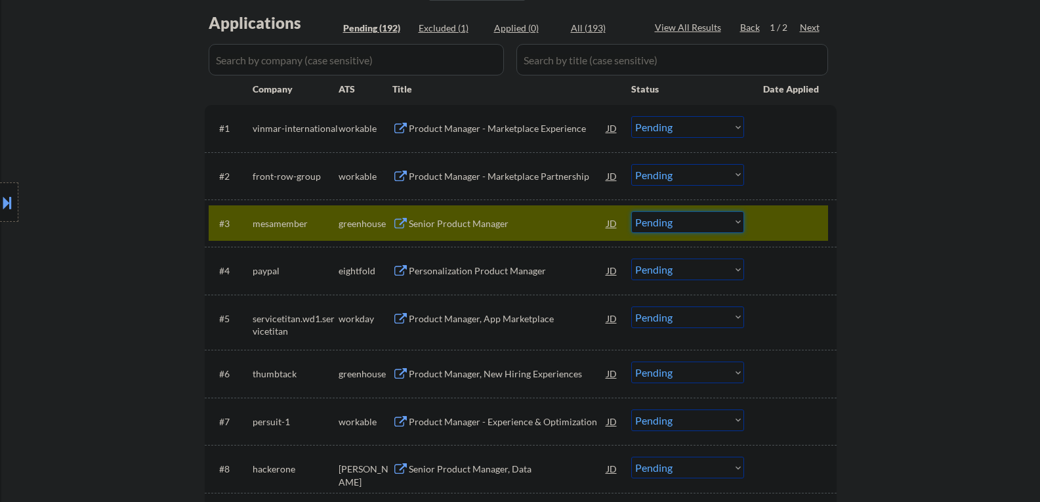
click at [739, 221] on select "Choose an option... Pending Applied Excluded (Questions) Excluded (Expired) Exc…" at bounding box center [687, 222] width 113 height 22
click at [631, 211] on select "Choose an option... Pending Applied Excluded (Questions) Excluded (Expired) Exc…" at bounding box center [687, 222] width 113 height 22
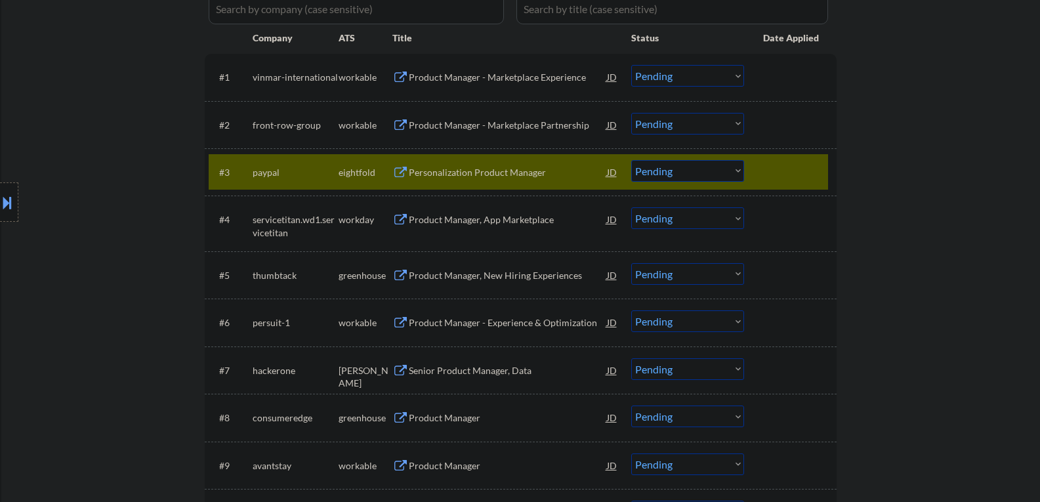
scroll to position [394, 0]
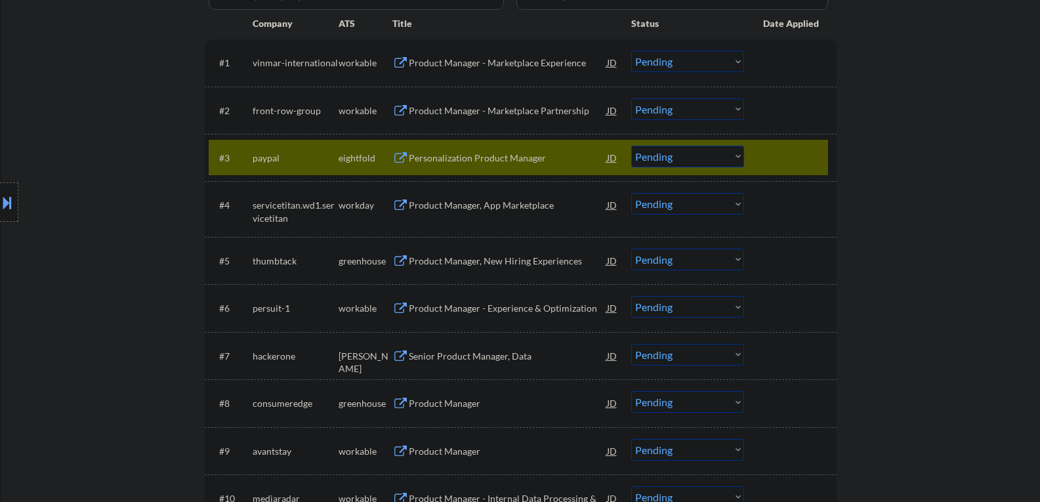
click at [394, 262] on button at bounding box center [400, 261] width 16 height 12
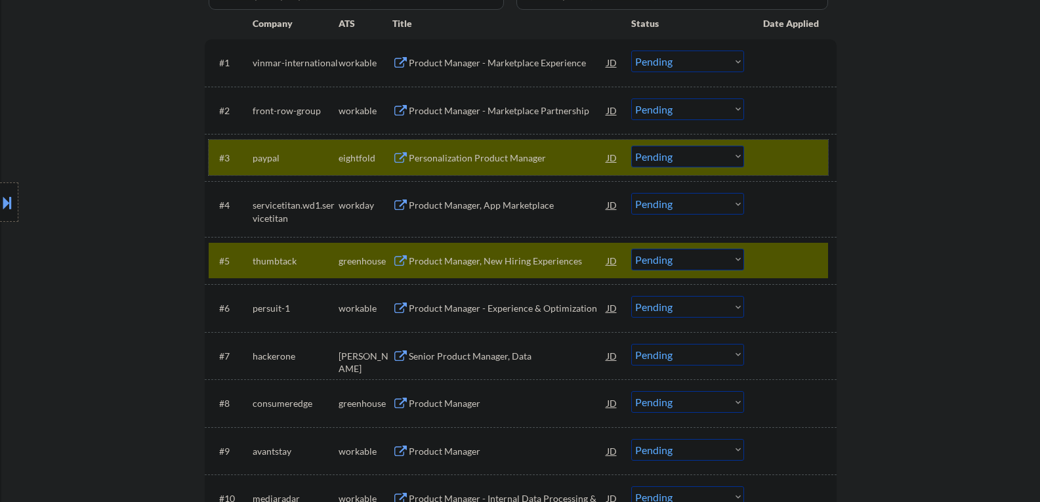
click at [813, 158] on div at bounding box center [792, 158] width 58 height 24
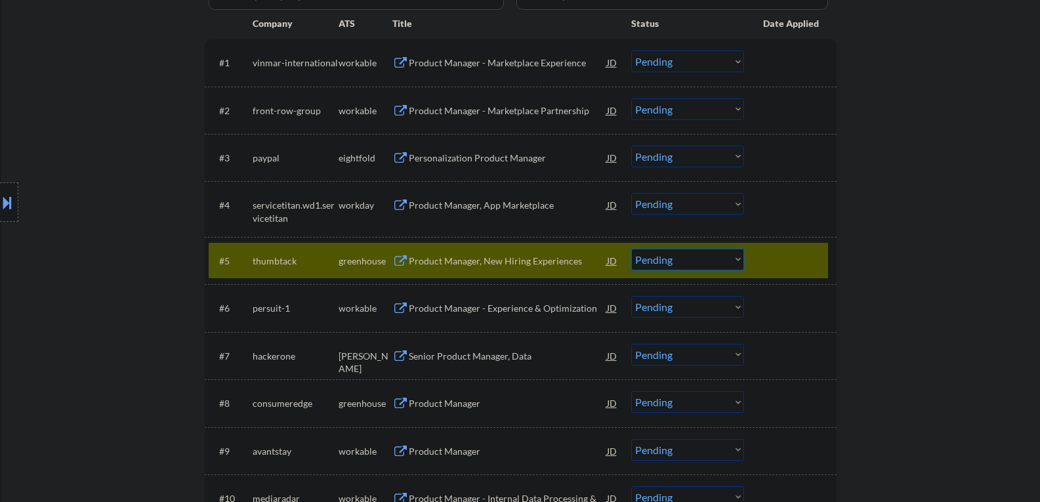
click at [739, 256] on select "Choose an option... Pending Applied Excluded (Questions) Excluded (Expired) Exc…" at bounding box center [687, 260] width 113 height 22
click at [631, 249] on select "Choose an option... Pending Applied Excluded (Questions) Excluded (Expired) Exc…" at bounding box center [687, 260] width 113 height 22
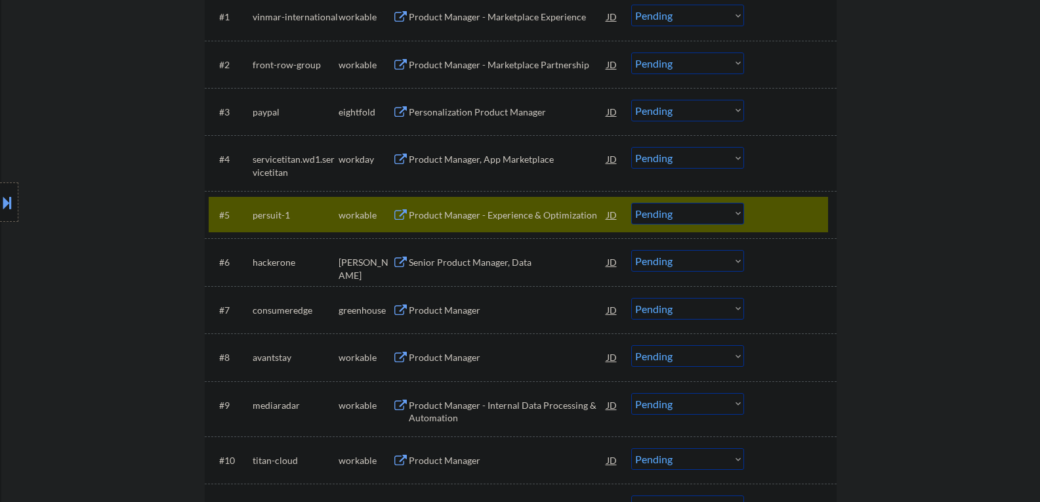
scroll to position [459, 0]
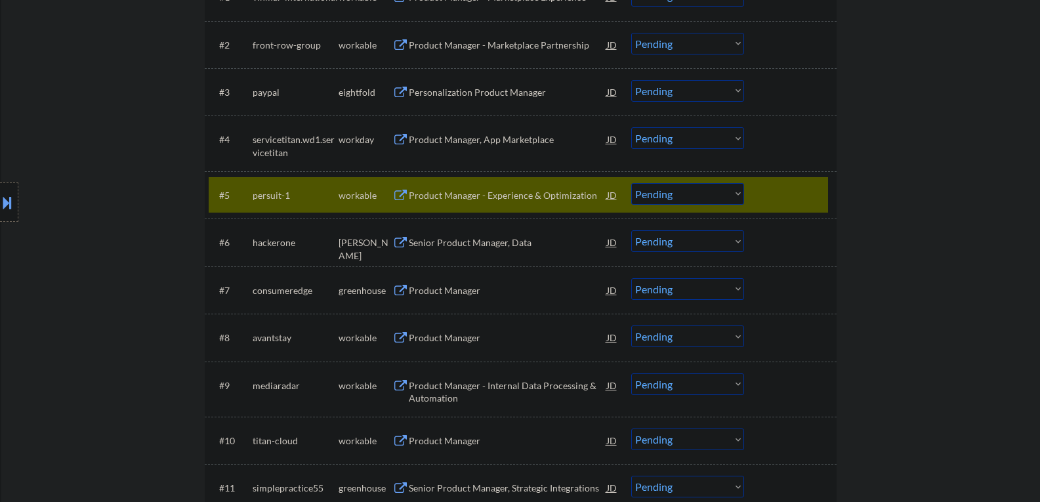
click at [787, 204] on div at bounding box center [792, 195] width 58 height 24
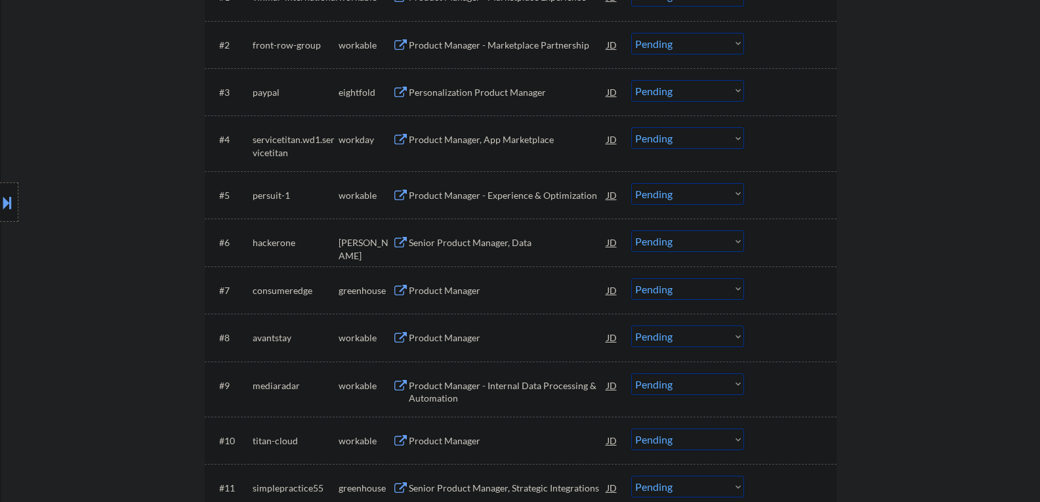
click at [396, 289] on button at bounding box center [400, 291] width 16 height 12
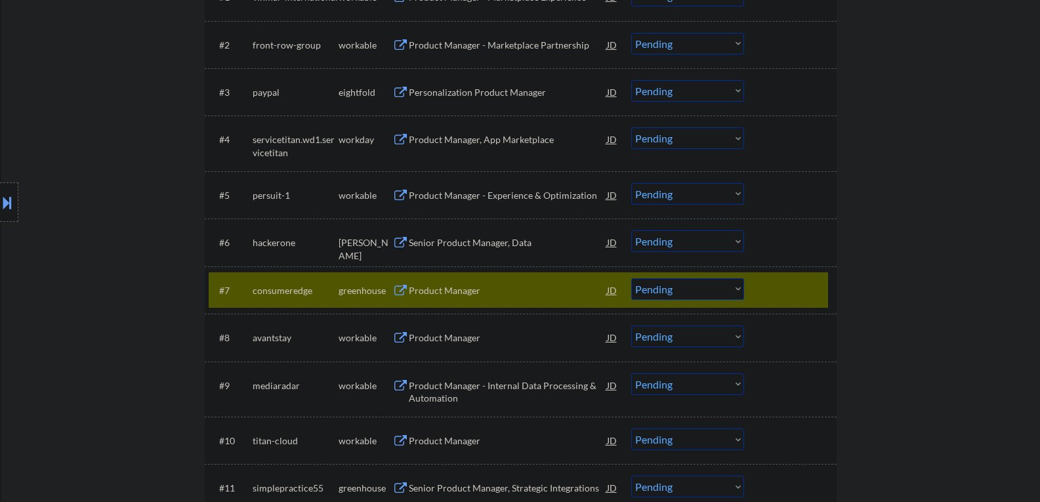
click at [817, 293] on div at bounding box center [792, 290] width 58 height 24
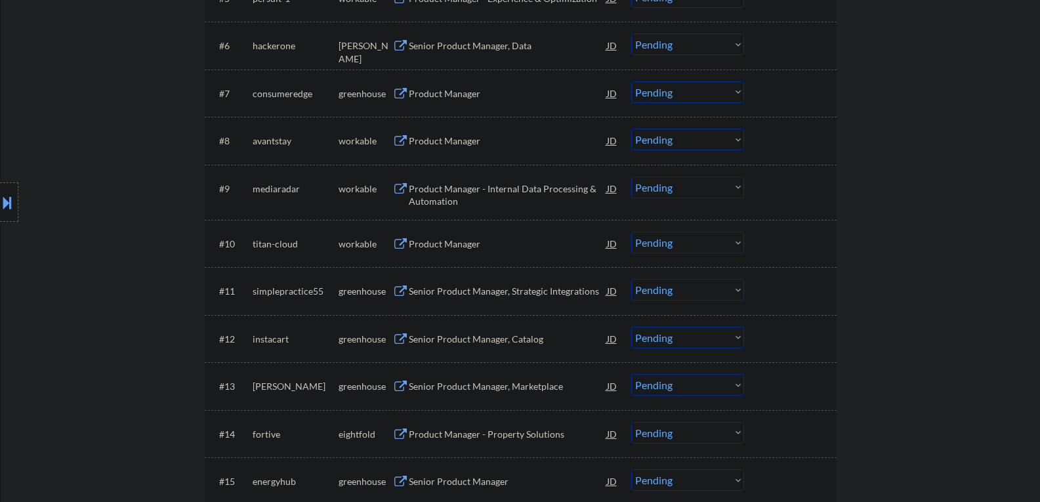
scroll to position [853, 0]
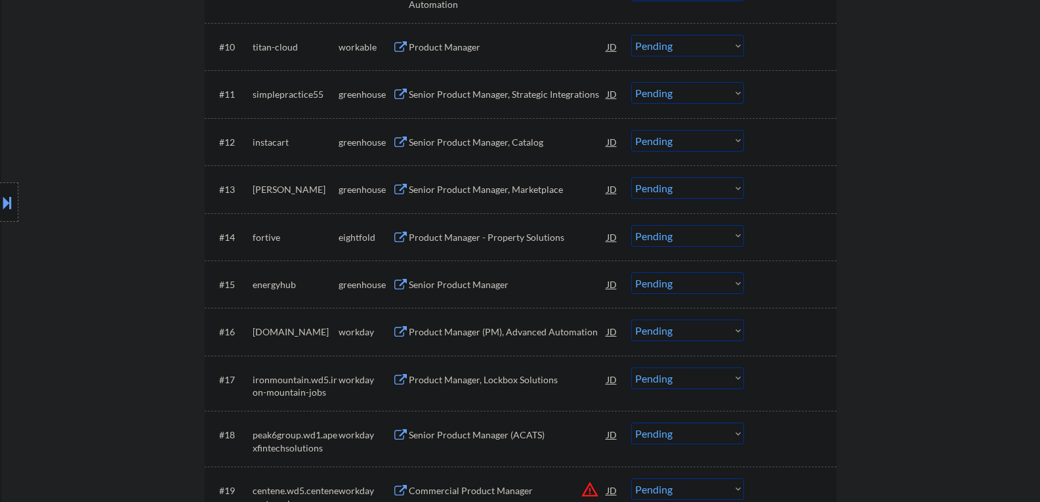
click at [398, 94] on button at bounding box center [400, 95] width 16 height 12
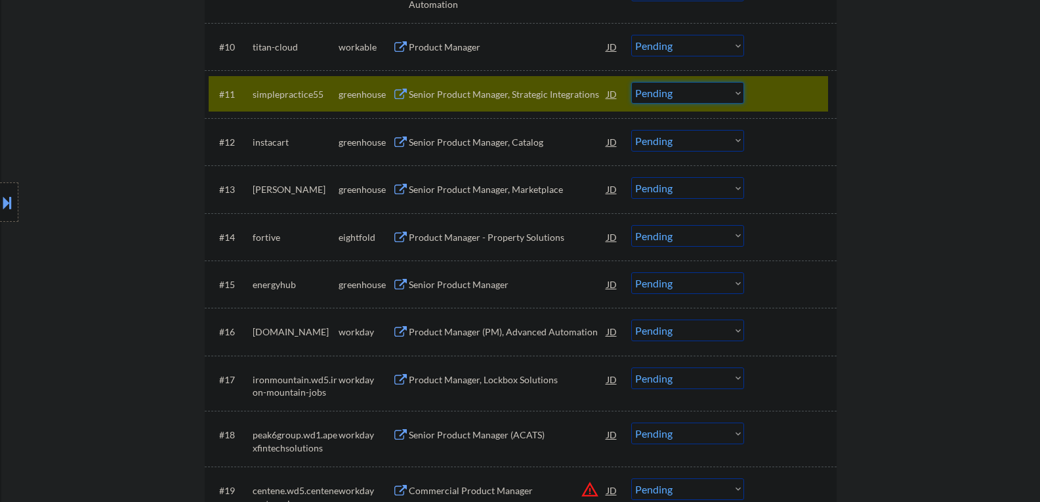
click at [739, 92] on select "Choose an option... Pending Applied Excluded (Questions) Excluded (Expired) Exc…" at bounding box center [687, 93] width 113 height 22
click at [631, 82] on select "Choose an option... Pending Applied Excluded (Questions) Excluded (Expired) Exc…" at bounding box center [687, 93] width 113 height 22
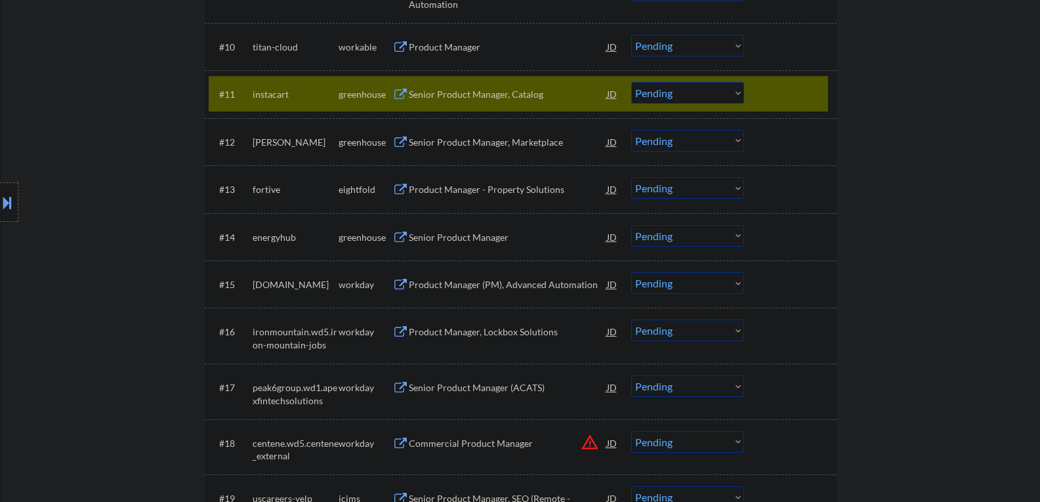
click at [399, 96] on button at bounding box center [400, 95] width 16 height 12
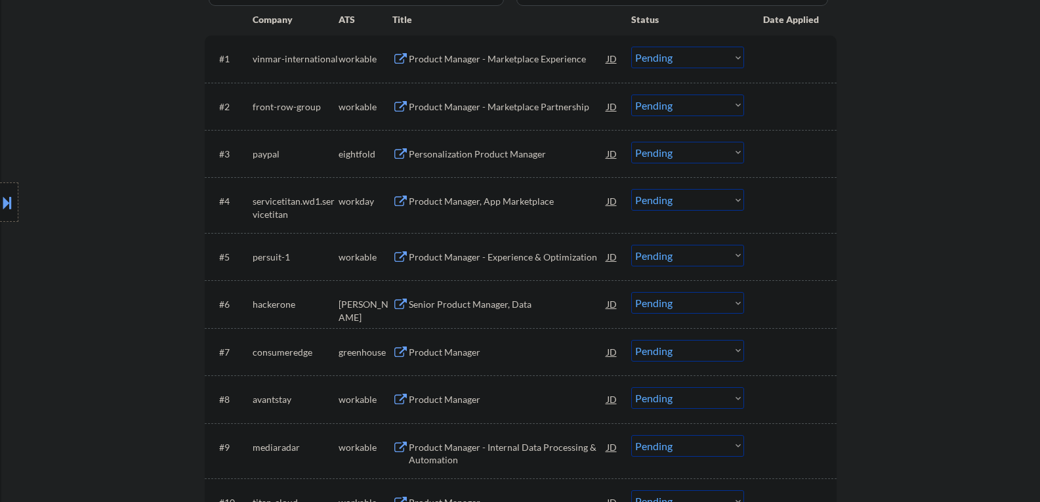
scroll to position [525, 0]
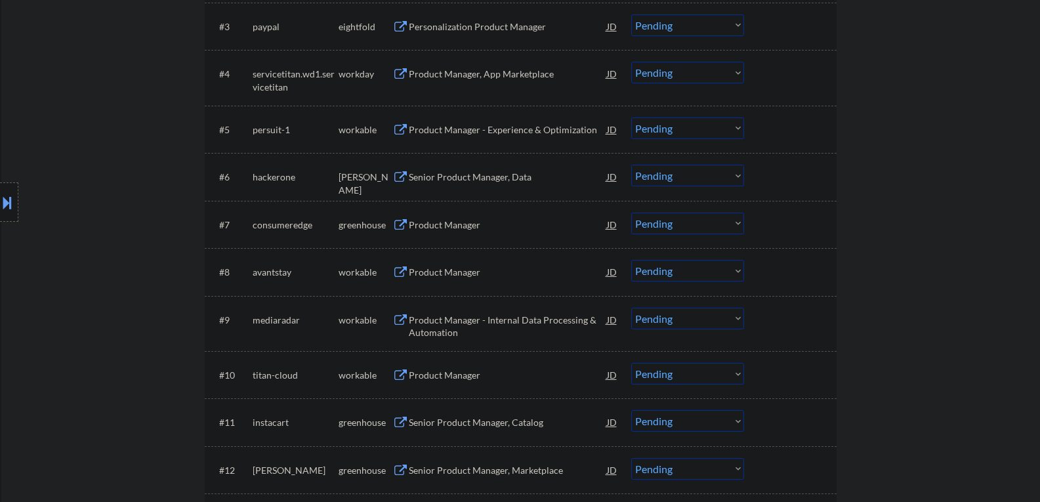
click at [399, 425] on button at bounding box center [400, 423] width 16 height 12
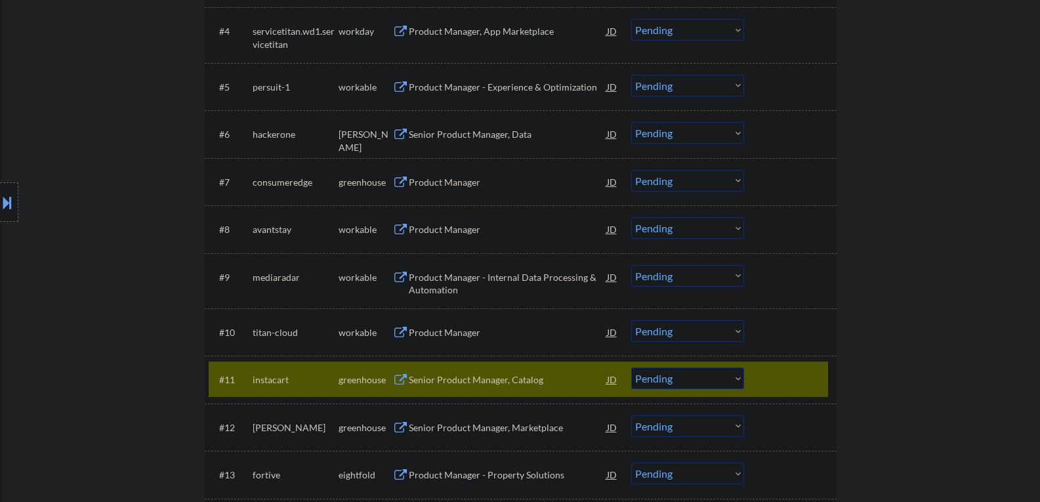
scroll to position [590, 0]
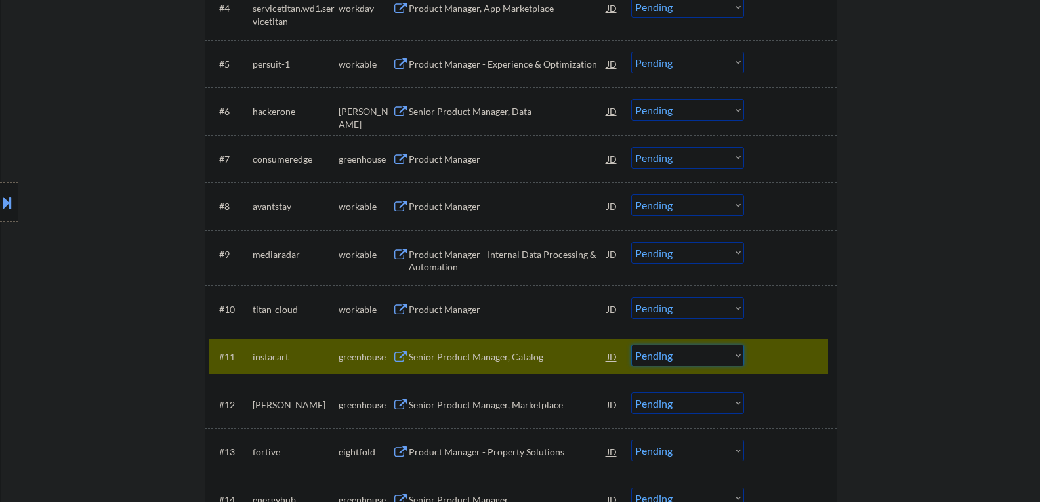
click at [738, 354] on select "Choose an option... Pending Applied Excluded (Questions) Excluded (Expired) Exc…" at bounding box center [687, 355] width 113 height 22
click at [631, 344] on select "Choose an option... Pending Applied Excluded (Questions) Excluded (Expired) Exc…" at bounding box center [687, 355] width 113 height 22
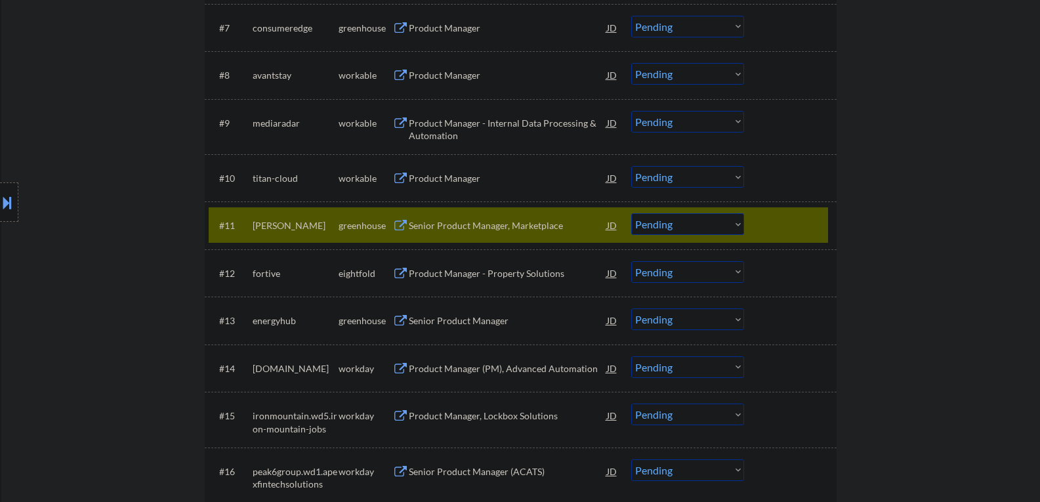
scroll to position [787, 0]
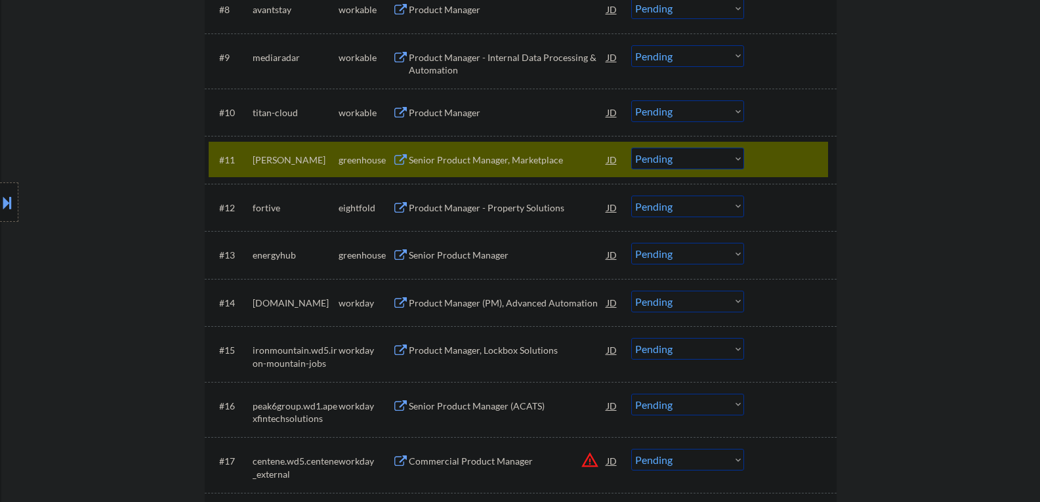
click at [402, 162] on button at bounding box center [400, 160] width 16 height 12
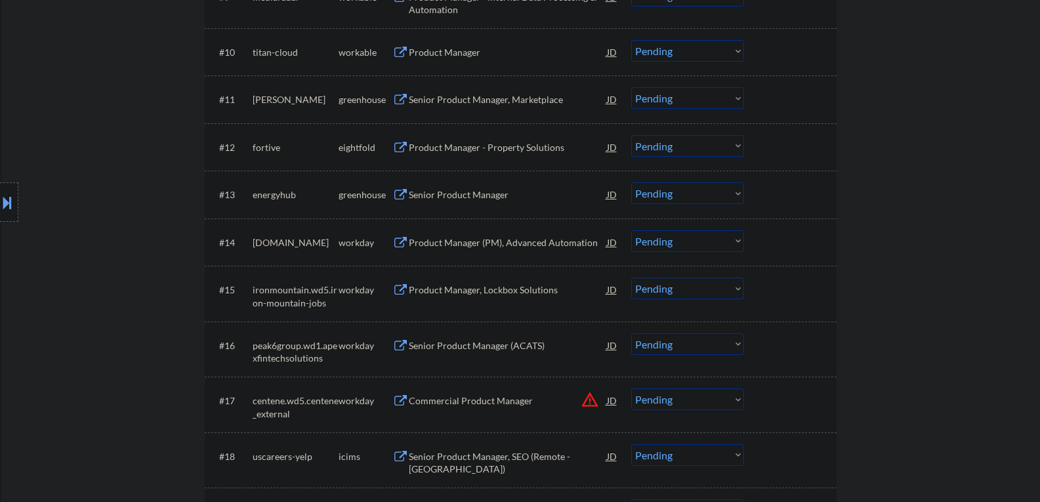
scroll to position [853, 0]
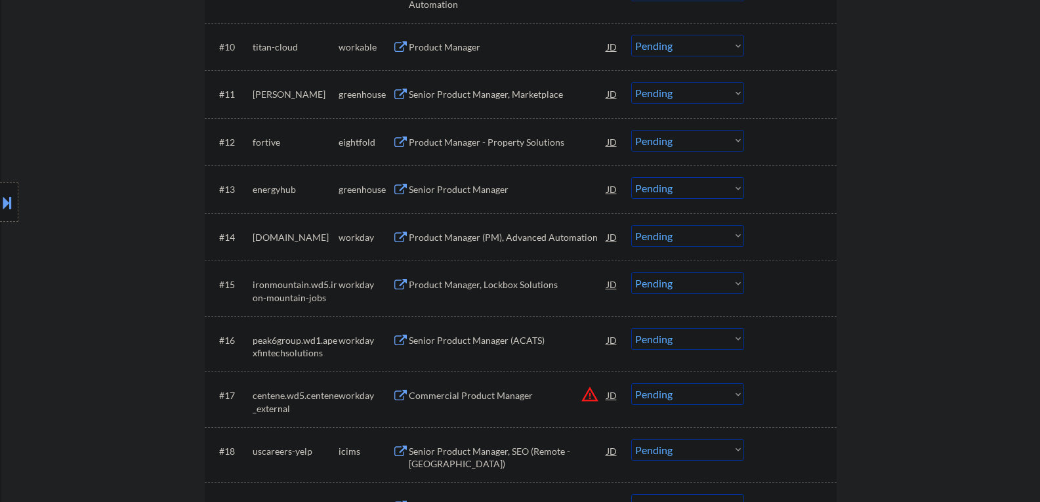
click at [535, 93] on div "Senior Product Manager, Marketplace" at bounding box center [508, 94] width 198 height 13
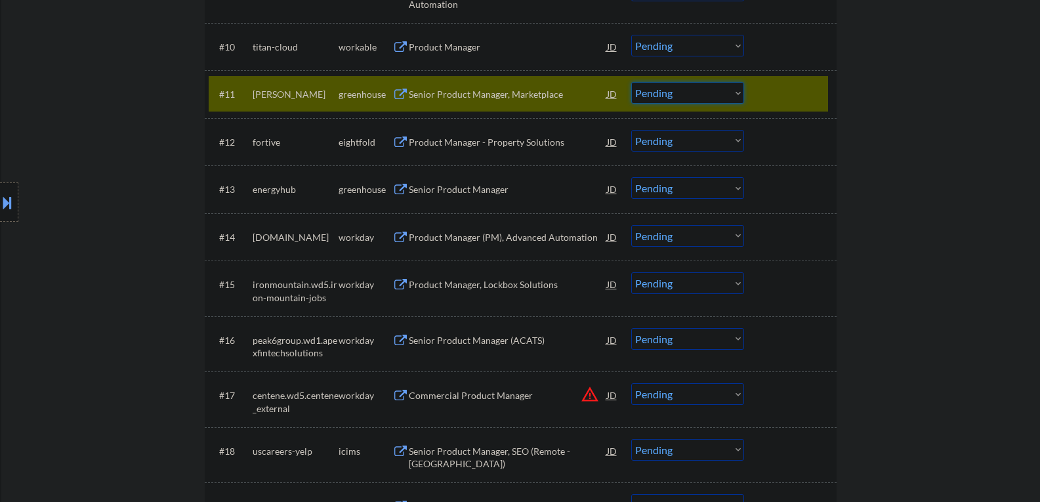
click at [735, 92] on select "Choose an option... Pending Applied Excluded (Questions) Excluded (Expired) Exc…" at bounding box center [687, 93] width 113 height 22
click at [631, 82] on select "Choose an option... Pending Applied Excluded (Questions) Excluded (Expired) Exc…" at bounding box center [687, 93] width 113 height 22
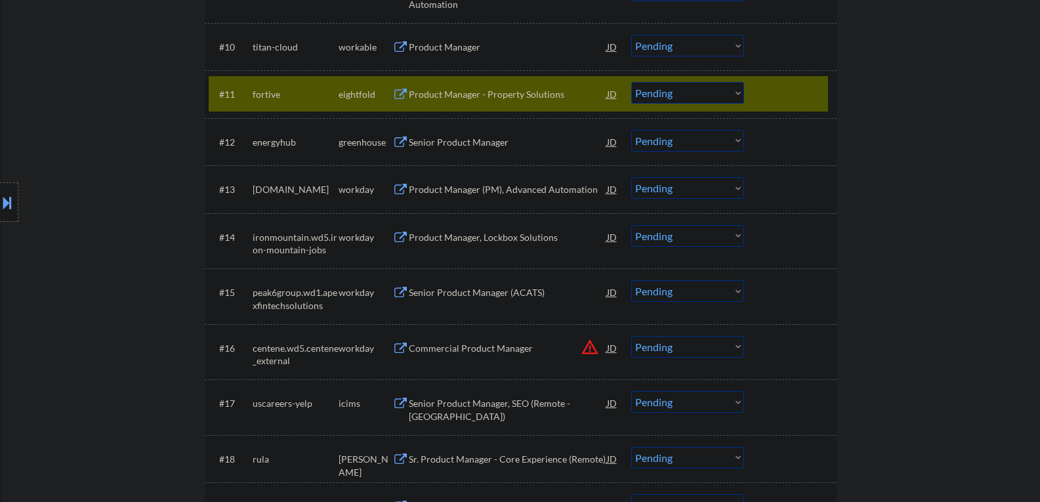
scroll to position [918, 0]
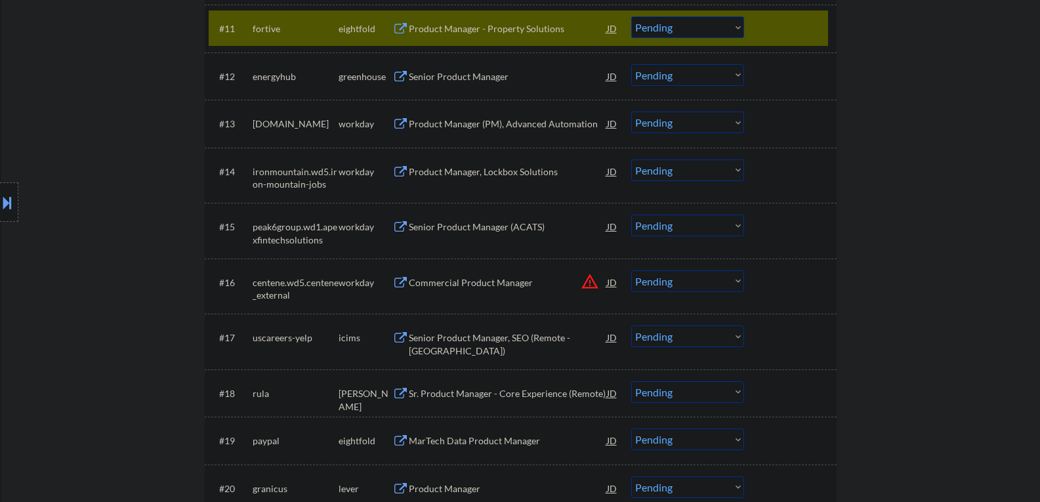
click at [274, 80] on div "energyhub" at bounding box center [296, 76] width 86 height 13
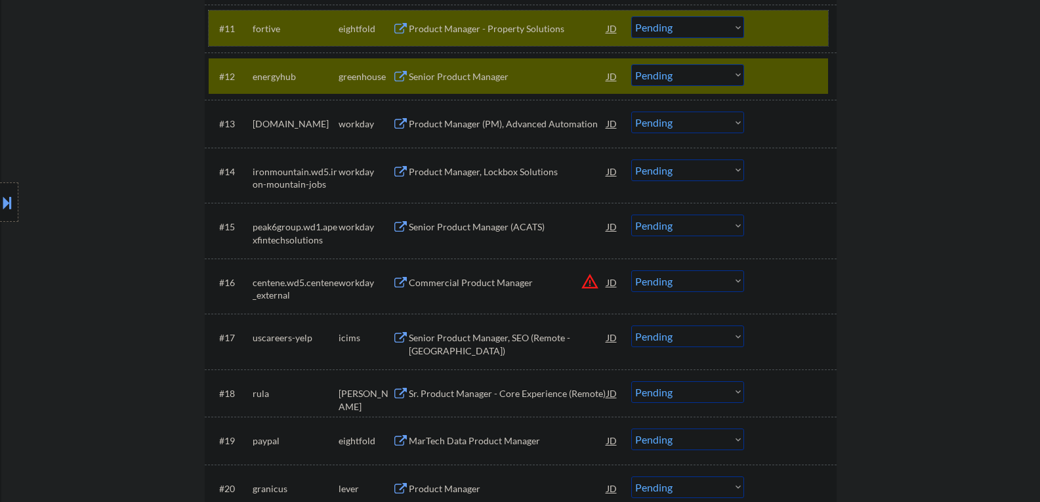
click at [781, 33] on div at bounding box center [792, 28] width 58 height 24
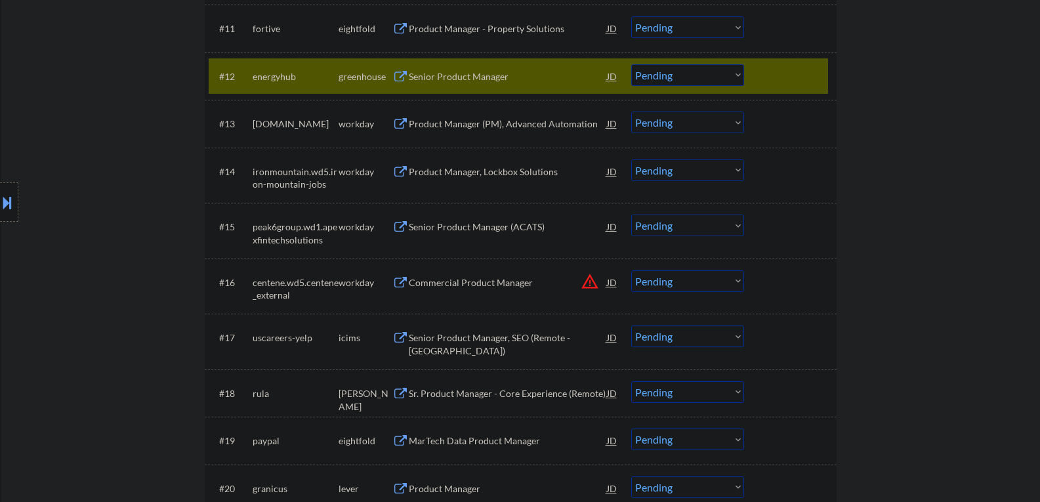
click at [401, 75] on button at bounding box center [400, 77] width 16 height 12
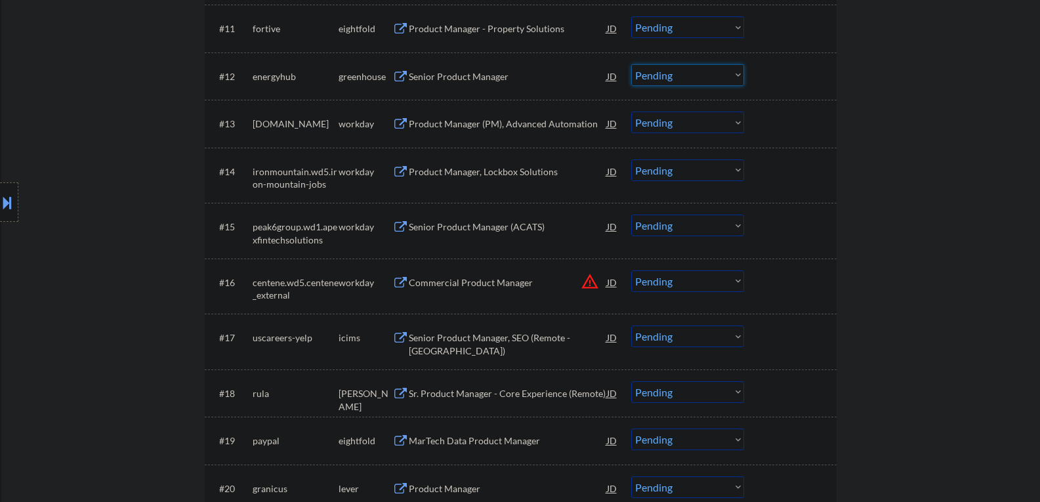
click at [739, 71] on select "Choose an option... Pending Applied Excluded (Questions) Excluded (Expired) Exc…" at bounding box center [687, 75] width 113 height 22
click at [631, 64] on select "Choose an option... Pending Applied Excluded (Questions) Excluded (Expired) Exc…" at bounding box center [687, 75] width 113 height 22
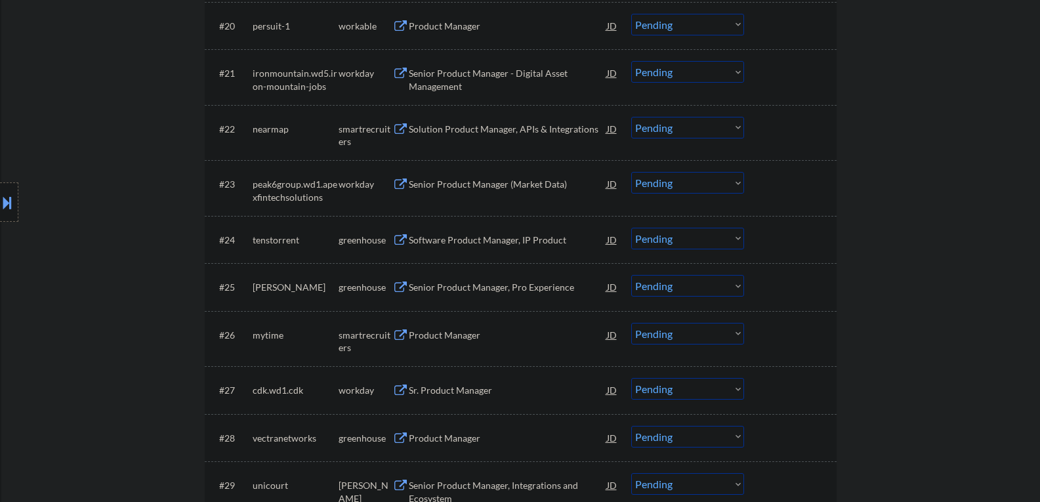
scroll to position [1443, 0]
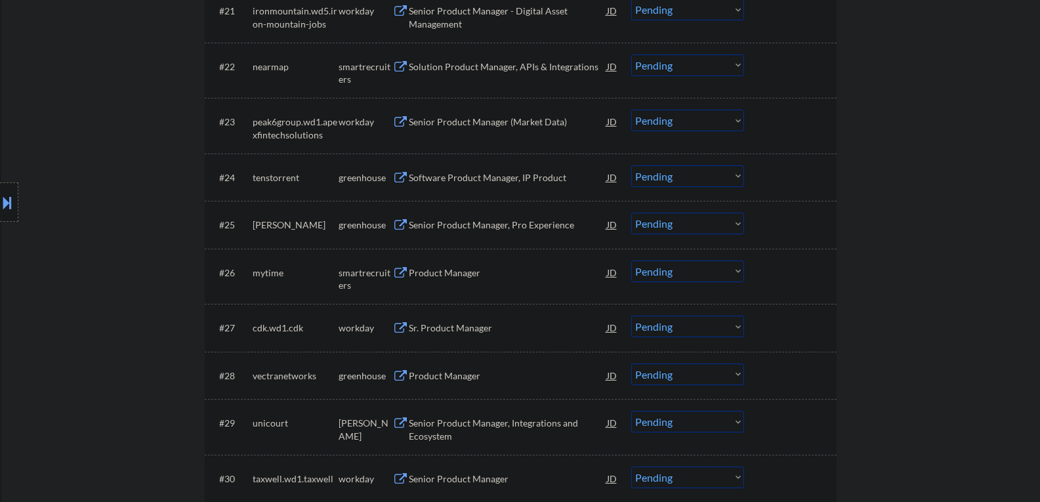
click at [395, 178] on button at bounding box center [400, 178] width 16 height 12
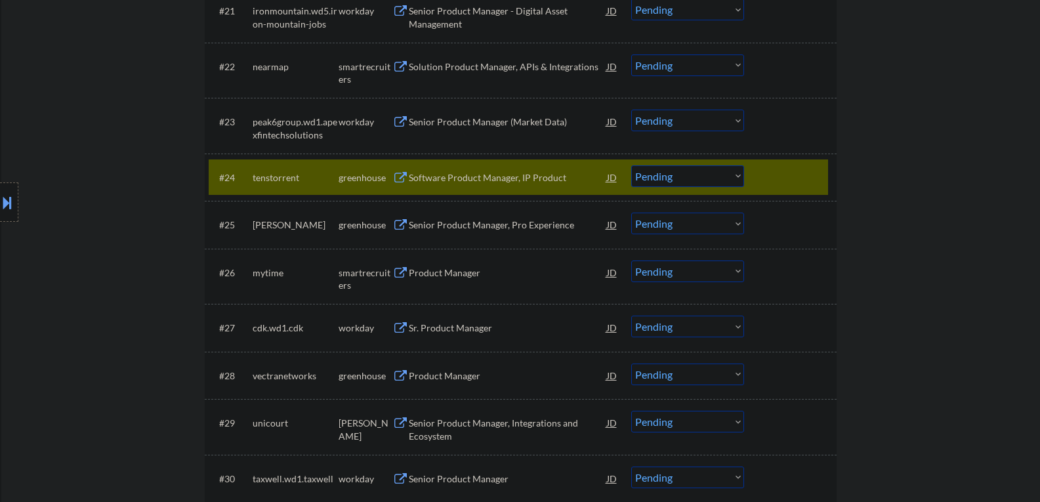
click at [735, 173] on select "Choose an option... Pending Applied Excluded (Questions) Excluded (Expired) Exc…" at bounding box center [687, 176] width 113 height 22
click at [631, 165] on select "Choose an option... Pending Applied Excluded (Questions) Excluded (Expired) Exc…" at bounding box center [687, 176] width 113 height 22
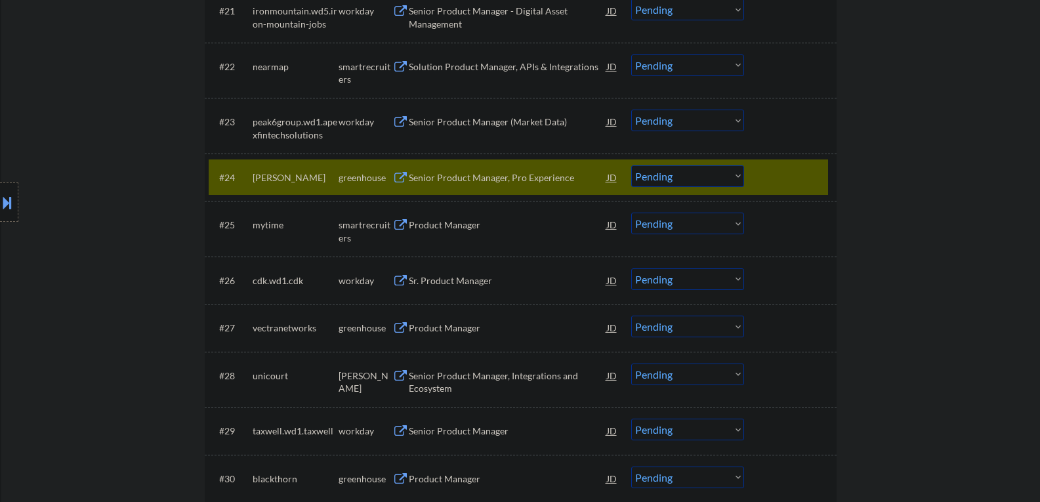
click at [401, 174] on button at bounding box center [400, 178] width 16 height 12
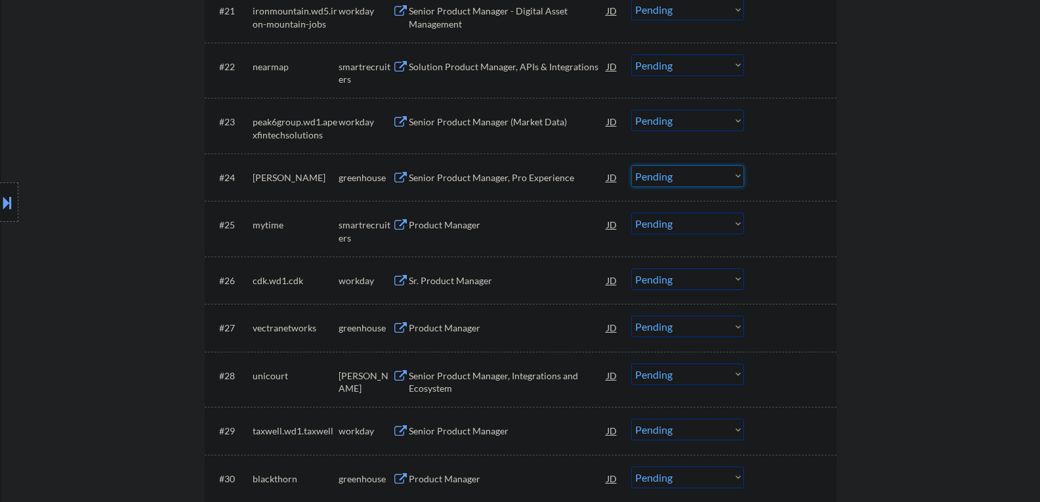
click at [739, 175] on select "Choose an option... Pending Applied Excluded (Questions) Excluded (Expired) Exc…" at bounding box center [687, 176] width 113 height 22
click at [631, 165] on select "Choose an option... Pending Applied Excluded (Questions) Excluded (Expired) Exc…" at bounding box center [687, 176] width 113 height 22
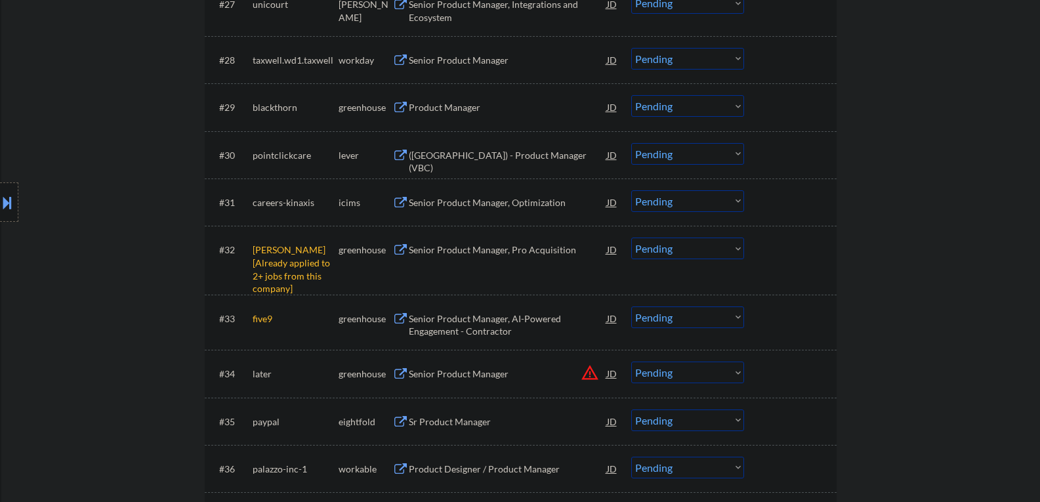
scroll to position [1771, 0]
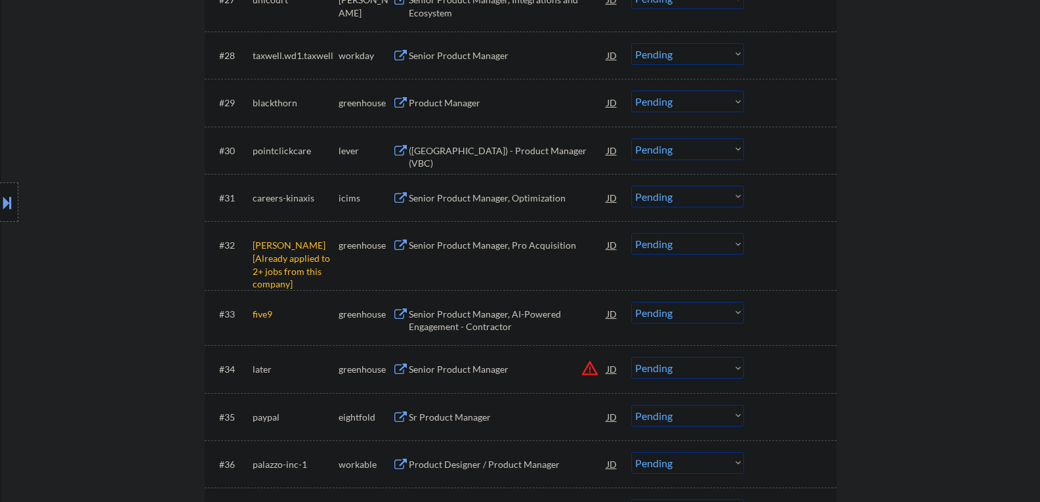
click at [735, 243] on select "Choose an option... Pending Applied Excluded (Questions) Excluded (Expired) Exc…" at bounding box center [687, 244] width 113 height 22
click at [631, 233] on select "Choose an option... Pending Applied Excluded (Questions) Excluded (Expired) Exc…" at bounding box center [687, 244] width 113 height 22
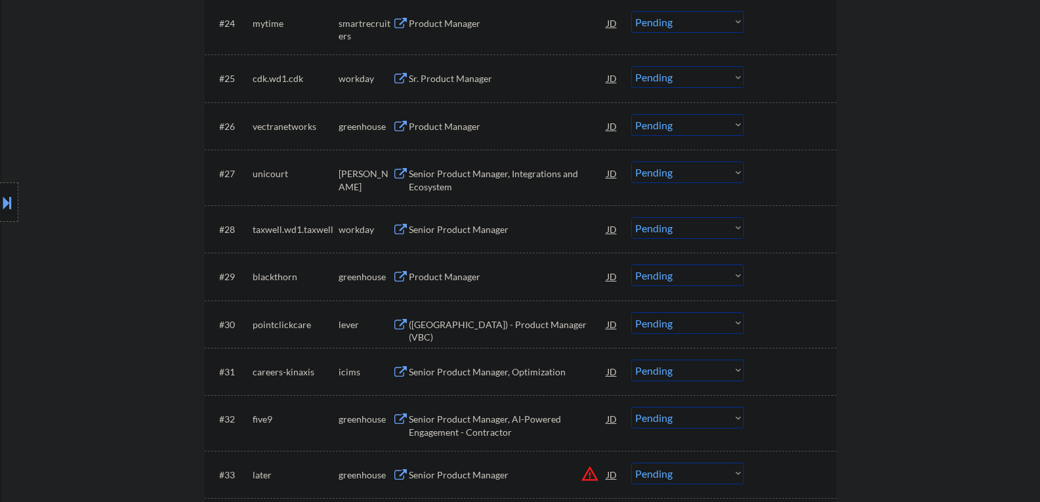
scroll to position [1574, 0]
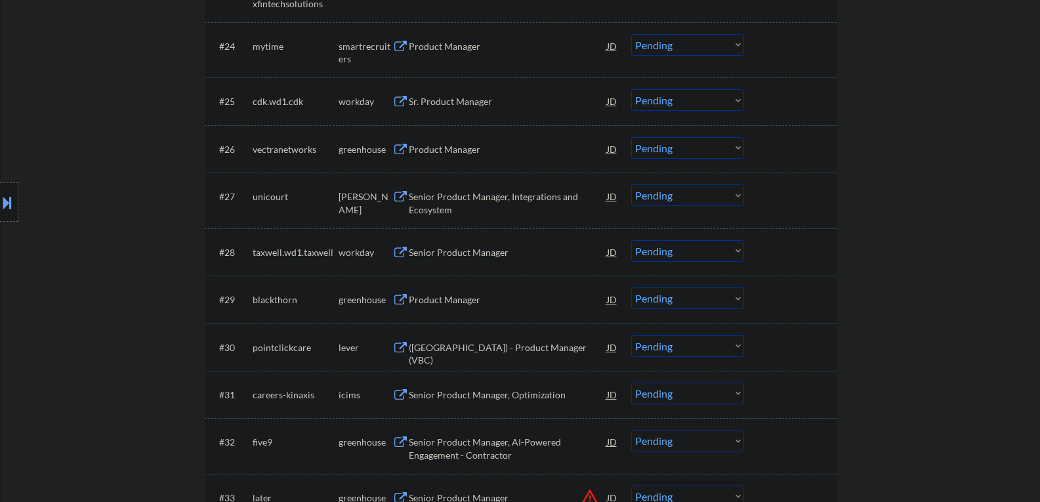
click at [401, 148] on button at bounding box center [400, 150] width 16 height 12
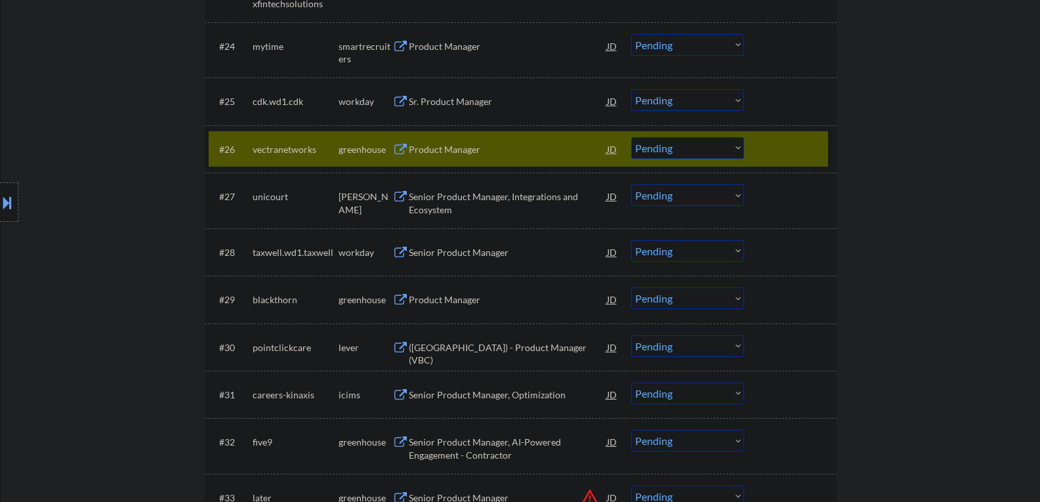
click at [738, 144] on select "Choose an option... Pending Applied Excluded (Questions) Excluded (Expired) Exc…" at bounding box center [687, 148] width 113 height 22
click at [631, 137] on select "Choose an option... Pending Applied Excluded (Questions) Excluded (Expired) Exc…" at bounding box center [687, 148] width 113 height 22
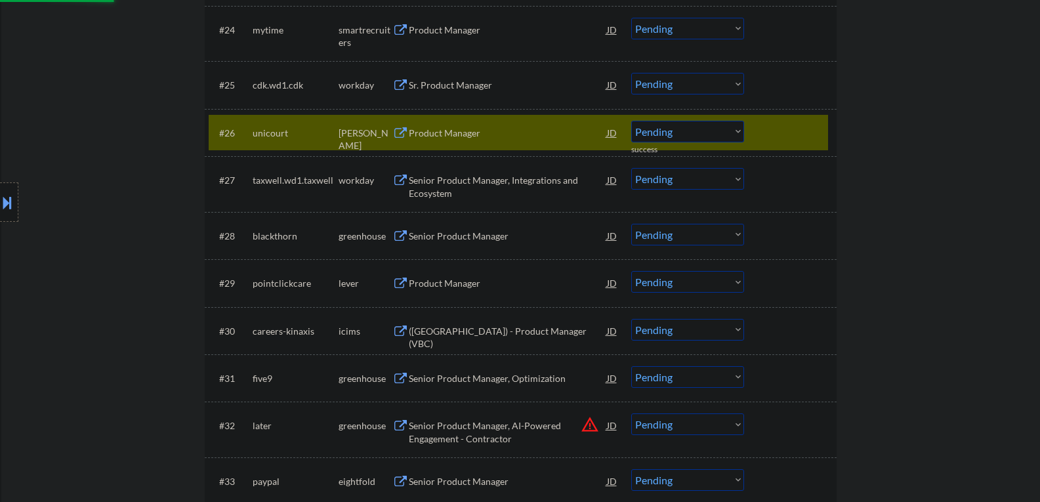
scroll to position [1640, 0]
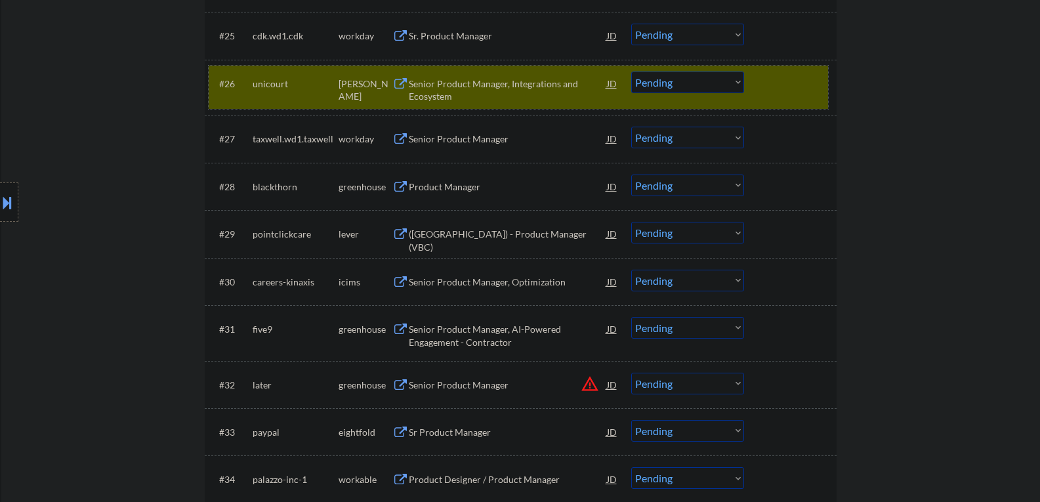
click at [800, 88] on div at bounding box center [792, 83] width 58 height 24
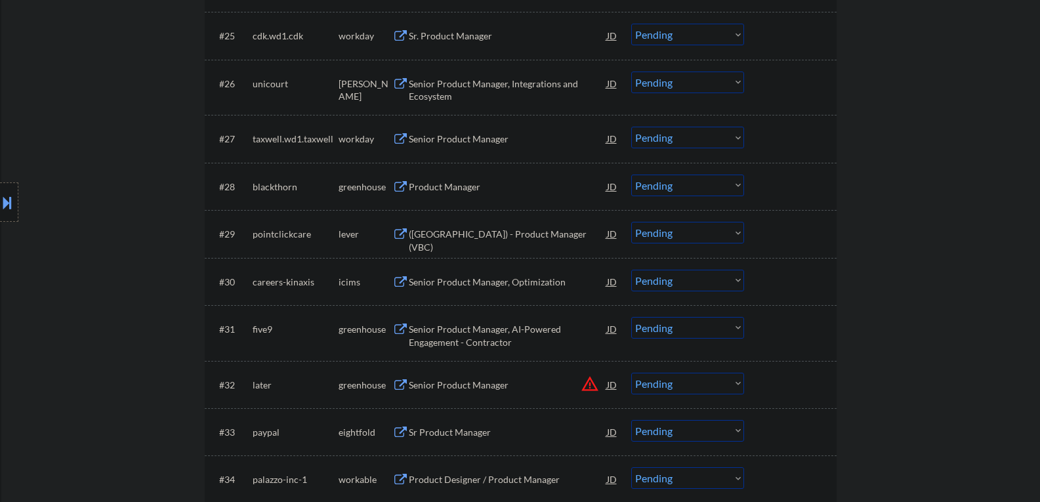
click at [397, 184] on button at bounding box center [400, 187] width 16 height 12
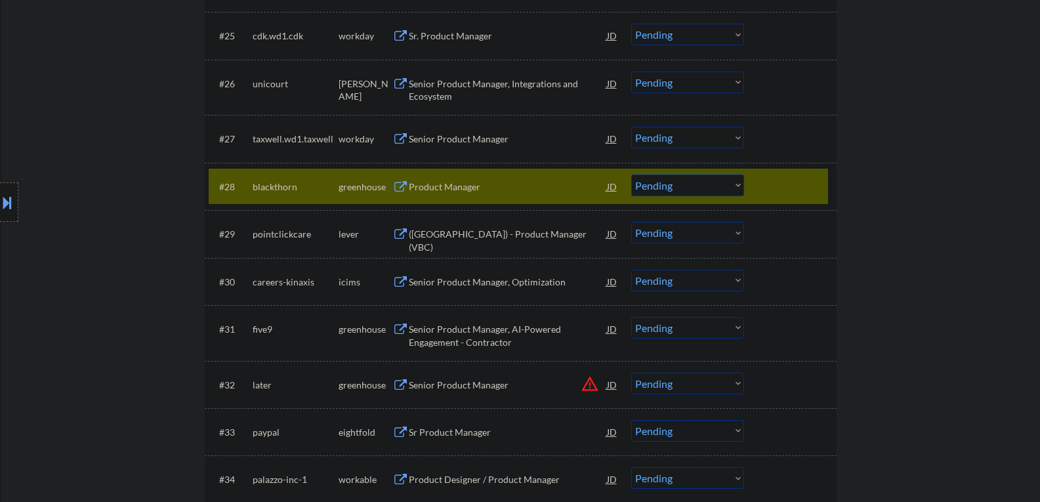
click at [737, 182] on select "Choose an option... Pending Applied Excluded (Questions) Excluded (Expired) Exc…" at bounding box center [687, 185] width 113 height 22
click at [631, 174] on select "Choose an option... Pending Applied Excluded (Questions) Excluded (Expired) Exc…" at bounding box center [687, 185] width 113 height 22
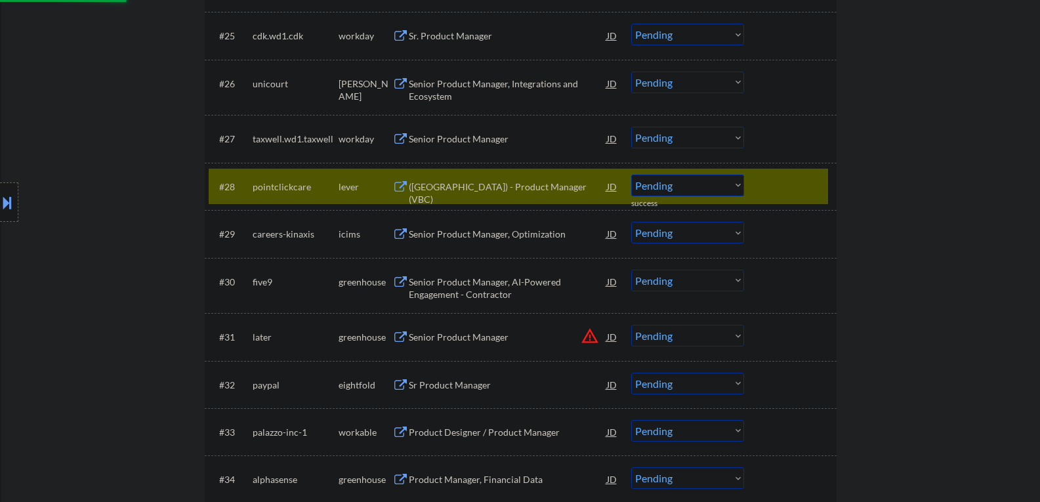
click at [783, 196] on div at bounding box center [792, 186] width 58 height 24
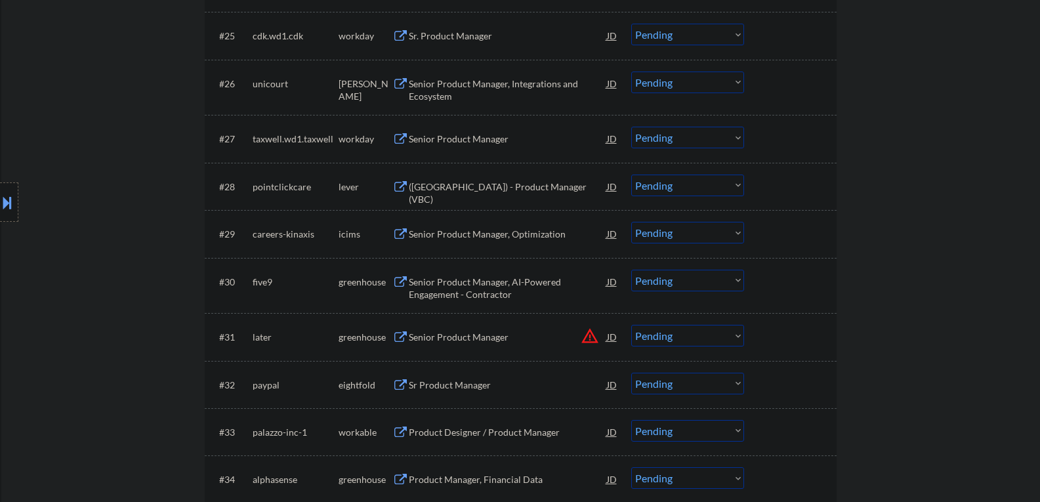
click at [399, 190] on button at bounding box center [400, 187] width 16 height 12
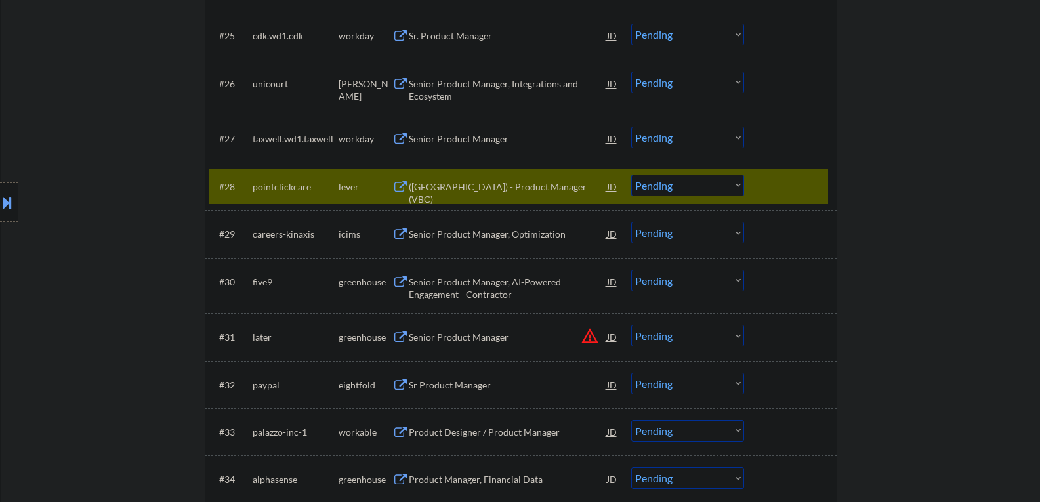
click at [739, 184] on select "Choose an option... Pending Applied Excluded (Questions) Excluded (Expired) Exc…" at bounding box center [687, 185] width 113 height 22
click at [631, 174] on select "Choose an option... Pending Applied Excluded (Questions) Excluded (Expired) Exc…" at bounding box center [687, 185] width 113 height 22
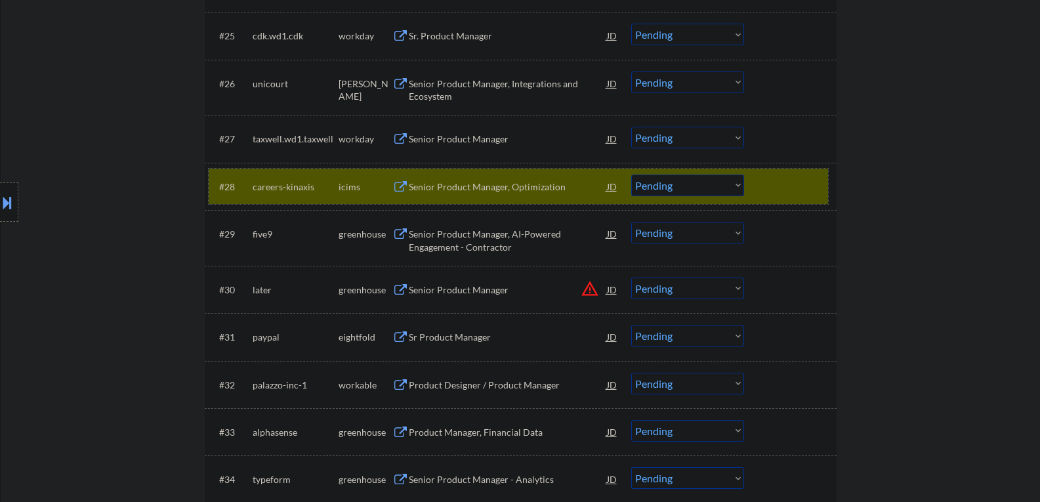
click at [781, 194] on div at bounding box center [792, 186] width 58 height 24
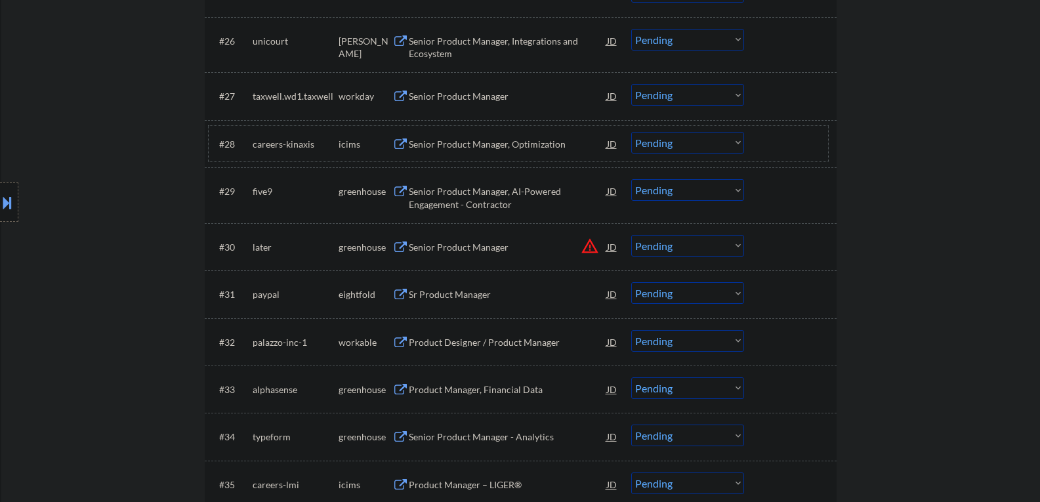
scroll to position [1705, 0]
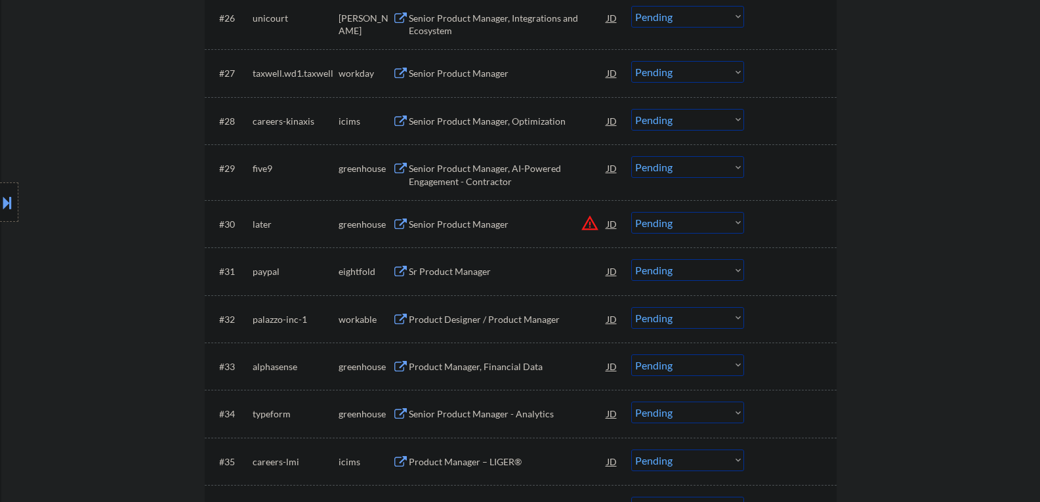
click at [400, 172] on button at bounding box center [400, 169] width 16 height 12
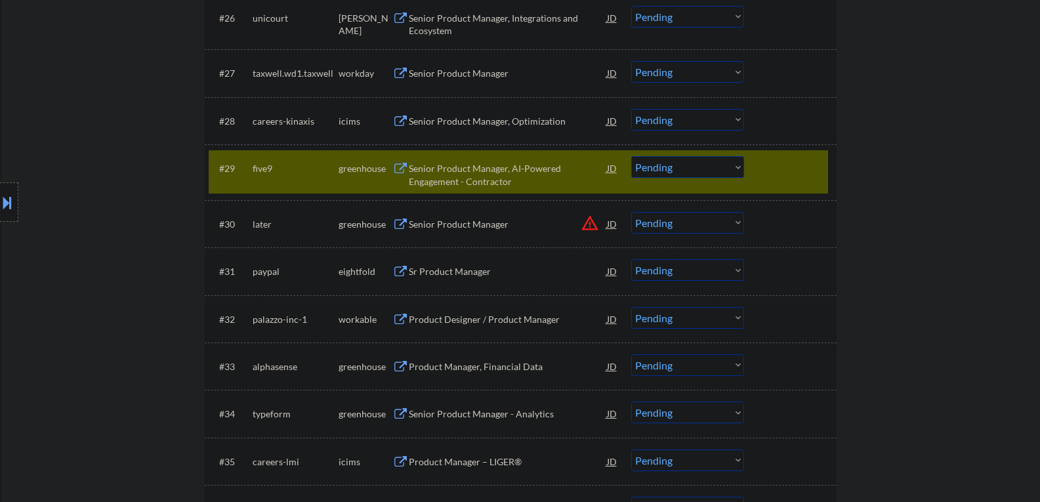
click at [737, 166] on select "Choose an option... Pending Applied Excluded (Questions) Excluded (Expired) Exc…" at bounding box center [687, 167] width 113 height 22
click at [631, 156] on select "Choose an option... Pending Applied Excluded (Questions) Excluded (Expired) Exc…" at bounding box center [687, 167] width 113 height 22
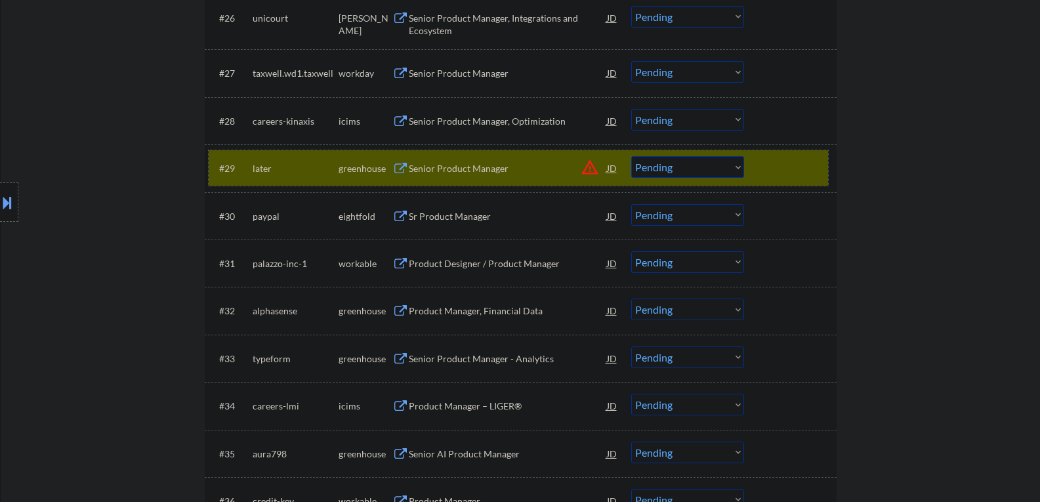
click at [811, 174] on div at bounding box center [792, 168] width 58 height 24
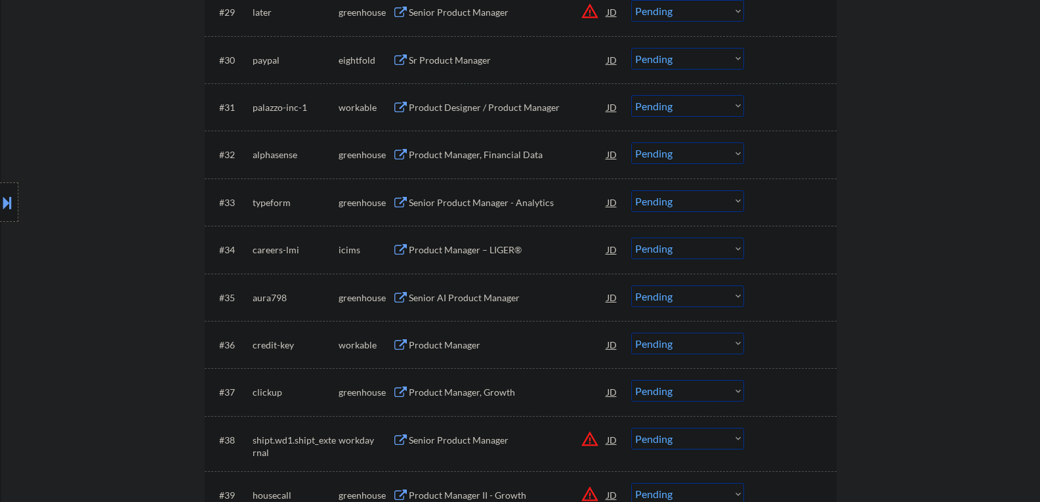
scroll to position [1902, 0]
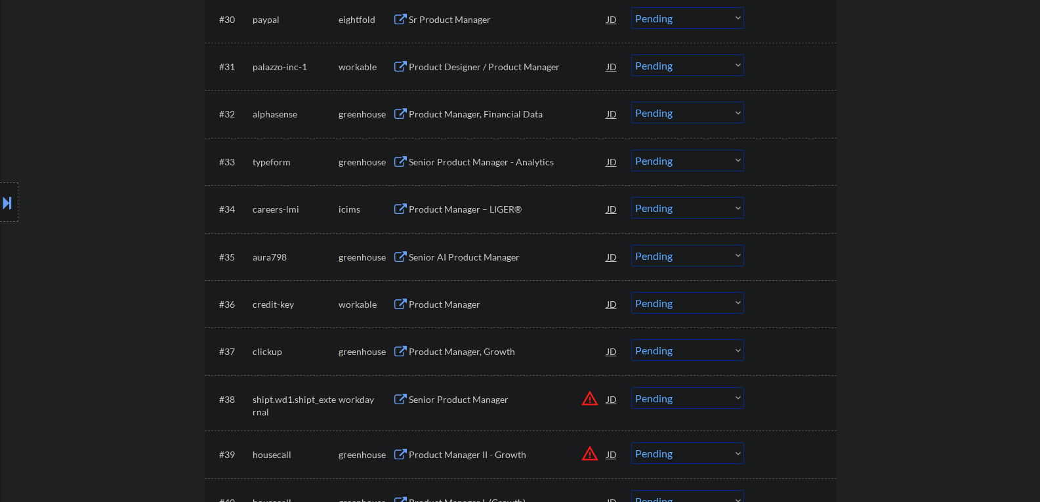
click at [397, 113] on button at bounding box center [400, 114] width 16 height 12
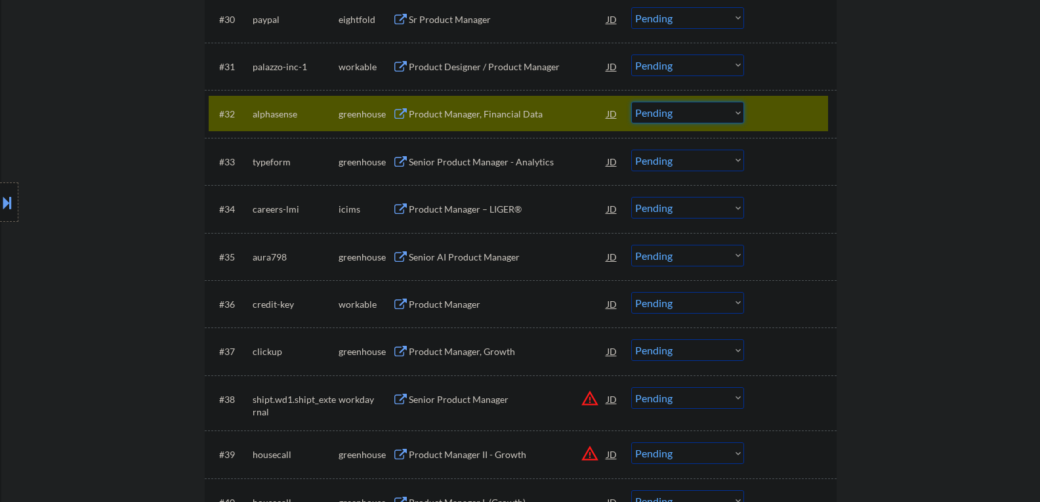
click at [739, 112] on select "Choose an option... Pending Applied Excluded (Questions) Excluded (Expired) Exc…" at bounding box center [687, 113] width 113 height 22
click at [631, 102] on select "Choose an option... Pending Applied Excluded (Questions) Excluded (Expired) Exc…" at bounding box center [687, 113] width 113 height 22
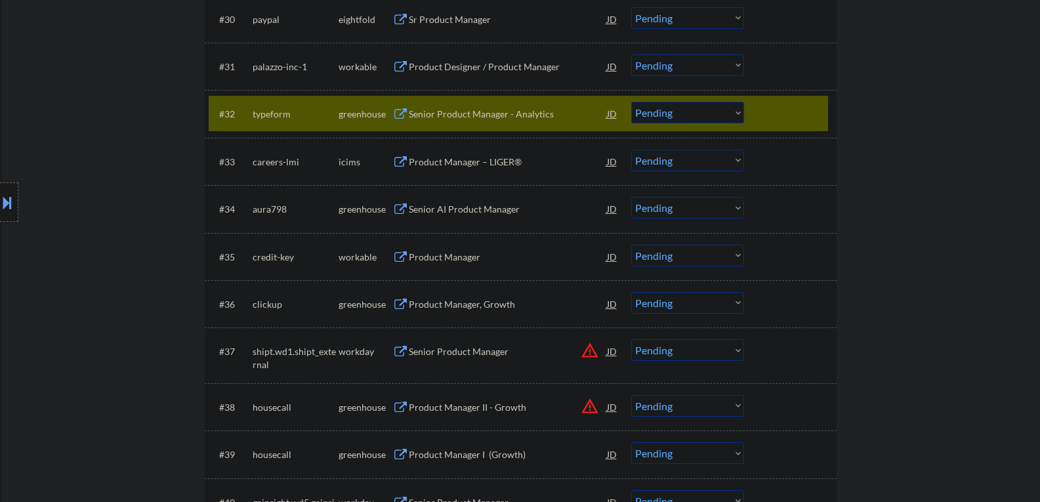
click at [405, 108] on button at bounding box center [400, 114] width 16 height 12
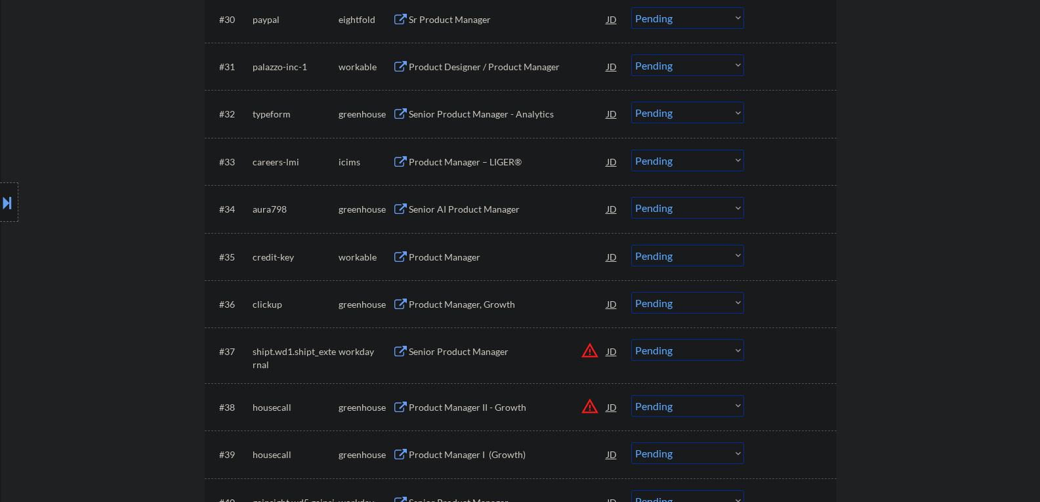
click at [337, 112] on div "typeform" at bounding box center [296, 114] width 86 height 13
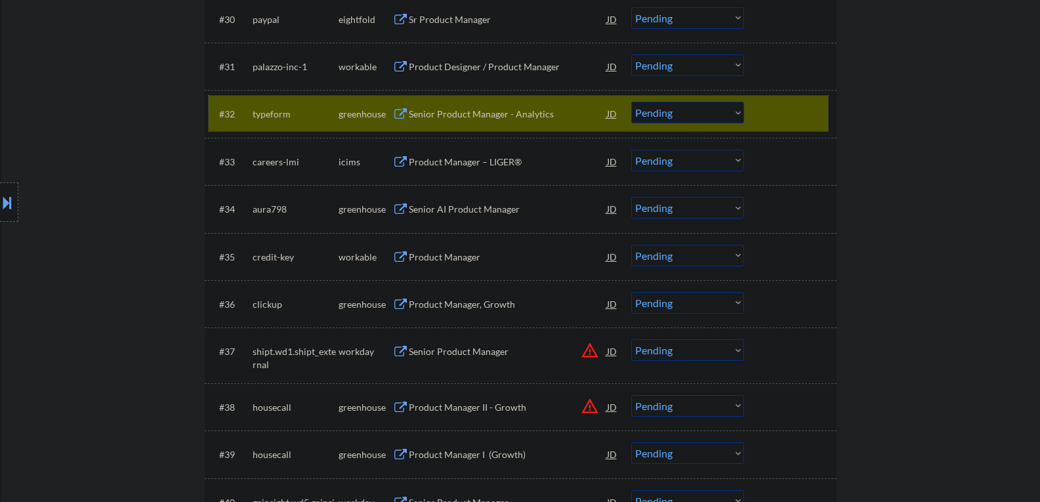
click at [733, 115] on select "Choose an option... Pending Applied Excluded (Questions) Excluded (Expired) Exc…" at bounding box center [687, 113] width 113 height 22
click at [631, 102] on select "Choose an option... Pending Applied Excluded (Questions) Excluded (Expired) Exc…" at bounding box center [687, 113] width 113 height 22
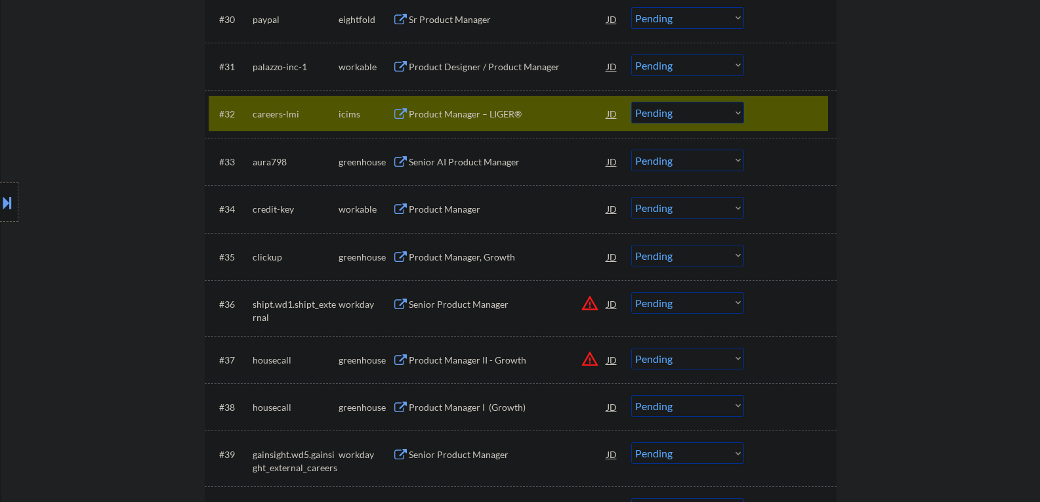
click at [809, 114] on div at bounding box center [792, 114] width 58 height 24
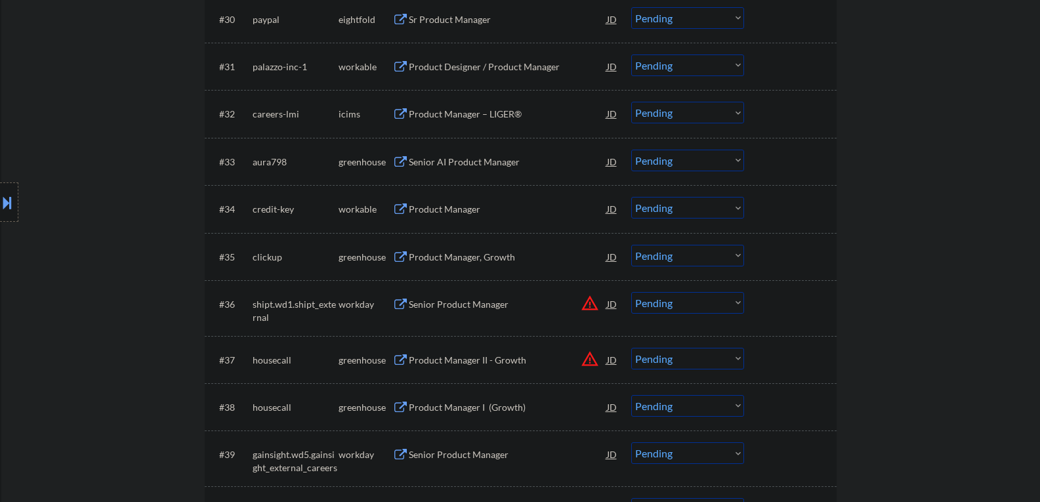
click at [396, 160] on button at bounding box center [400, 162] width 16 height 12
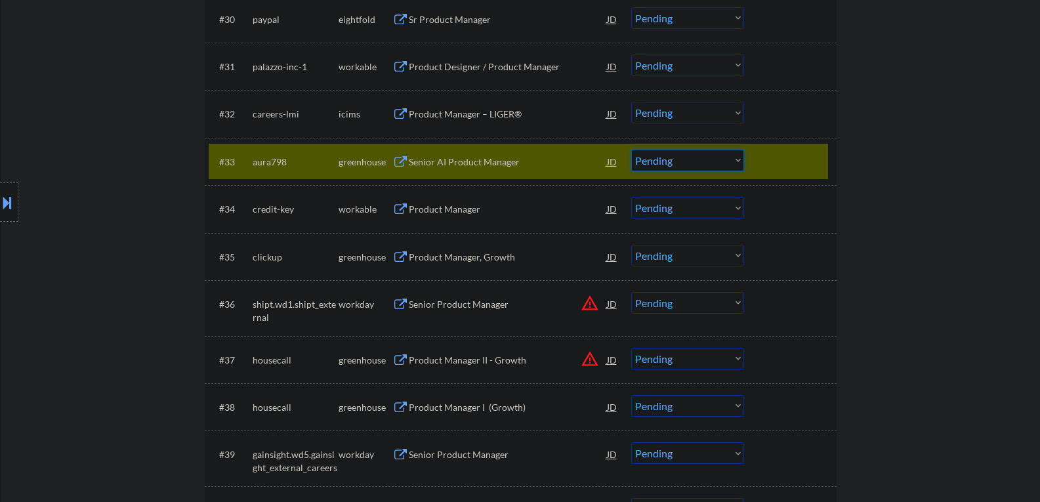
click at [742, 163] on select "Choose an option... Pending Applied Excluded (Questions) Excluded (Expired) Exc…" at bounding box center [687, 161] width 113 height 22
click at [631, 150] on select "Choose an option... Pending Applied Excluded (Questions) Excluded (Expired) Exc…" at bounding box center [687, 161] width 113 height 22
click at [803, 165] on div at bounding box center [792, 162] width 58 height 24
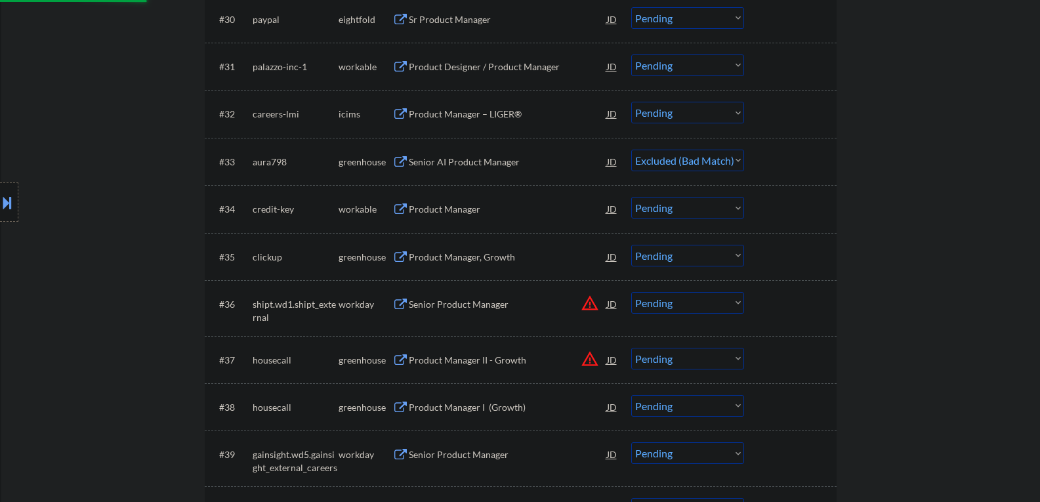
click at [409, 258] on div "Product Manager, Growth" at bounding box center [508, 257] width 198 height 13
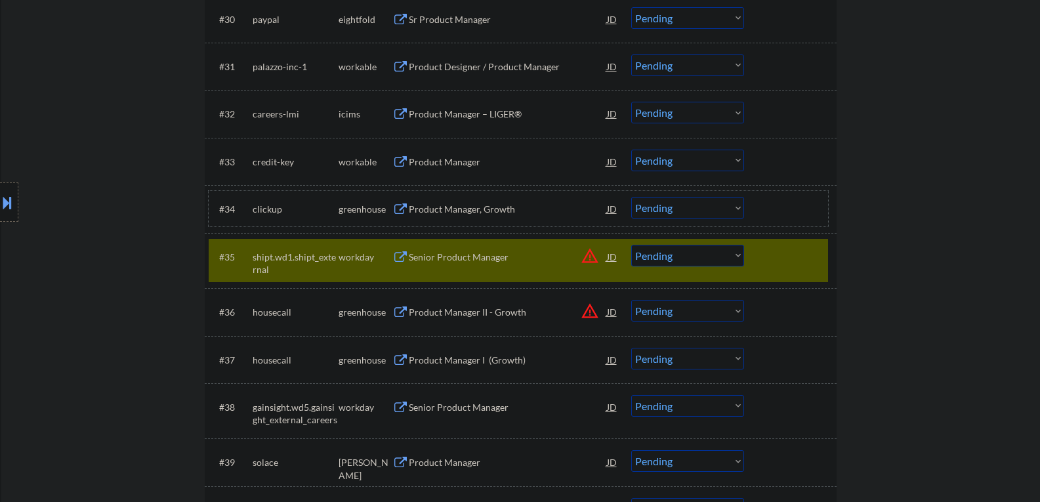
click at [340, 208] on div "greenhouse" at bounding box center [365, 209] width 54 height 13
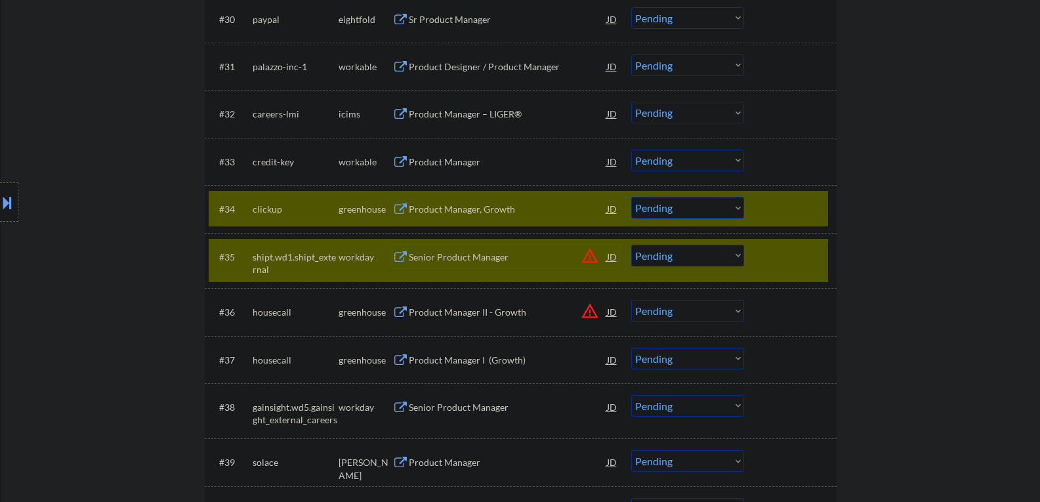
click at [548, 262] on div "Senior Product Manager" at bounding box center [508, 257] width 198 height 13
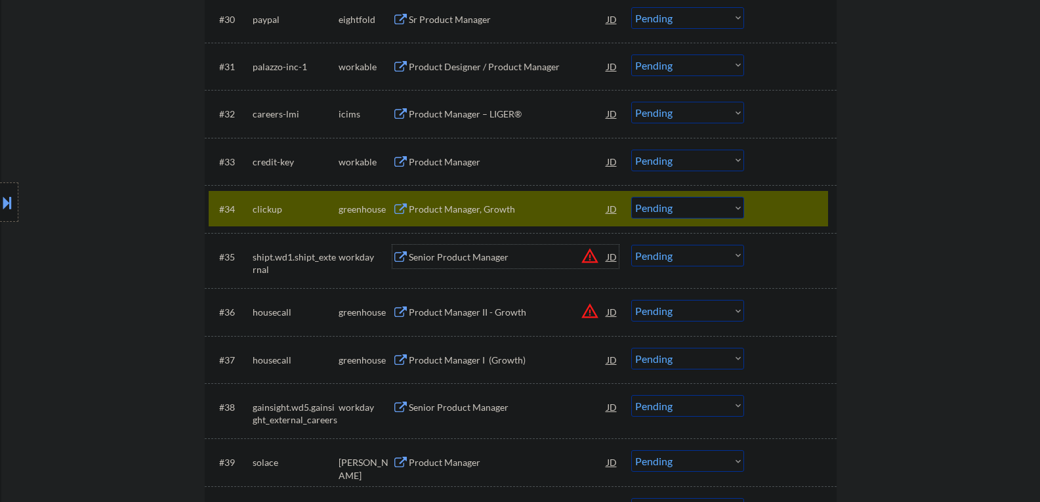
click at [397, 212] on button at bounding box center [400, 209] width 16 height 12
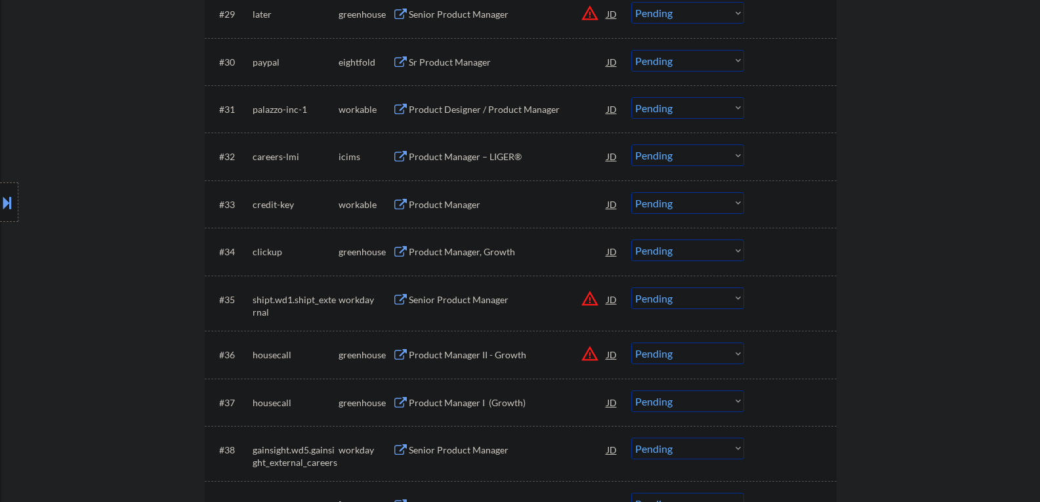
scroll to position [1837, 0]
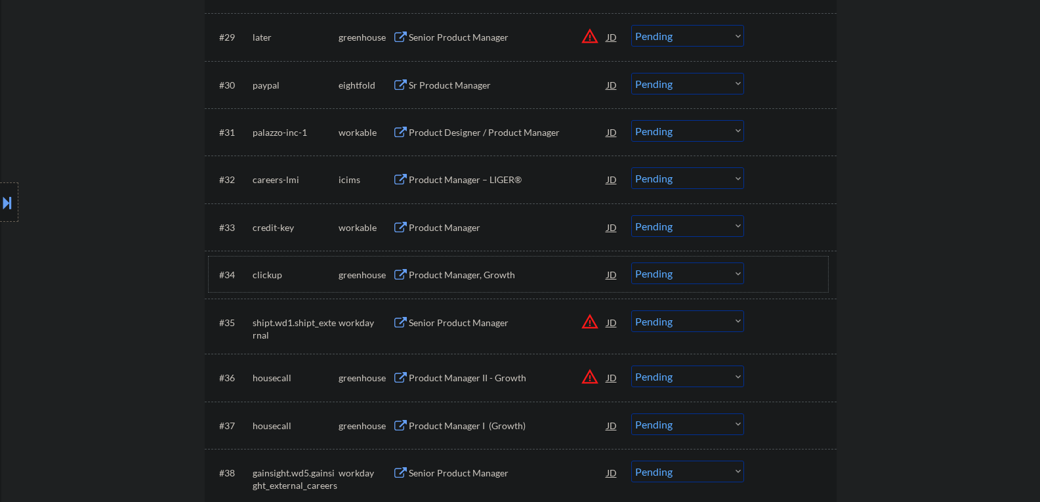
click at [355, 274] on div "greenhouse" at bounding box center [365, 274] width 54 height 13
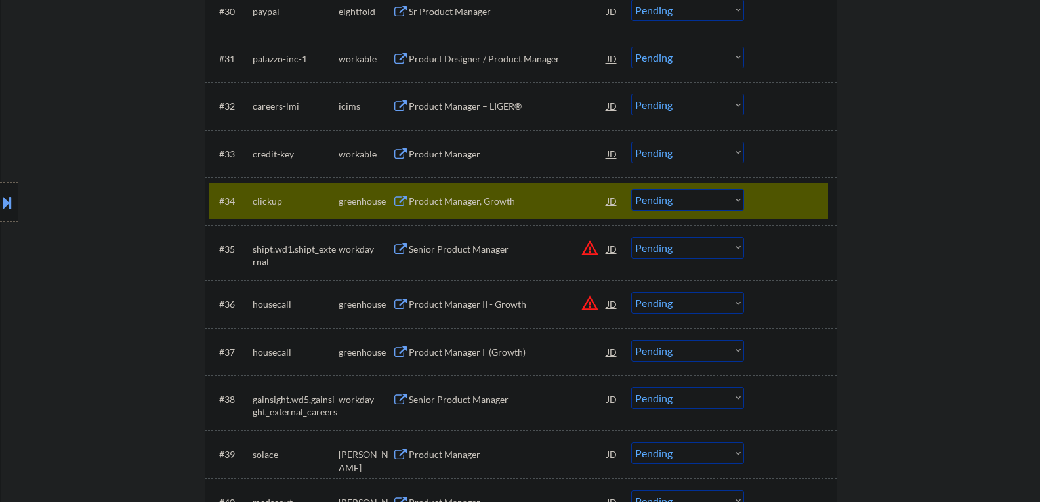
scroll to position [1968, 0]
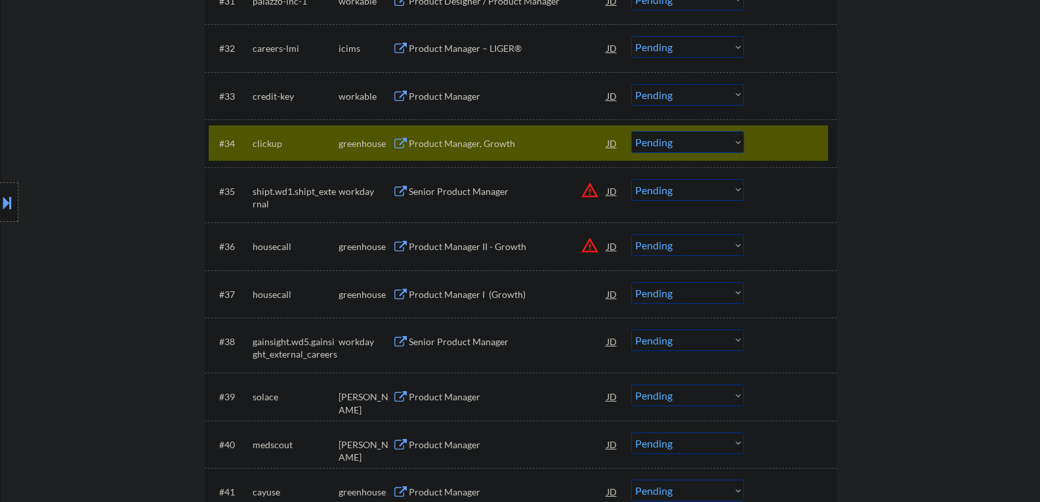
click at [401, 143] on button at bounding box center [400, 144] width 16 height 12
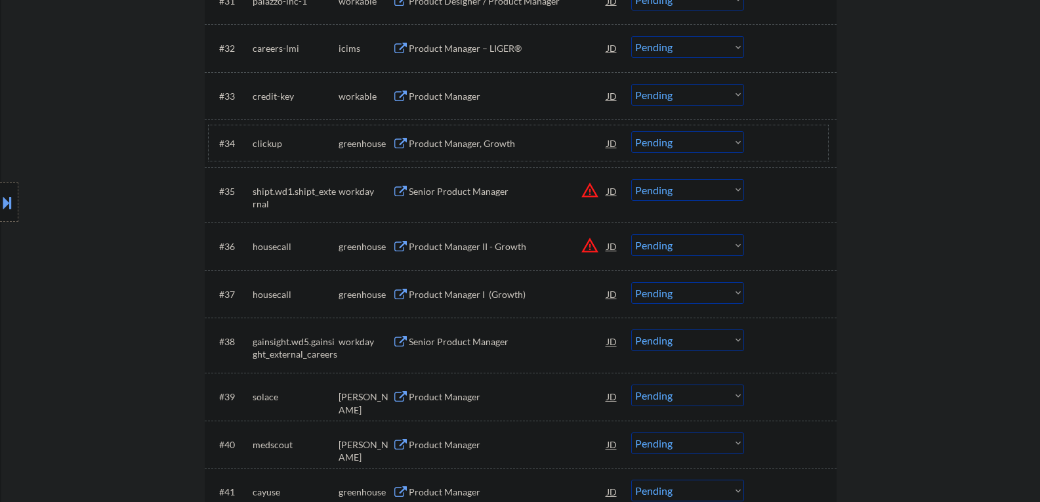
click at [266, 148] on div "clickup" at bounding box center [296, 143] width 86 height 13
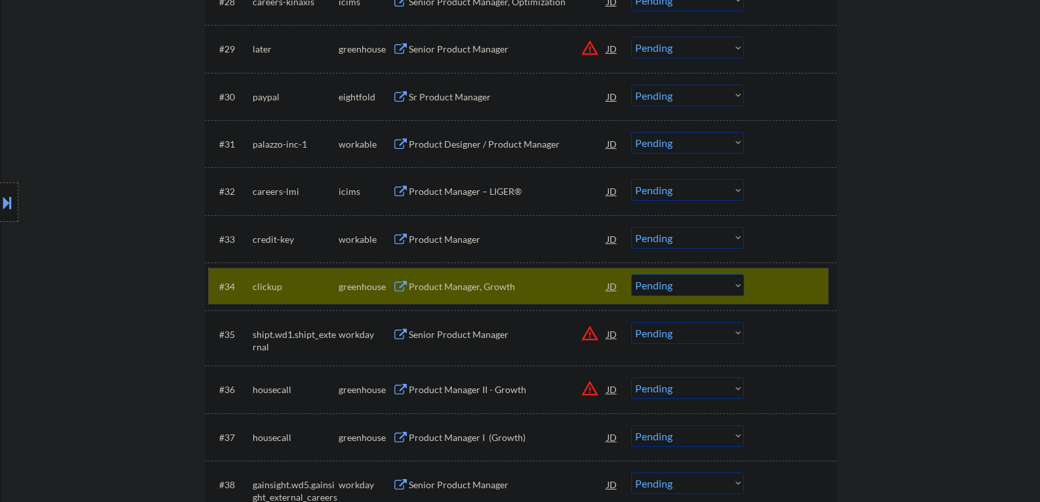
scroll to position [1869, 0]
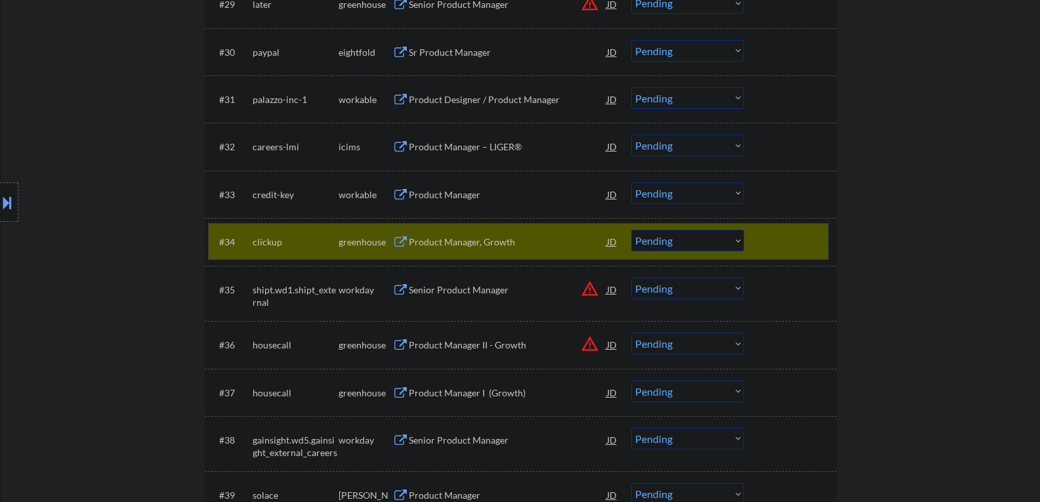
click at [734, 239] on select "Choose an option... Pending Applied Excluded (Questions) Excluded (Expired) Exc…" at bounding box center [687, 241] width 113 height 22
click at [631, 230] on select "Choose an option... Pending Applied Excluded (Questions) Excluded (Expired) Exc…" at bounding box center [687, 241] width 113 height 22
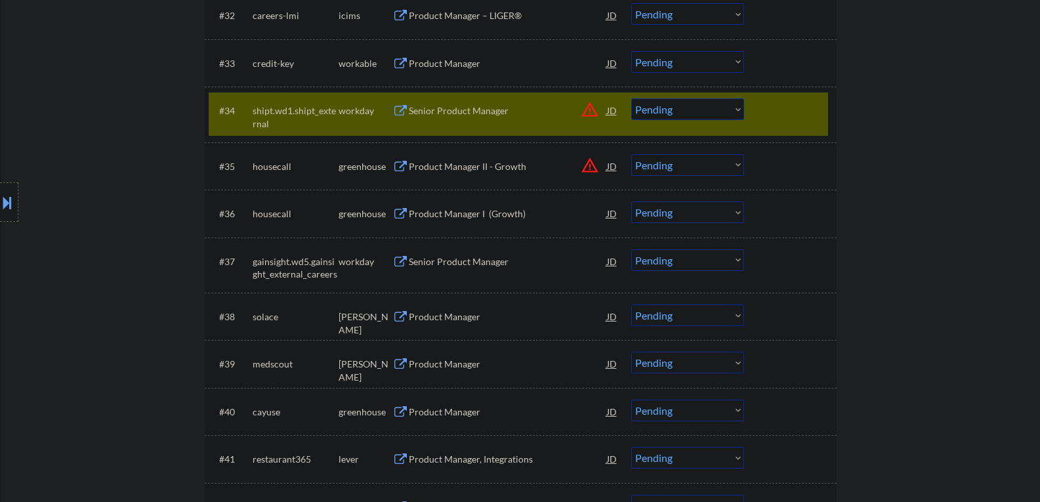
scroll to position [2066, 0]
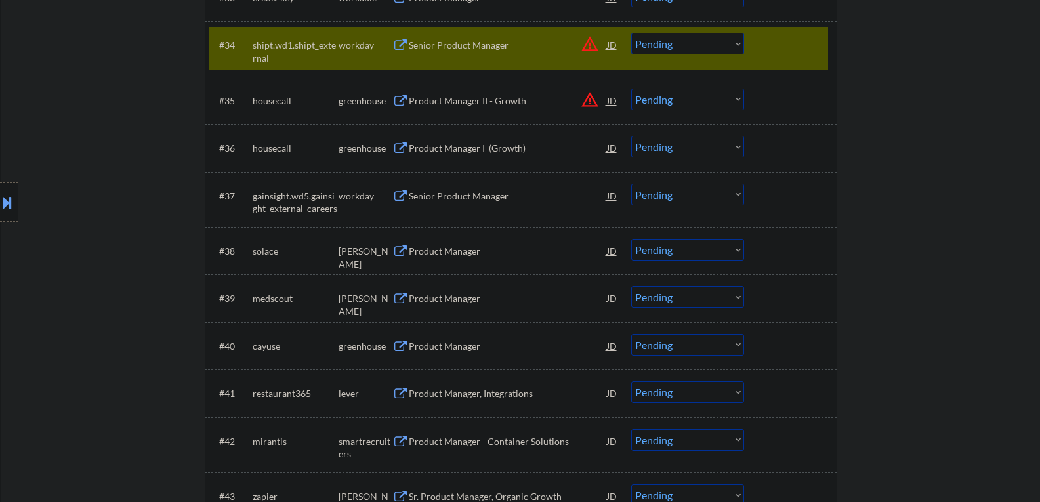
click at [397, 150] on button at bounding box center [400, 148] width 16 height 12
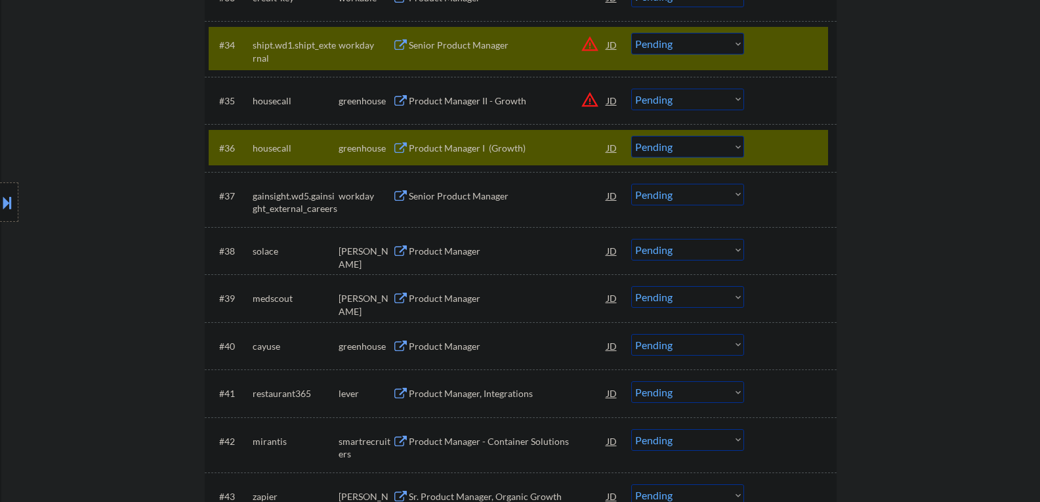
click at [758, 45] on div "#34 shipt.wd1.shipt_external workday Senior Product Manager JD warning_amber Ch…" at bounding box center [518, 48] width 619 height 43
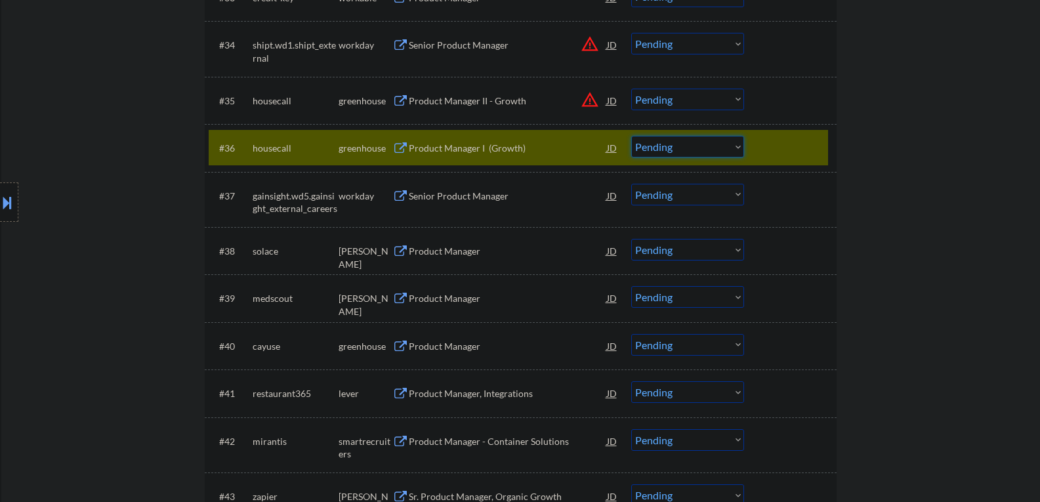
click at [735, 146] on select "Choose an option... Pending Applied Excluded (Questions) Excluded (Expired) Exc…" at bounding box center [687, 147] width 113 height 22
click at [631, 136] on select "Choose an option... Pending Applied Excluded (Questions) Excluded (Expired) Exc…" at bounding box center [687, 147] width 113 height 22
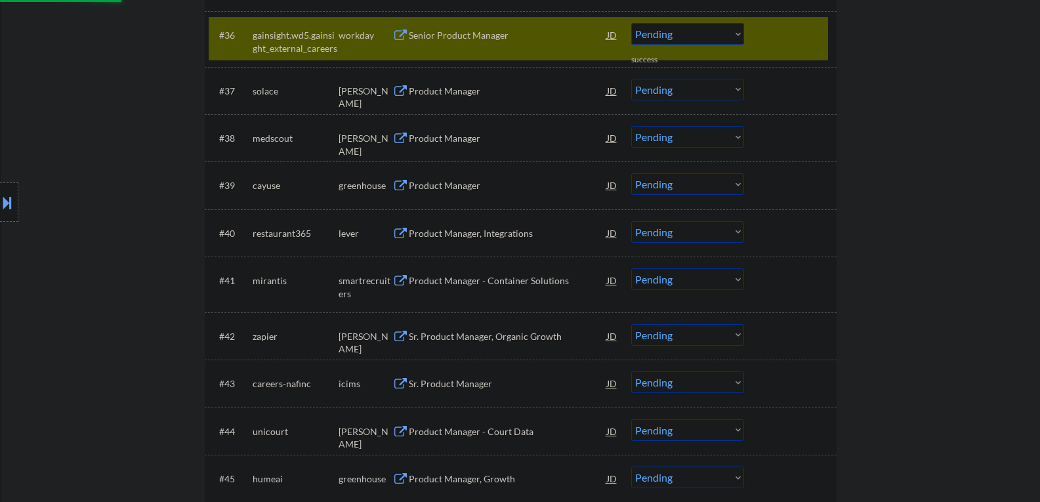
scroll to position [2197, 0]
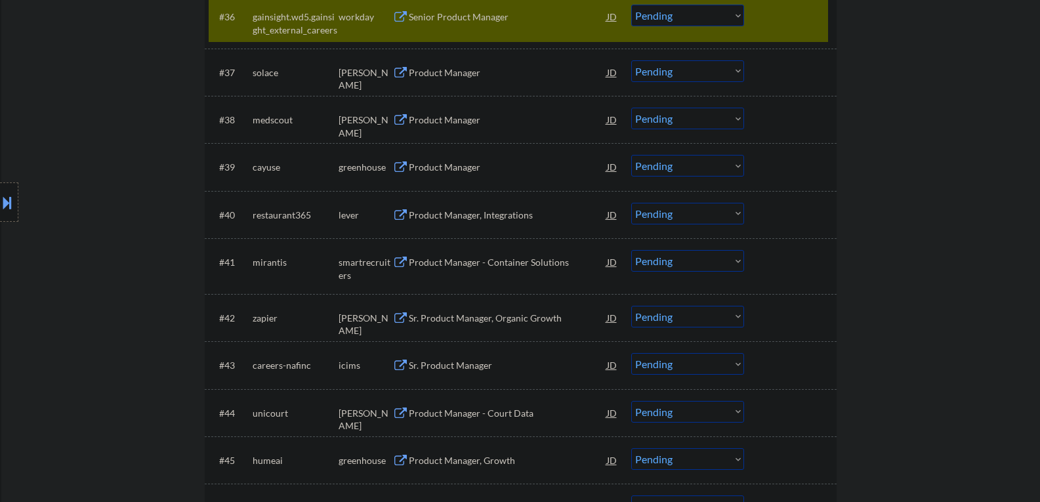
click at [807, 34] on div "#36 gainsight.wd5.gainsight_external_careers workday Senior Product Manager JD …" at bounding box center [518, 20] width 619 height 43
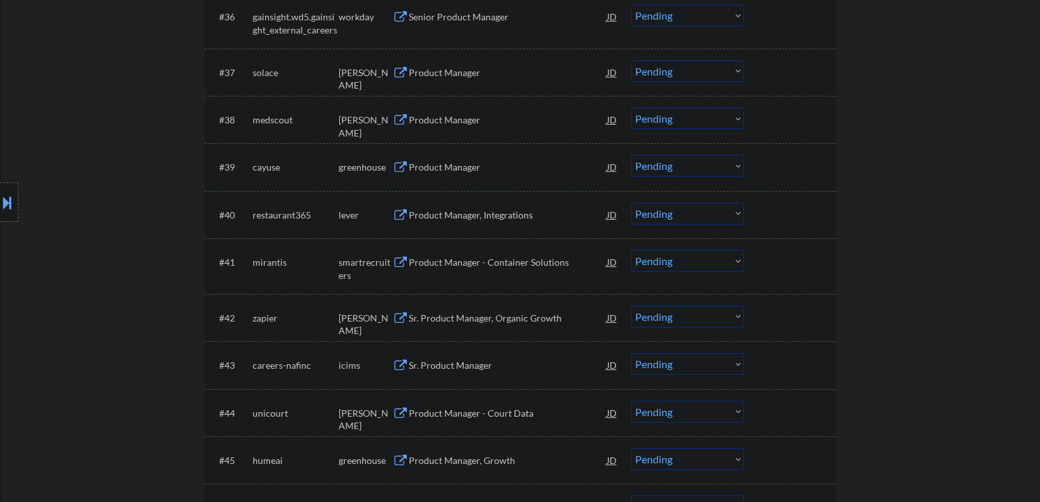
click at [397, 169] on button at bounding box center [400, 167] width 16 height 12
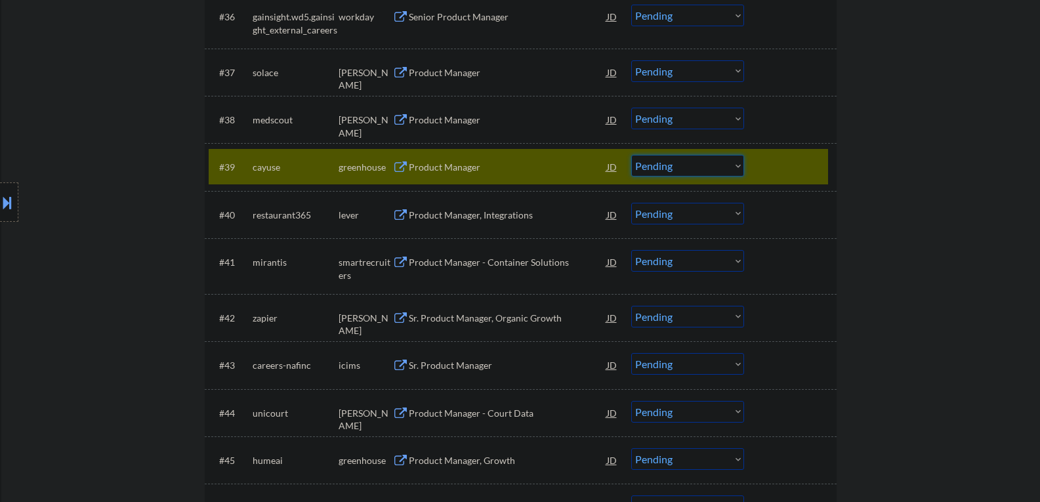
click at [738, 165] on select "Choose an option... Pending Applied Excluded (Questions) Excluded (Expired) Exc…" at bounding box center [687, 166] width 113 height 22
click at [631, 155] on select "Choose an option... Pending Applied Excluded (Questions) Excluded (Expired) Exc…" at bounding box center [687, 166] width 113 height 22
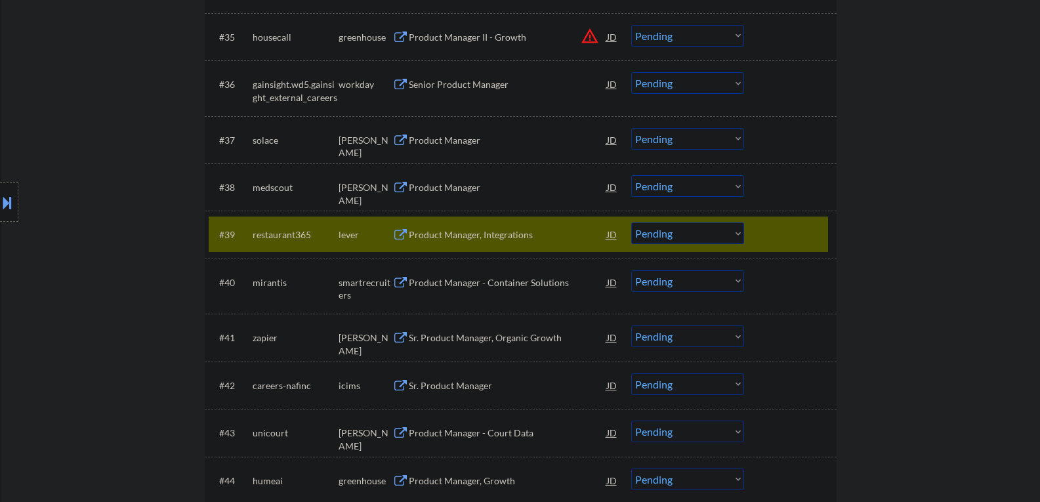
scroll to position [2066, 0]
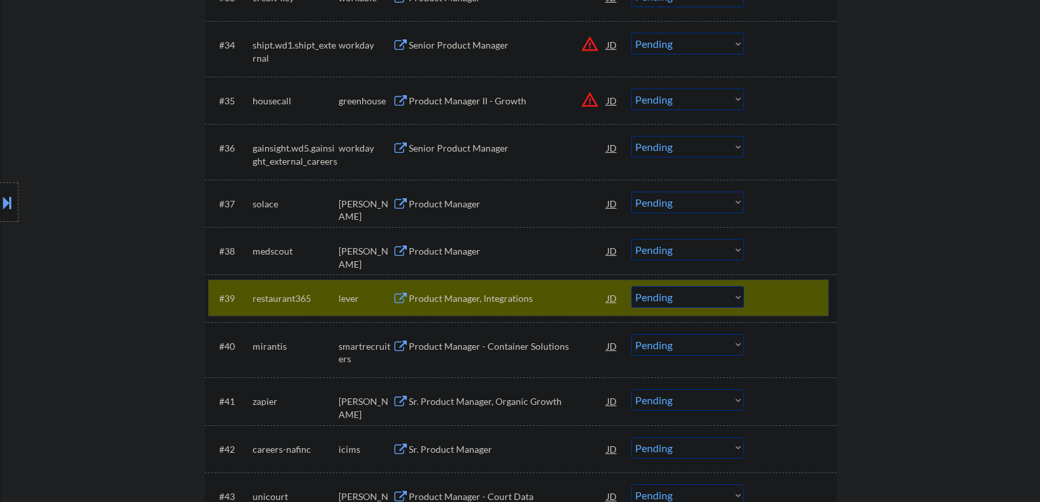
click at [788, 307] on div at bounding box center [792, 298] width 58 height 24
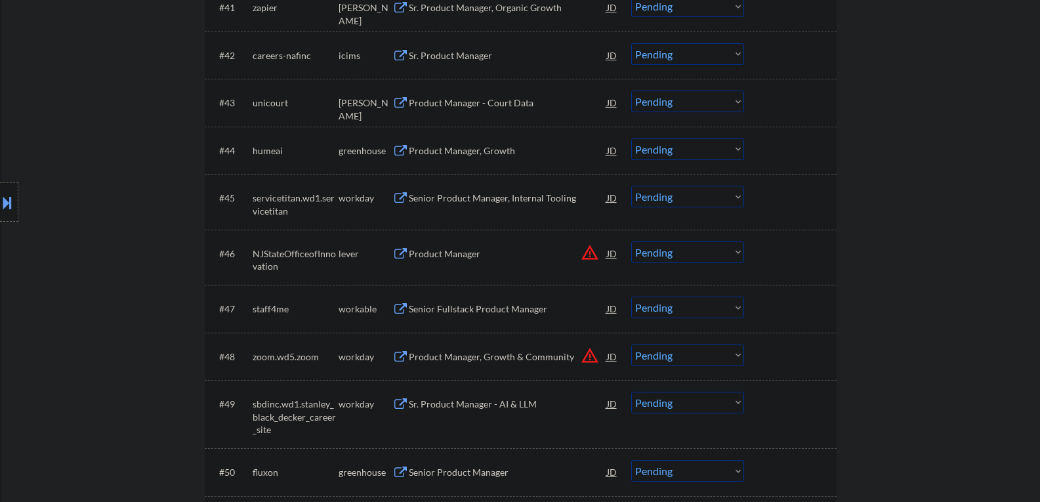
scroll to position [2394, 0]
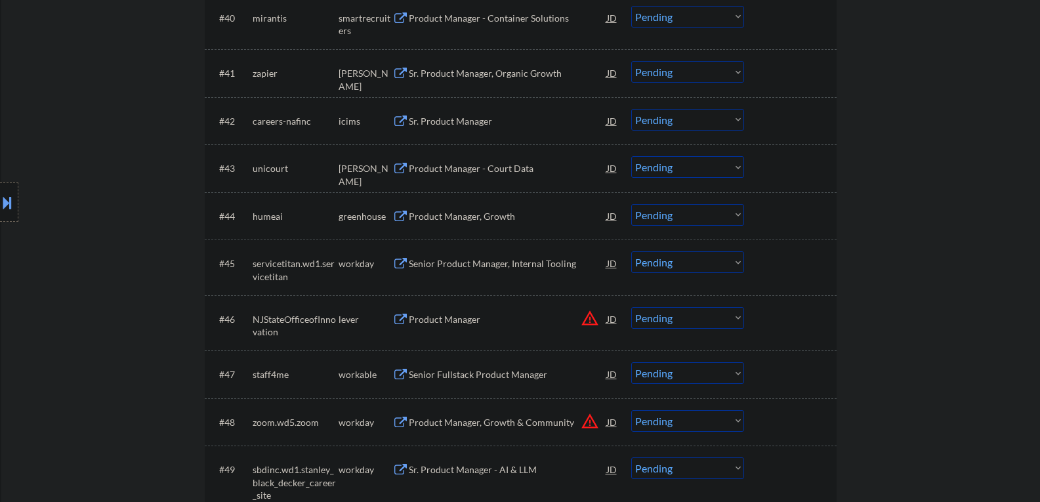
click at [399, 217] on button at bounding box center [400, 217] width 16 height 12
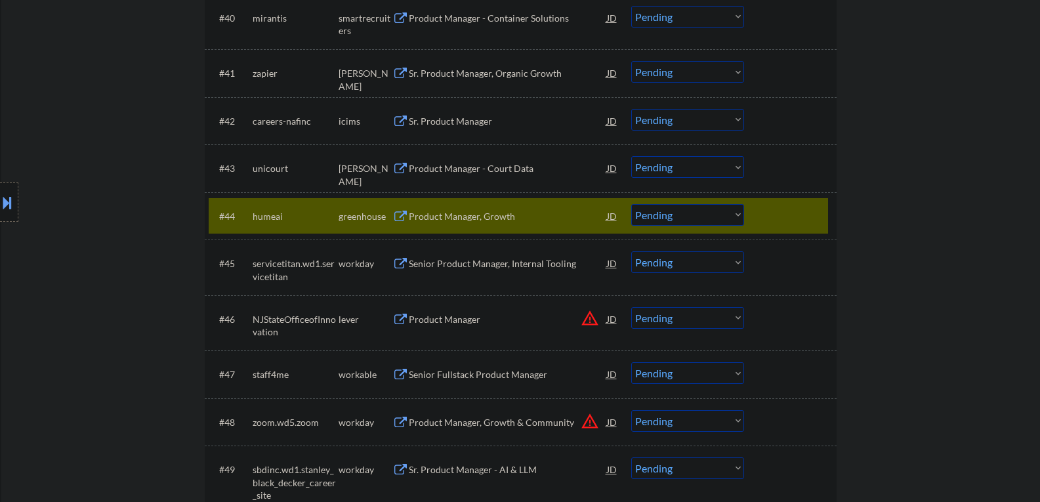
click at [737, 214] on select "Choose an option... Pending Applied Excluded (Questions) Excluded (Expired) Exc…" at bounding box center [687, 215] width 113 height 22
click at [631, 204] on select "Choose an option... Pending Applied Excluded (Questions) Excluded (Expired) Exc…" at bounding box center [687, 215] width 113 height 22
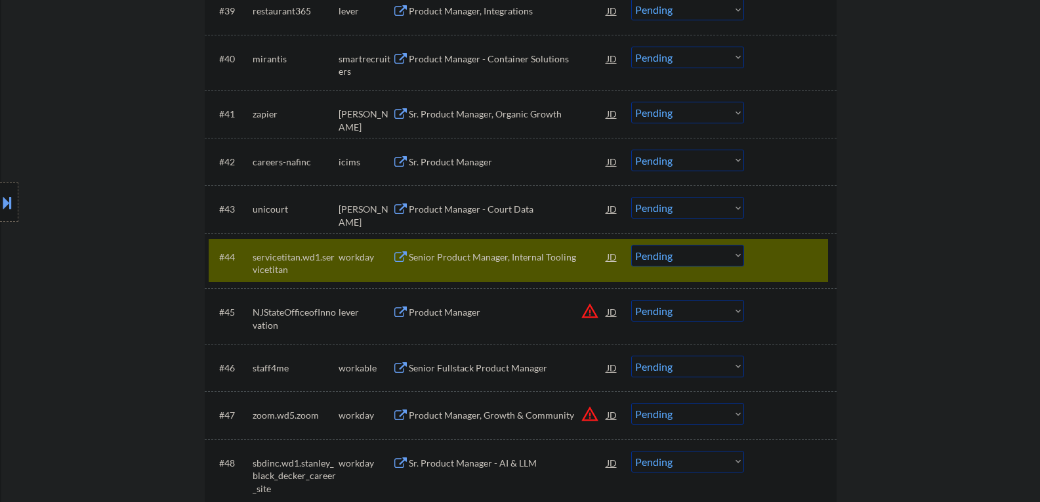
scroll to position [2427, 0]
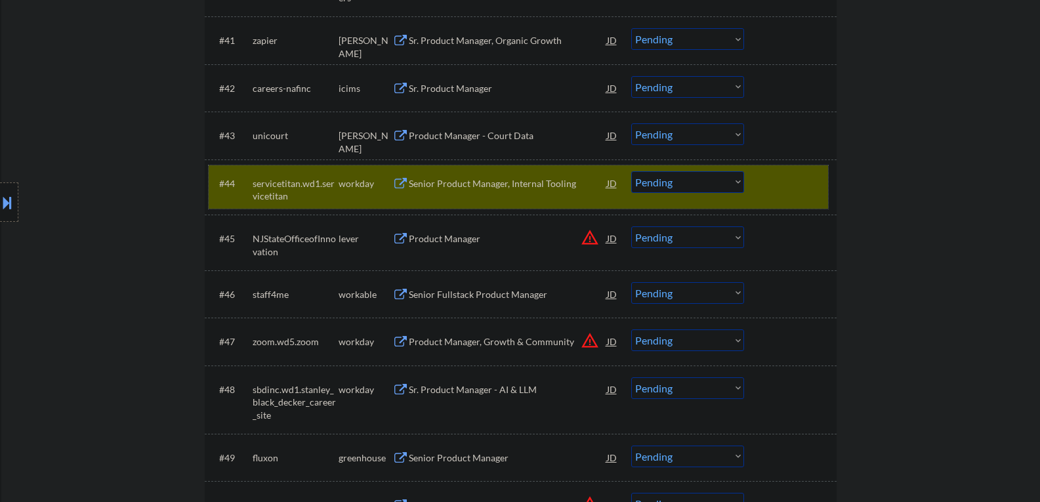
click at [787, 192] on div at bounding box center [792, 183] width 58 height 24
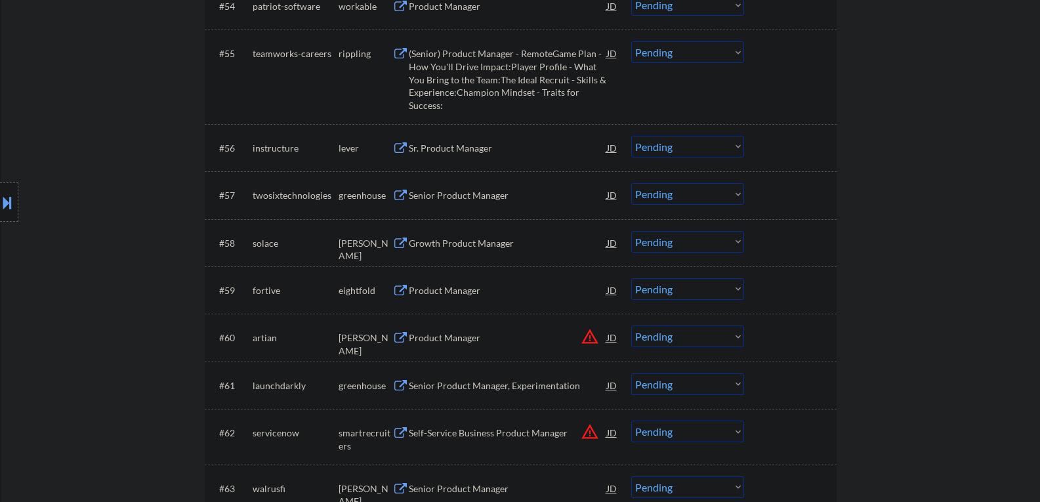
scroll to position [3214, 0]
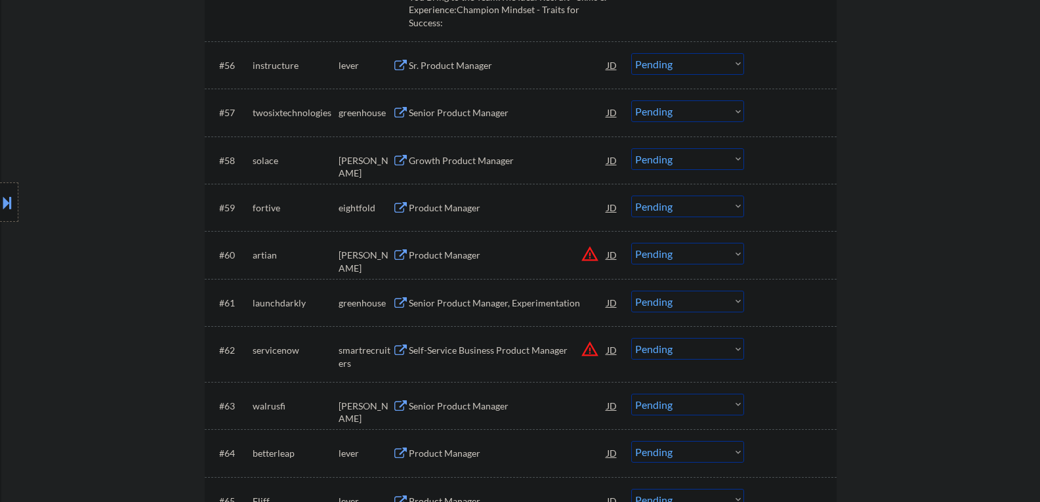
click at [399, 112] on button at bounding box center [400, 113] width 16 height 12
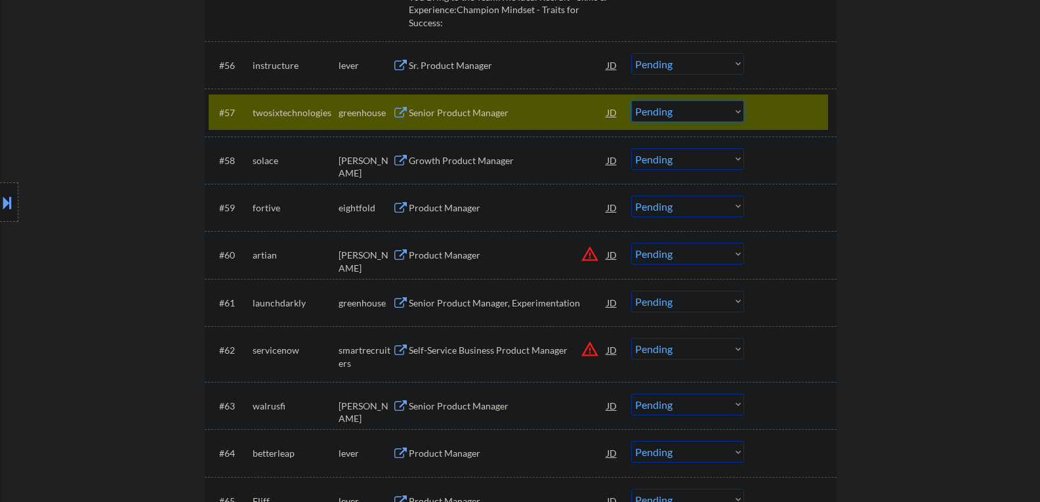
click at [741, 112] on select "Choose an option... Pending Applied Excluded (Questions) Excluded (Expired) Exc…" at bounding box center [687, 111] width 113 height 22
click at [631, 100] on select "Choose an option... Pending Applied Excluded (Questions) Excluded (Expired) Exc…" at bounding box center [687, 111] width 113 height 22
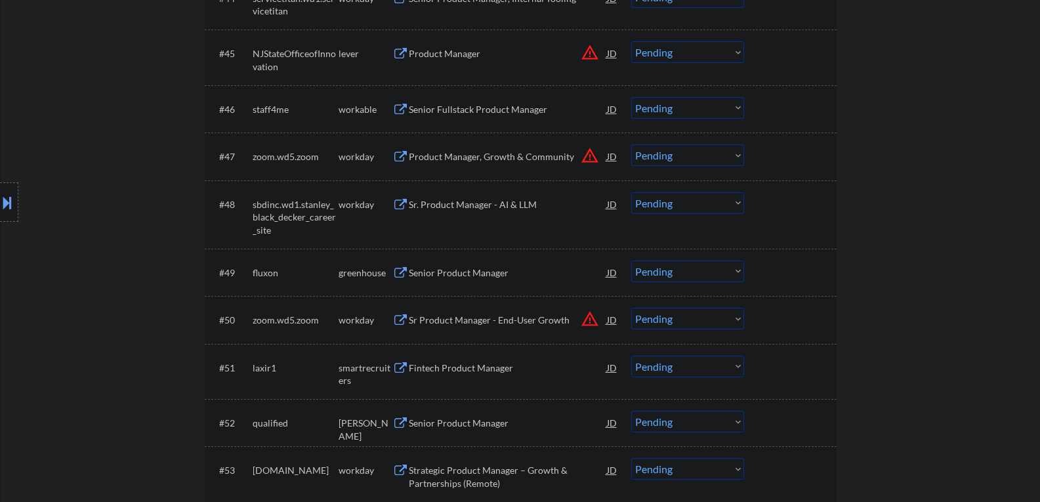
scroll to position [2689, 0]
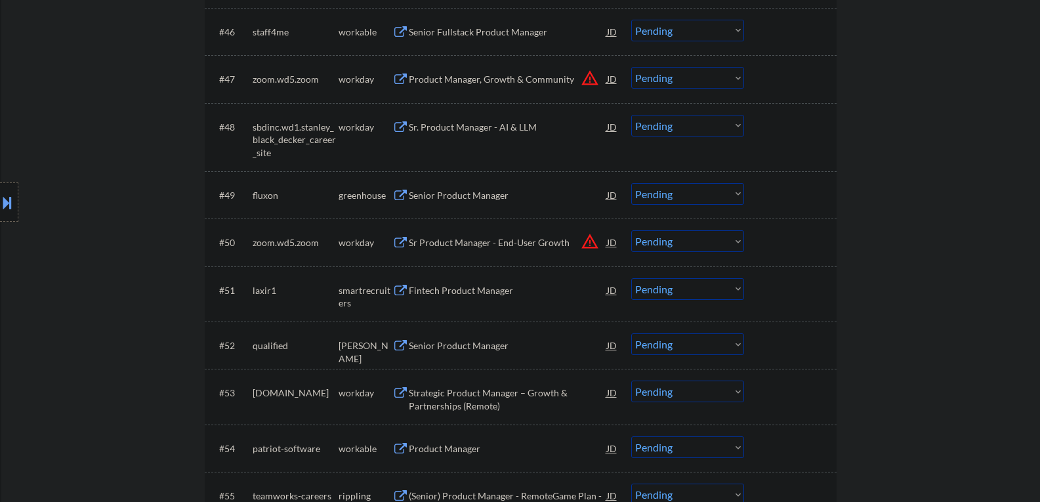
click at [397, 197] on button at bounding box center [400, 196] width 16 height 12
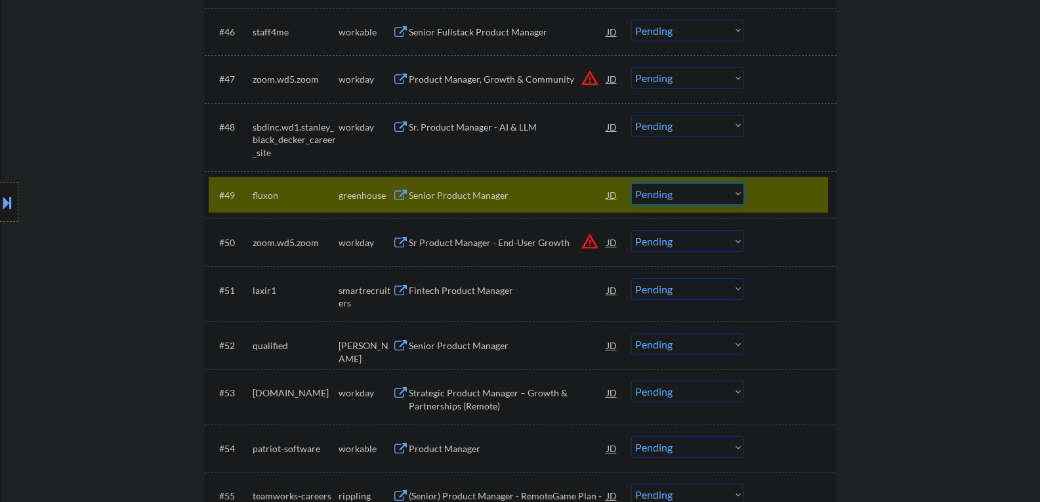
click at [737, 191] on select "Choose an option... Pending Applied Excluded (Questions) Excluded (Expired) Exc…" at bounding box center [687, 194] width 113 height 22
click at [631, 183] on select "Choose an option... Pending Applied Excluded (Questions) Excluded (Expired) Exc…" at bounding box center [687, 194] width 113 height 22
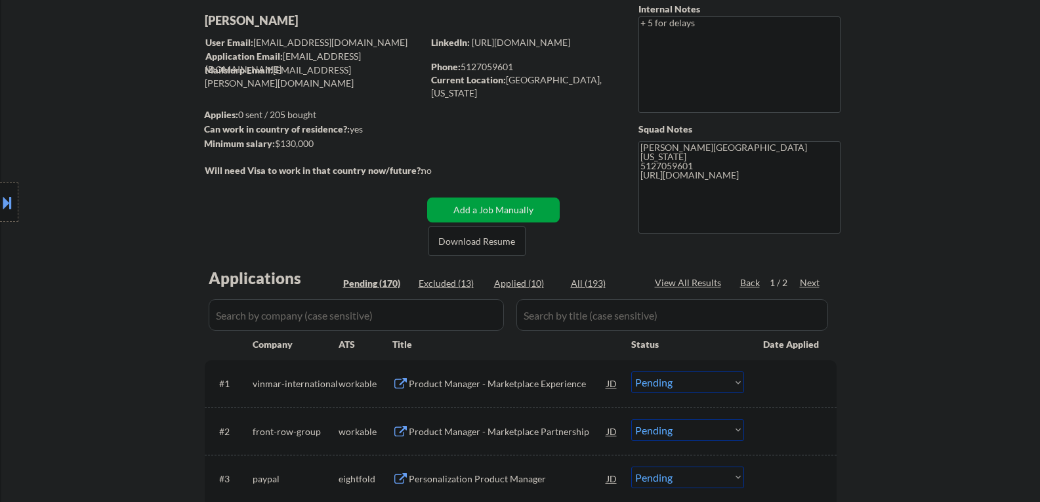
scroll to position [0, 0]
